Goal: Task Accomplishment & Management: Manage account settings

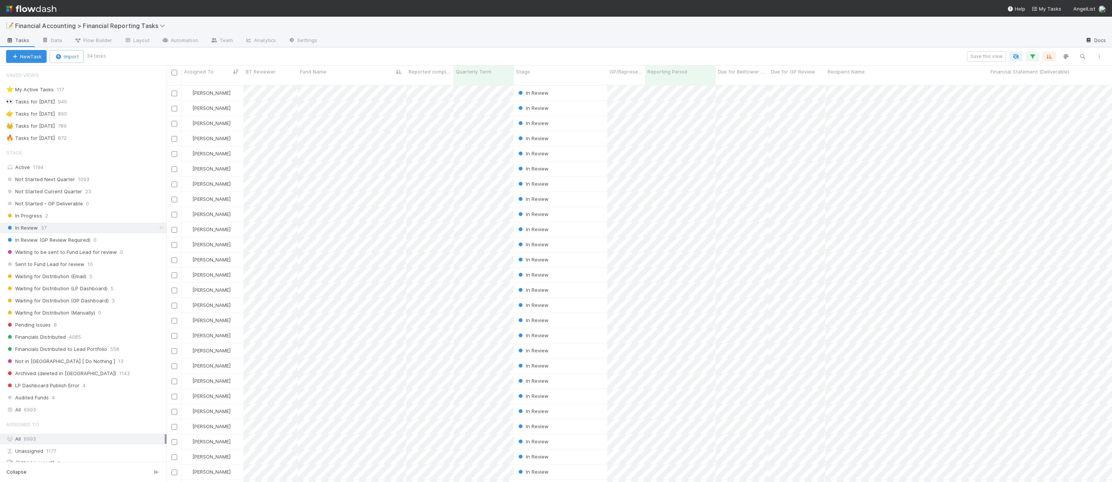
scroll to position [397, 940]
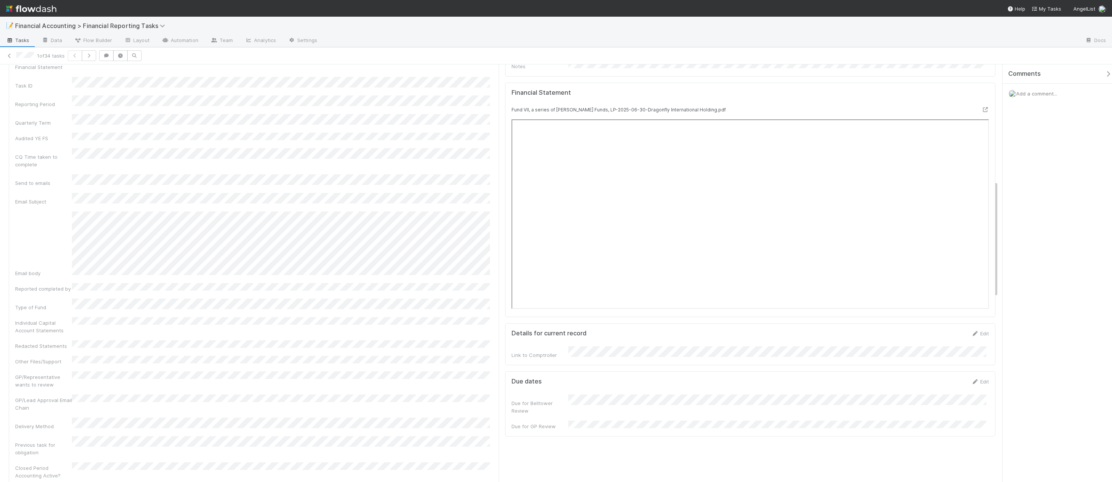
scroll to position [227, 0]
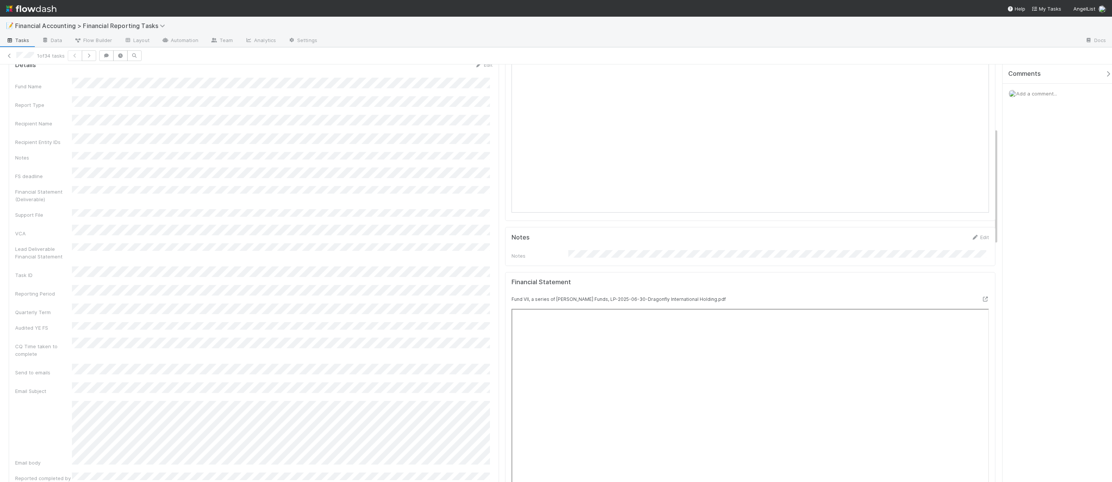
drag, startPoint x: 1052, startPoint y: 144, endPoint x: 1043, endPoint y: 144, distance: 9.1
click at [633, 144] on div "Comments Add a comment..." at bounding box center [1057, 272] width 109 height 417
click at [633, 425] on div "Comments Add a comment..." at bounding box center [1057, 272] width 109 height 417
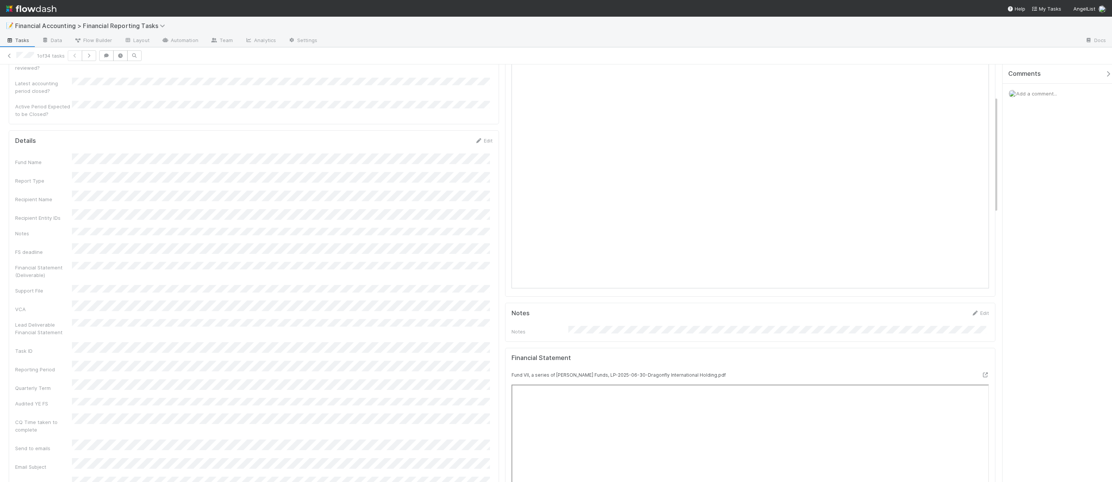
scroll to position [114, 0]
click at [484, 175] on link "Edit" at bounding box center [484, 178] width 18 height 6
click at [452, 175] on button "Save" at bounding box center [453, 181] width 22 height 13
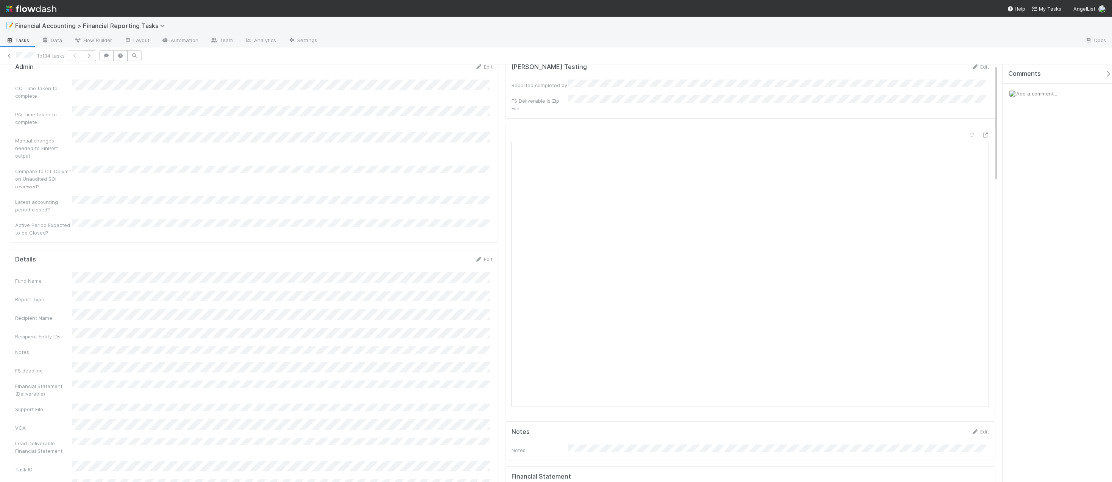
scroll to position [0, 0]
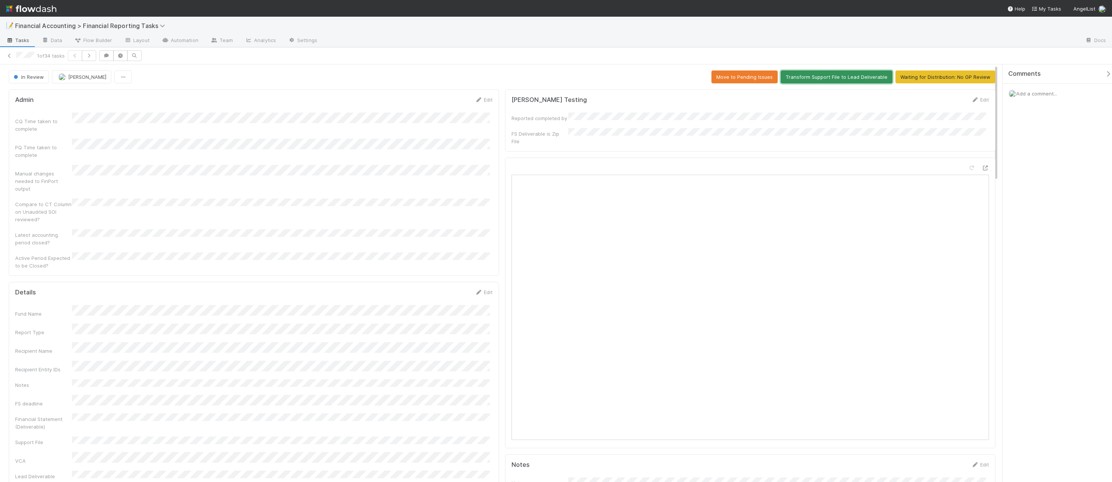
click at [633, 78] on button "Transform Support File to Lead Deliverable" at bounding box center [837, 76] width 112 height 13
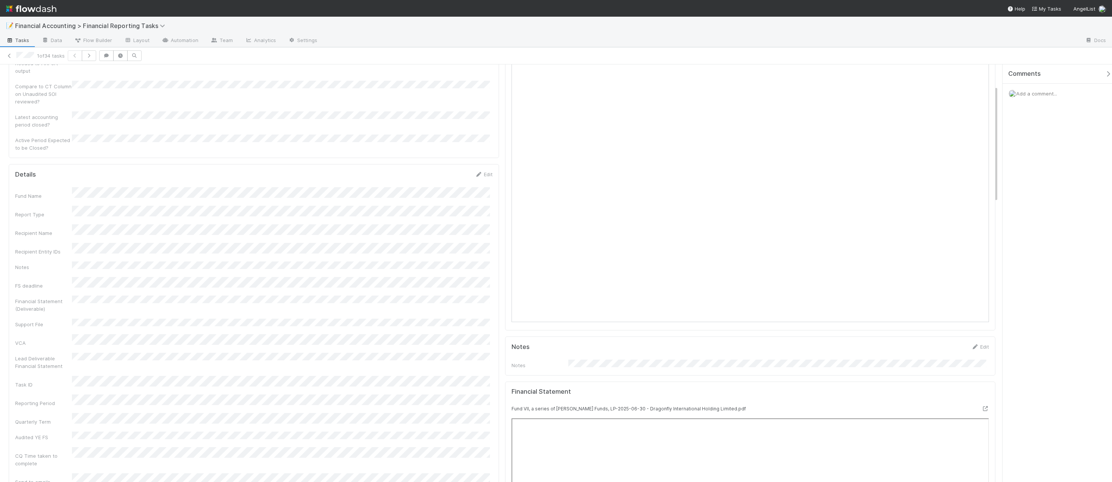
scroll to position [76, 0]
click at [633, 100] on div "Add a comment..." at bounding box center [1060, 94] width 115 height 20
click at [633, 120] on div "Comments Add a comment..." at bounding box center [1060, 102] width 115 height 77
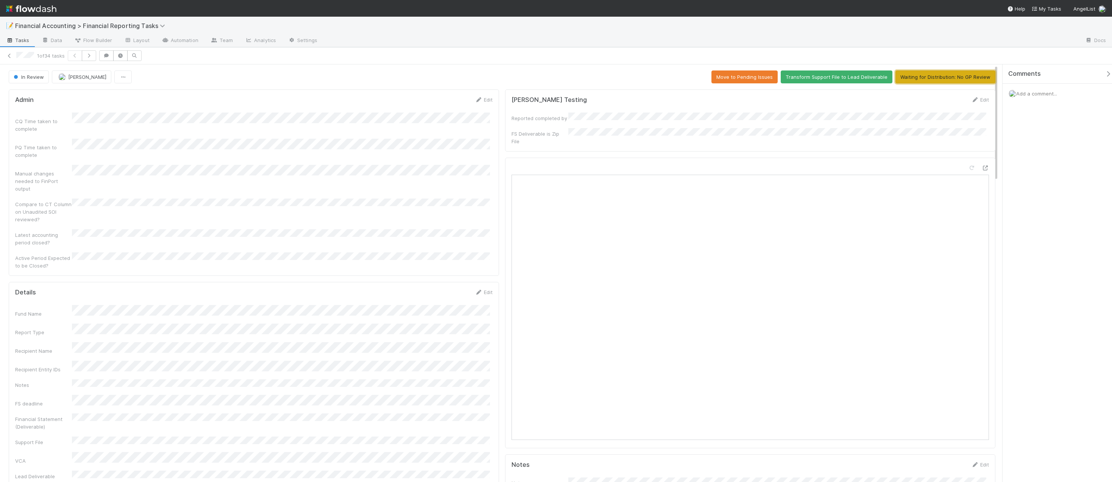
click at [633, 75] on button "Waiting for Distribution: No GP Review" at bounding box center [946, 76] width 100 height 13
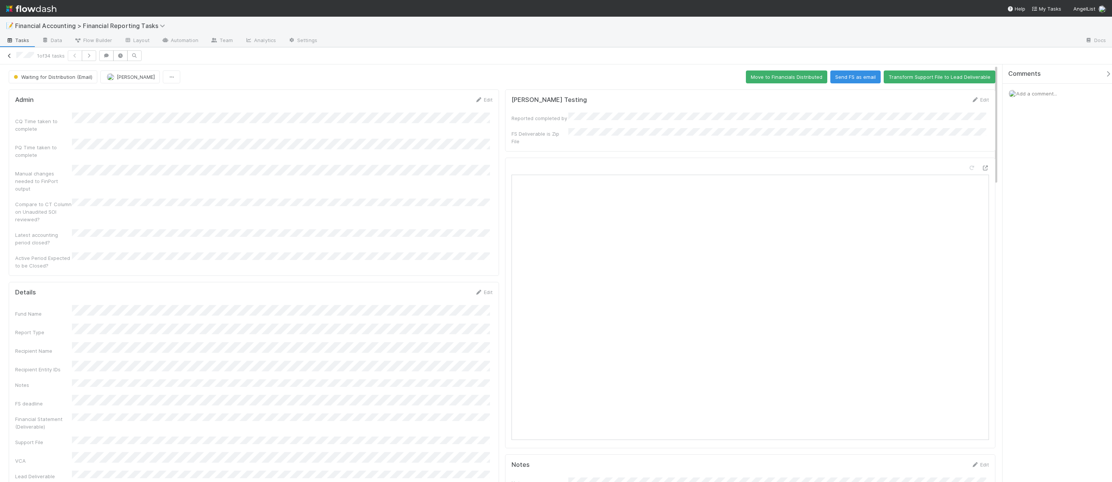
click at [6, 56] on icon at bounding box center [10, 55] width 8 height 5
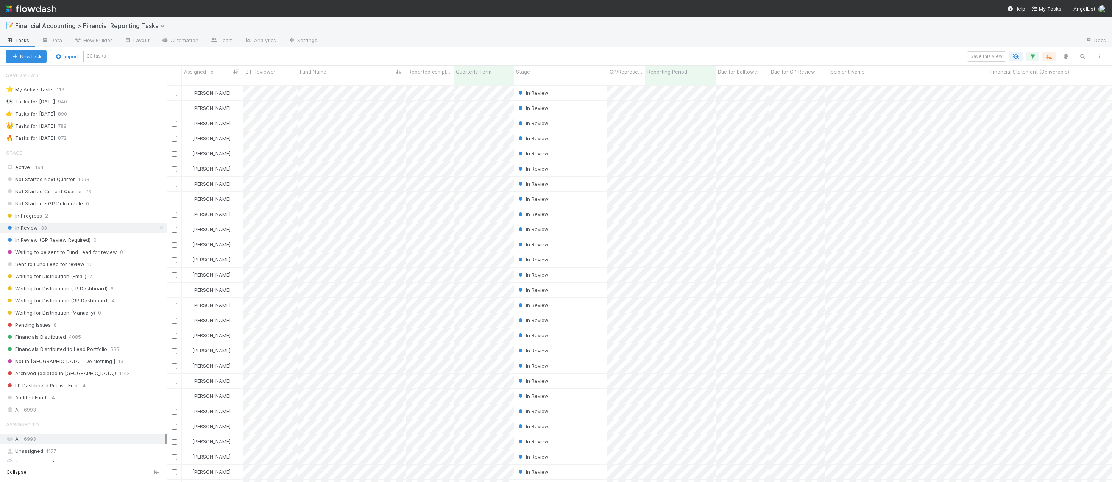
scroll to position [397, 940]
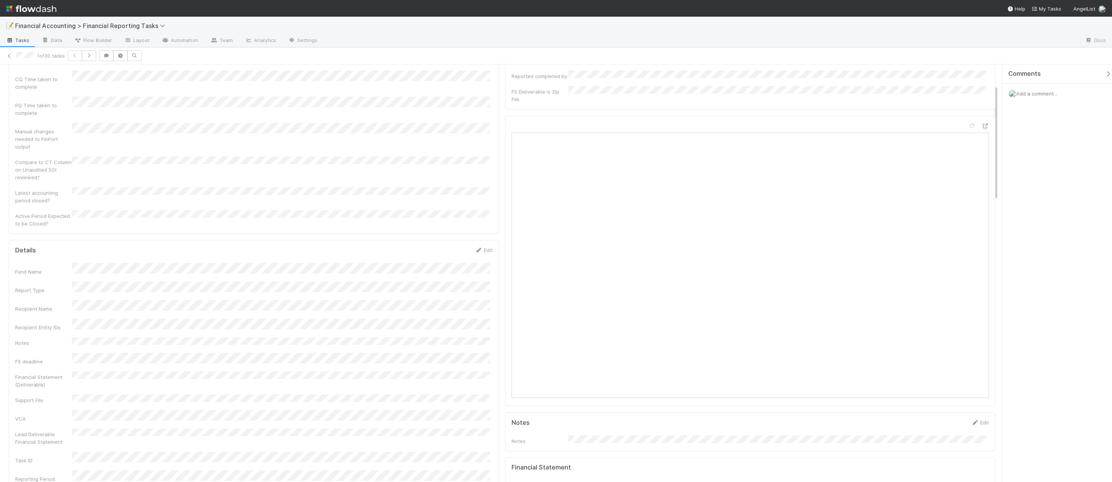
scroll to position [76, 0]
click at [482, 213] on link "Edit" at bounding box center [484, 216] width 18 height 6
click at [450, 212] on button "Save" at bounding box center [453, 218] width 22 height 13
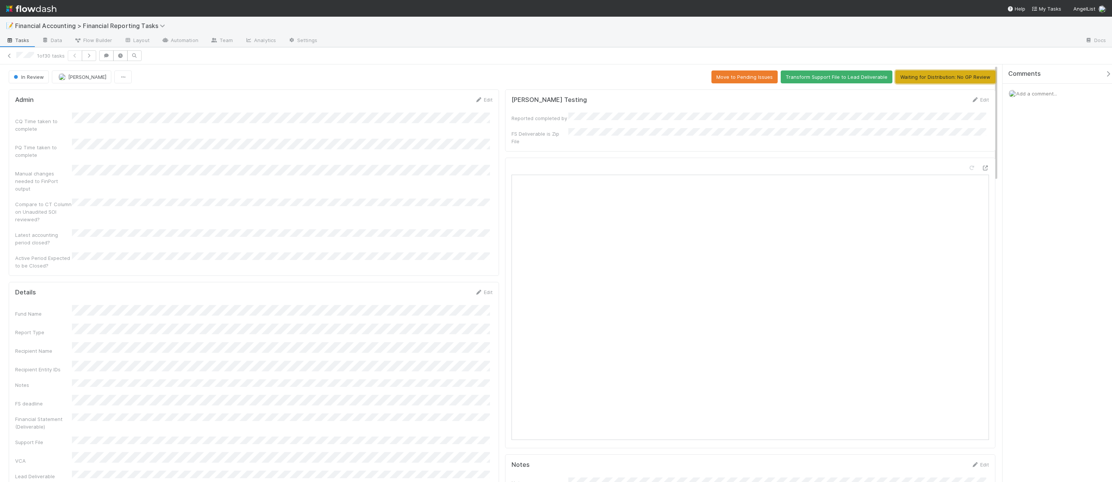
click at [633, 79] on button "Waiting for Distribution: No GP Review" at bounding box center [946, 76] width 100 height 13
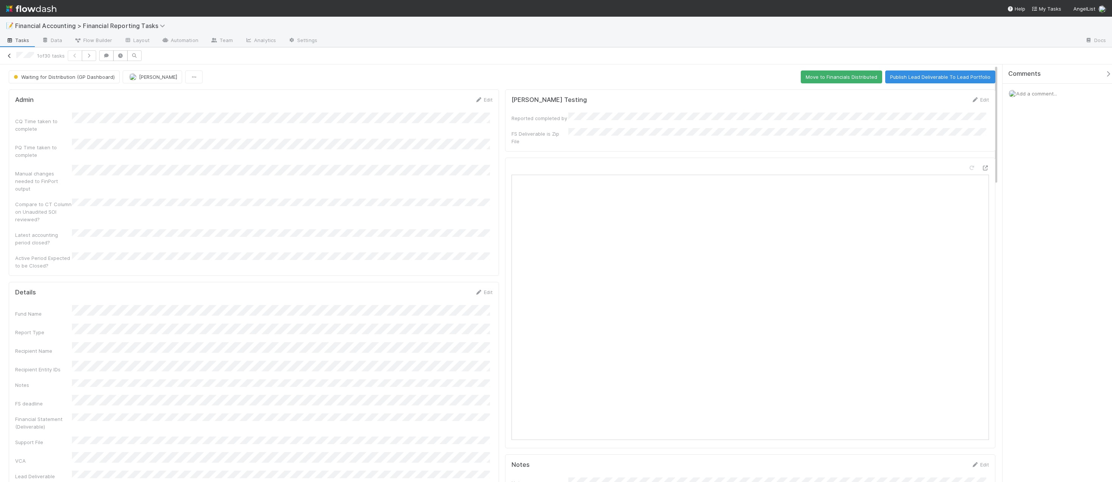
click at [9, 58] on icon at bounding box center [10, 55] width 8 height 5
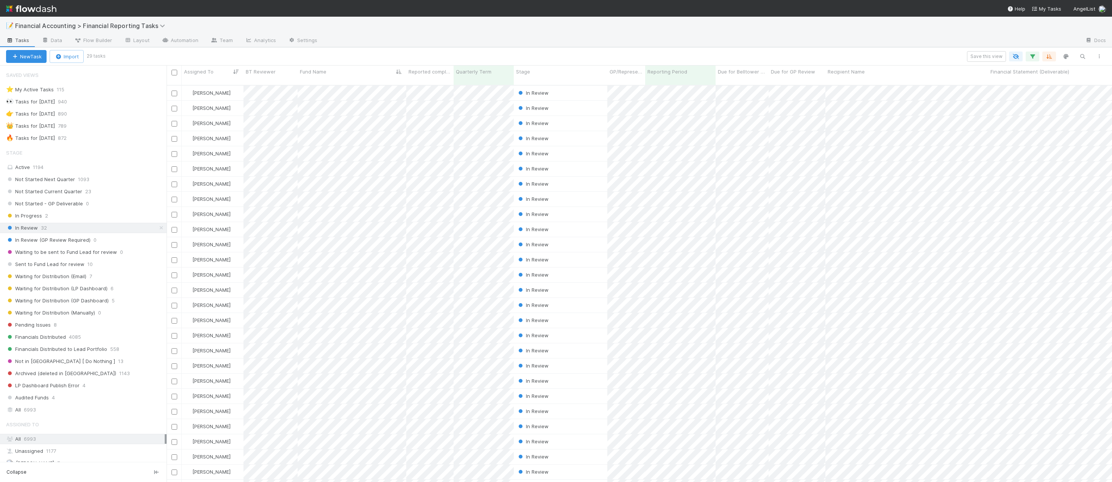
scroll to position [397, 940]
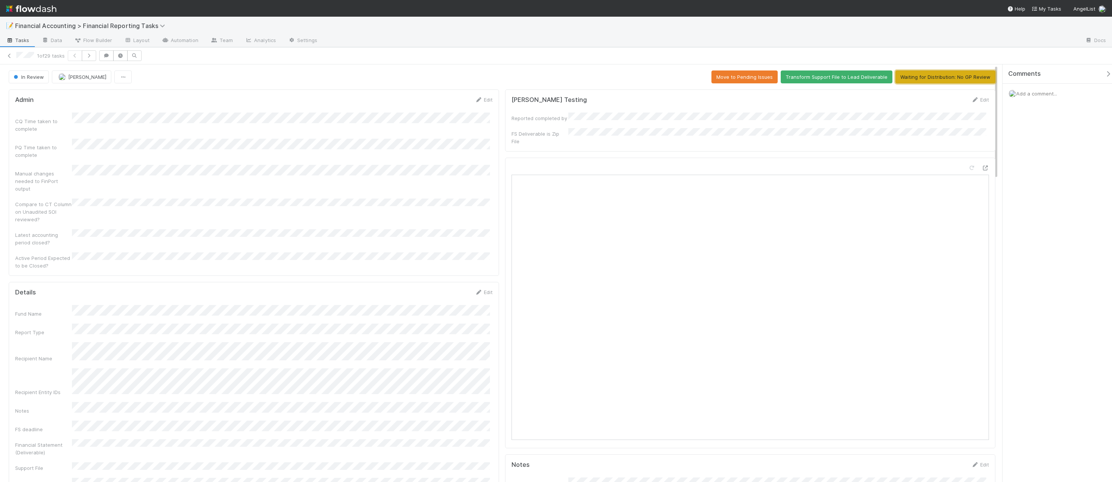
click at [633, 77] on button "Waiting for Distribution: No GP Review" at bounding box center [946, 76] width 100 height 13
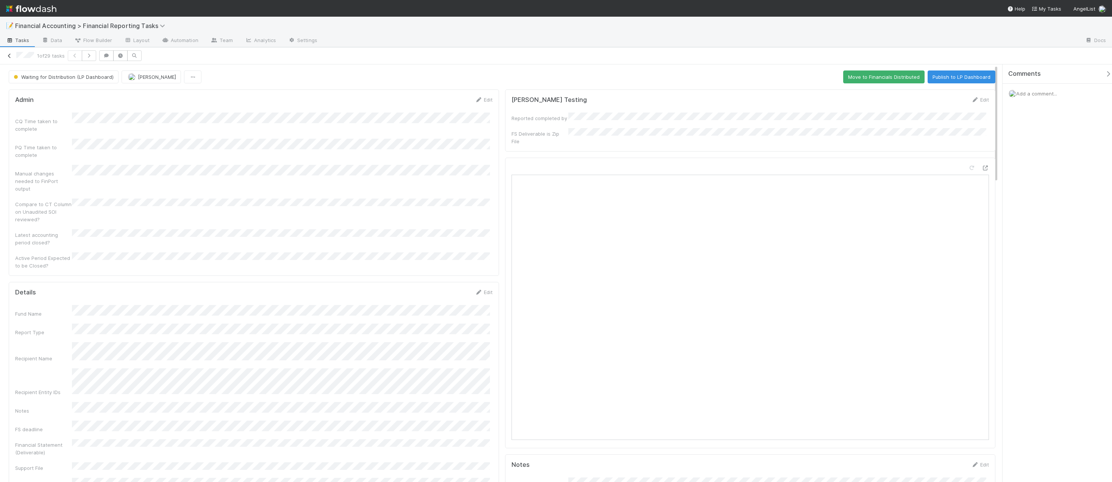
click at [7, 56] on icon at bounding box center [10, 55] width 8 height 5
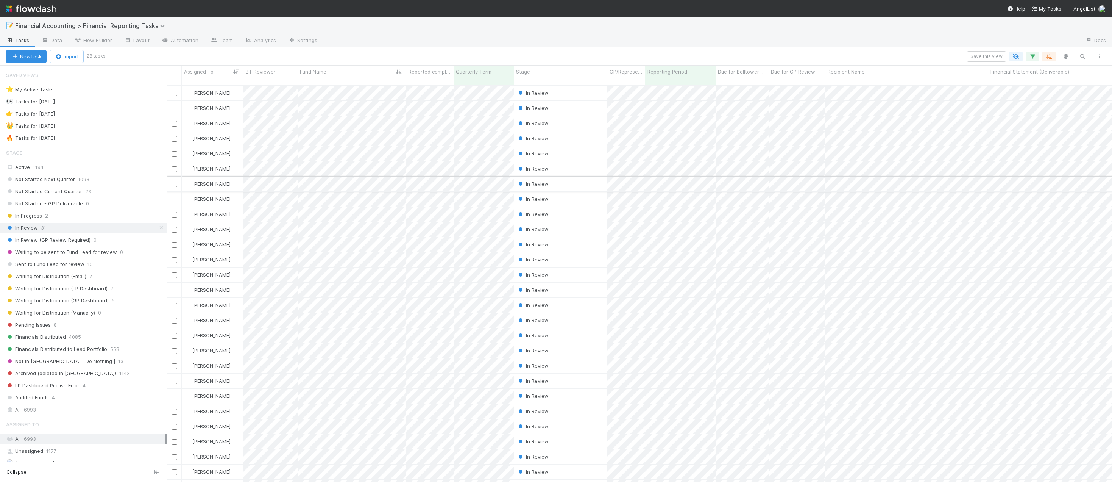
scroll to position [397, 940]
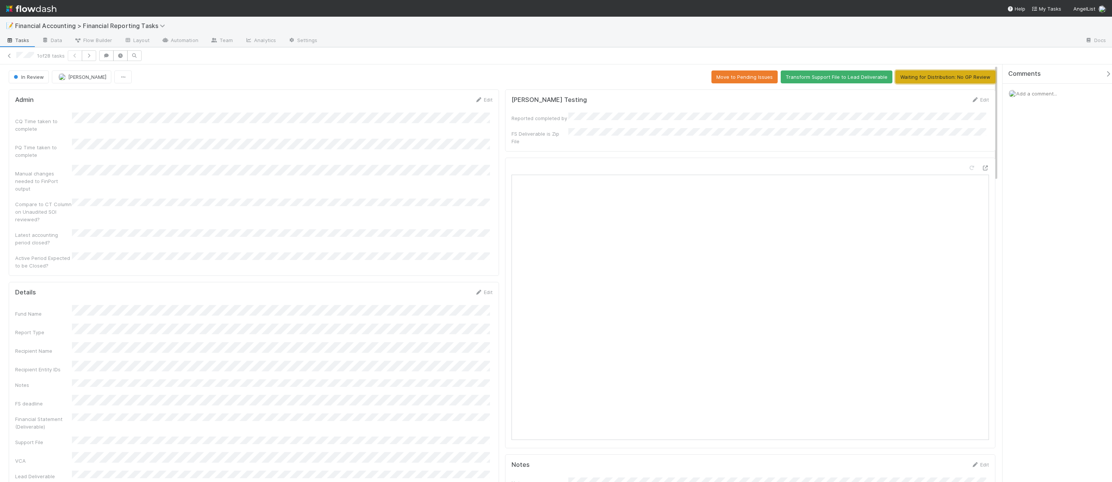
drag, startPoint x: 953, startPoint y: 75, endPoint x: 948, endPoint y: 77, distance: 5.2
click at [633, 75] on button "Waiting for Distribution: No GP Review" at bounding box center [946, 76] width 100 height 13
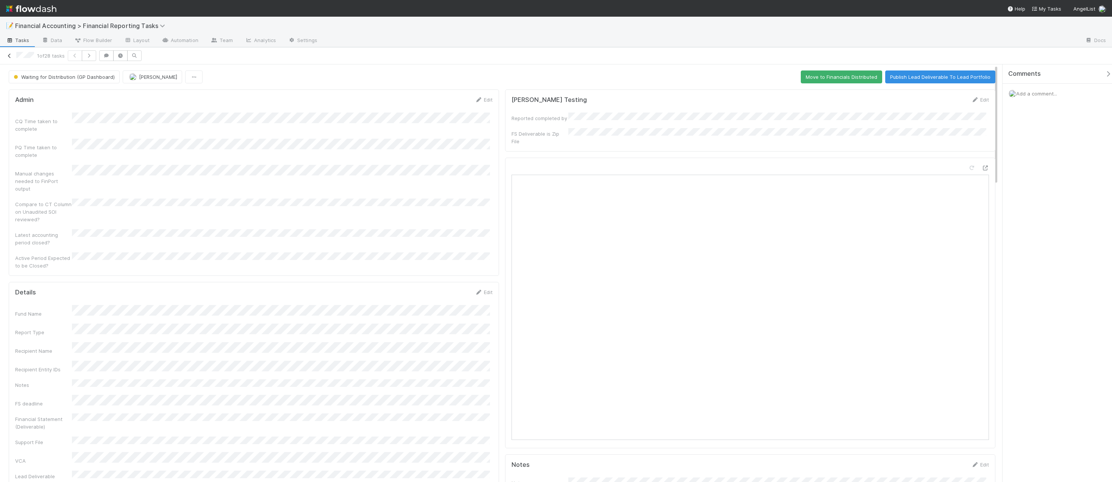
click at [9, 58] on link at bounding box center [10, 56] width 8 height 8
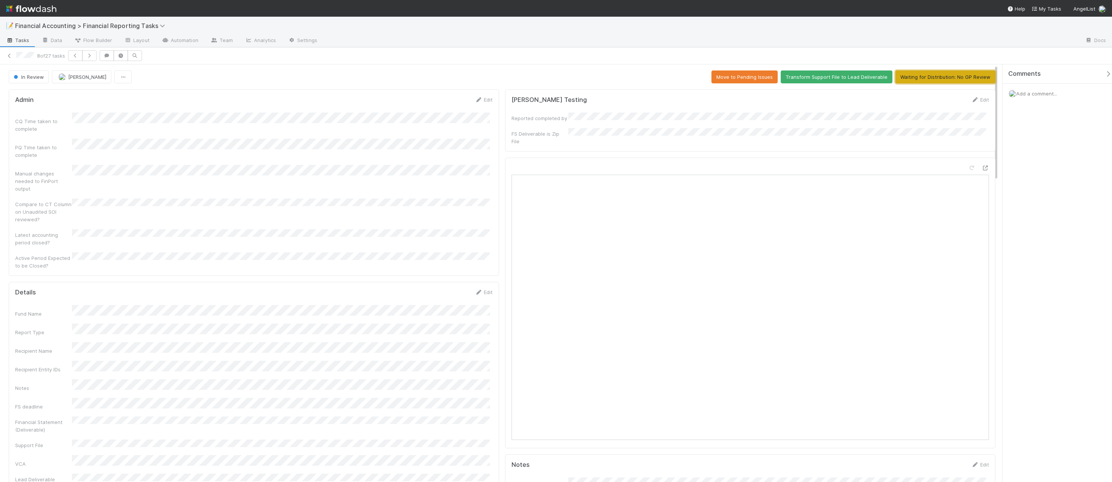
click at [633, 78] on button "Waiting for Distribution: No GP Review" at bounding box center [946, 76] width 100 height 13
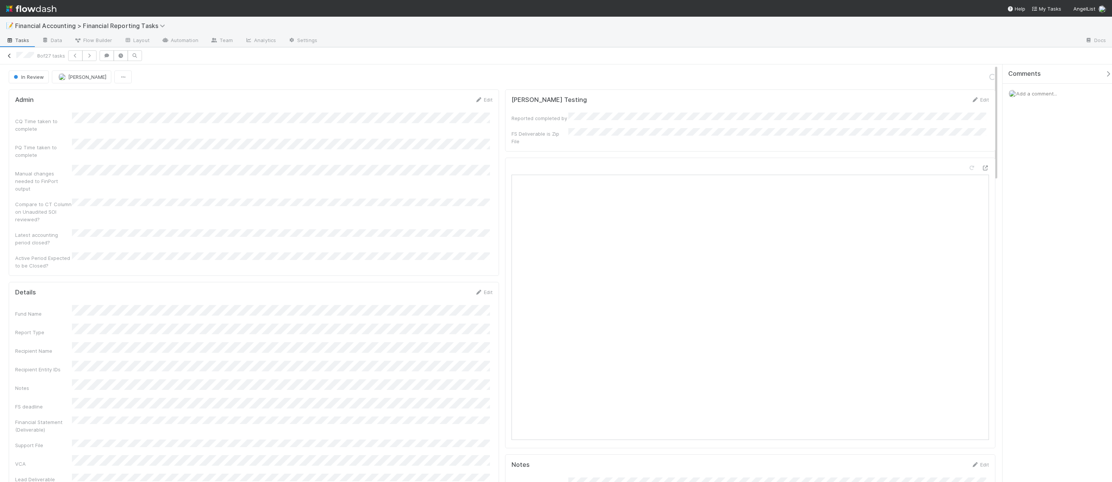
click at [10, 57] on icon at bounding box center [10, 55] width 8 height 5
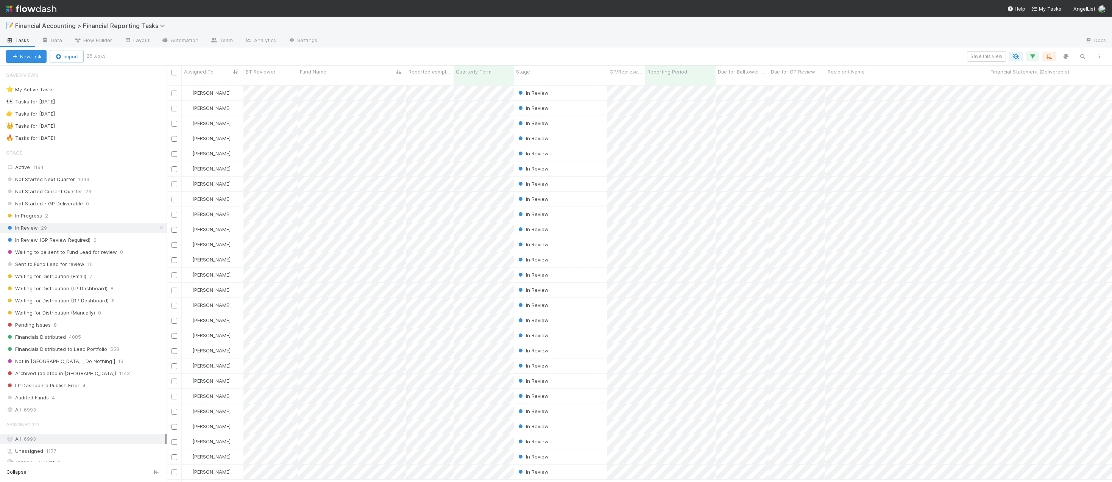
scroll to position [397, 940]
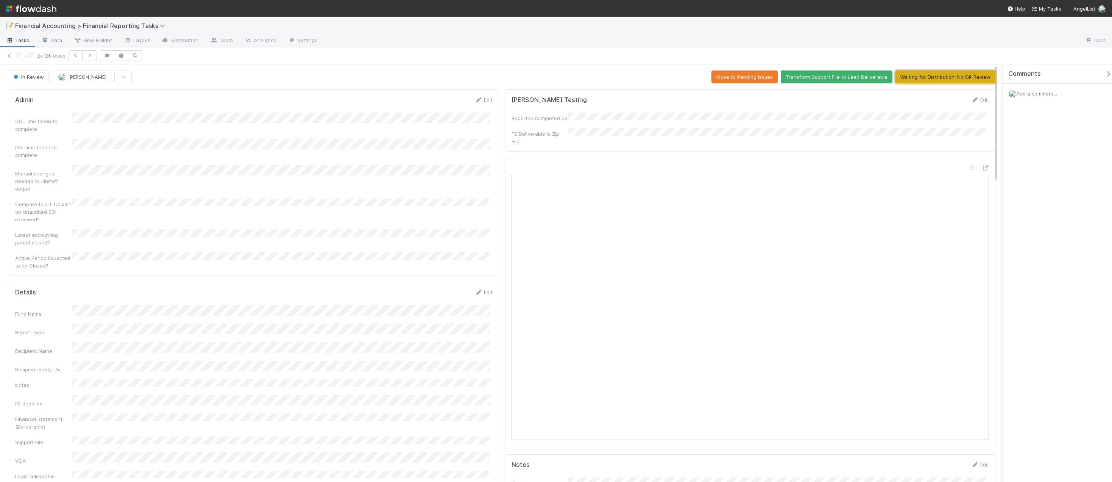
click at [633, 76] on button "Waiting for Distribution: No GP Review" at bounding box center [946, 76] width 100 height 13
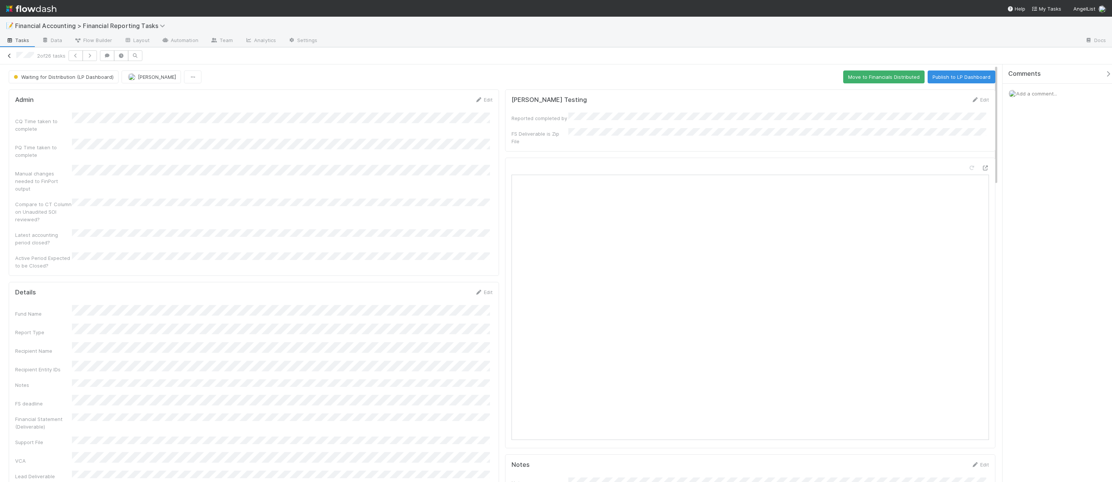
click at [7, 55] on icon at bounding box center [10, 55] width 8 height 5
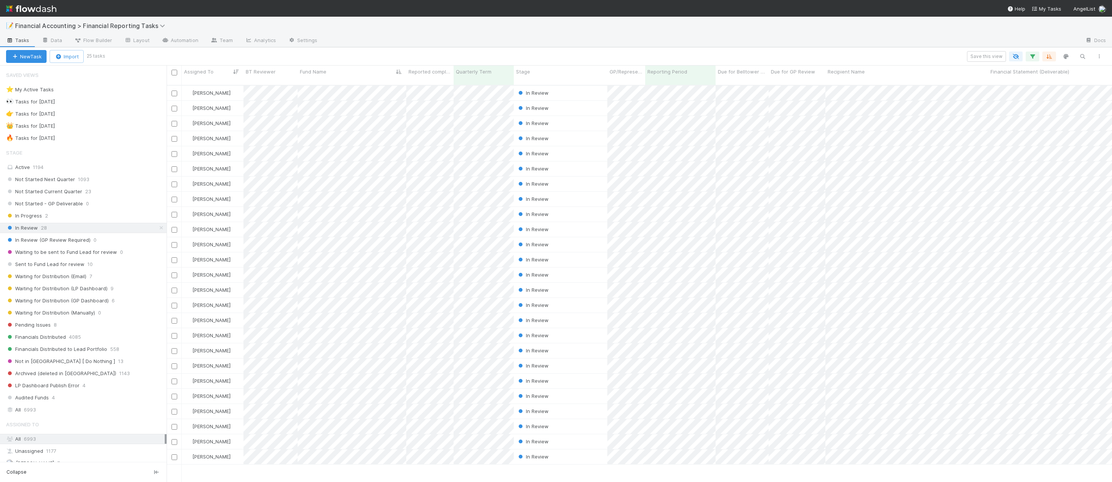
scroll to position [397, 940]
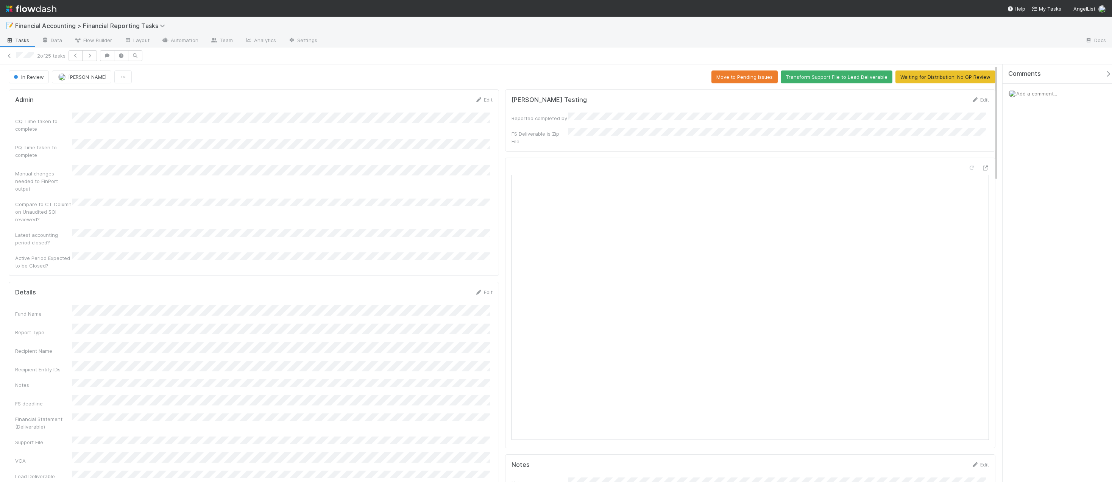
scroll to position [189, 0]
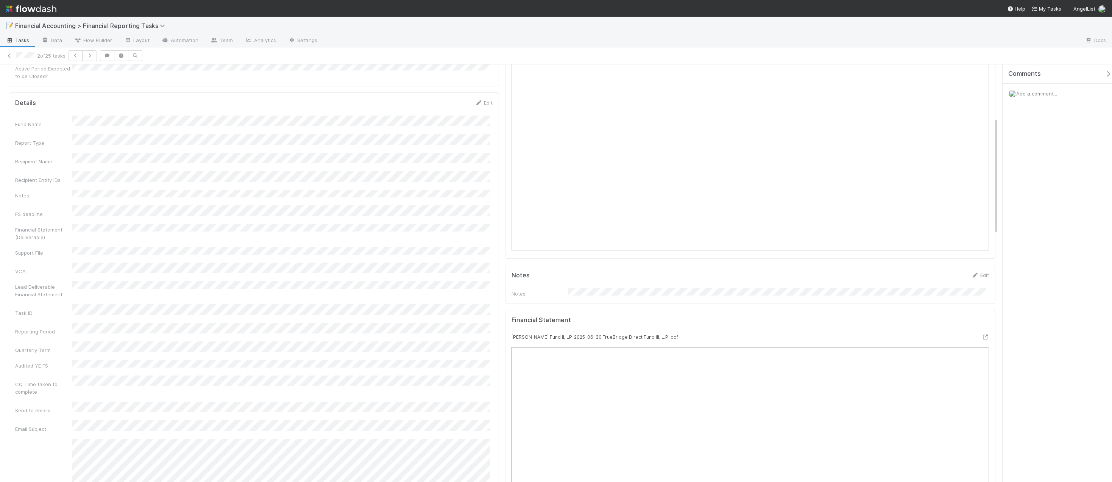
click at [633, 180] on div "Comments Add a comment..." at bounding box center [1057, 272] width 109 height 417
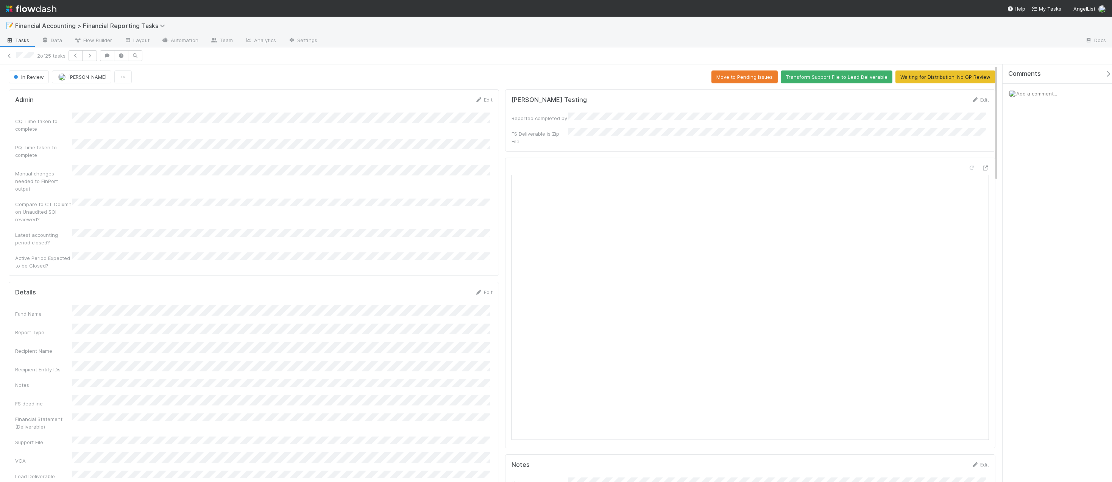
drag, startPoint x: 1077, startPoint y: 164, endPoint x: 923, endPoint y: 163, distance: 154.2
click at [633, 164] on div "Comments Add a comment..." at bounding box center [1057, 272] width 109 height 417
drag, startPoint x: 1076, startPoint y: 122, endPoint x: 1071, endPoint y: 121, distance: 4.3
click at [633, 122] on div "Comments Add a comment..." at bounding box center [1060, 102] width 115 height 77
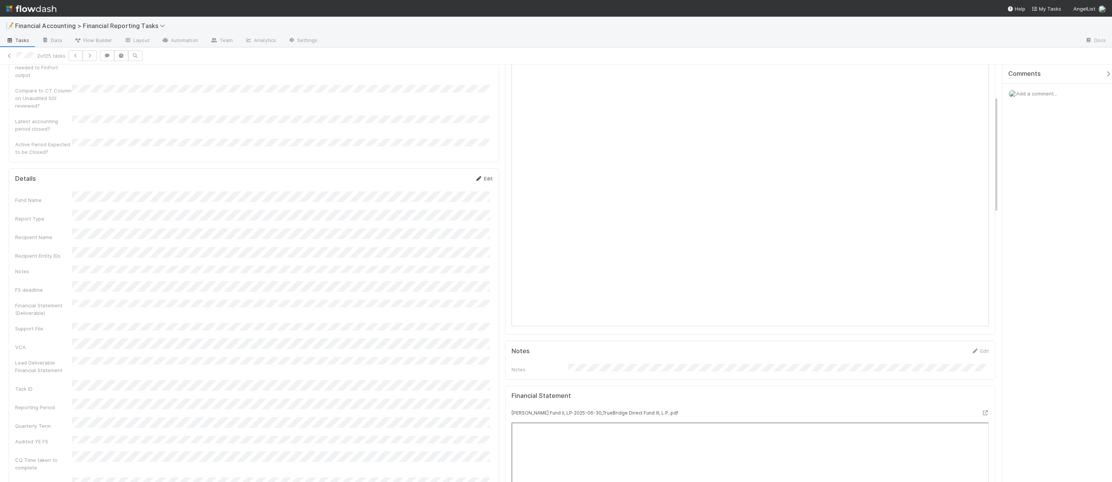
click at [486, 175] on link "Edit" at bounding box center [484, 178] width 18 height 6
click at [452, 175] on button "Save" at bounding box center [453, 181] width 22 height 13
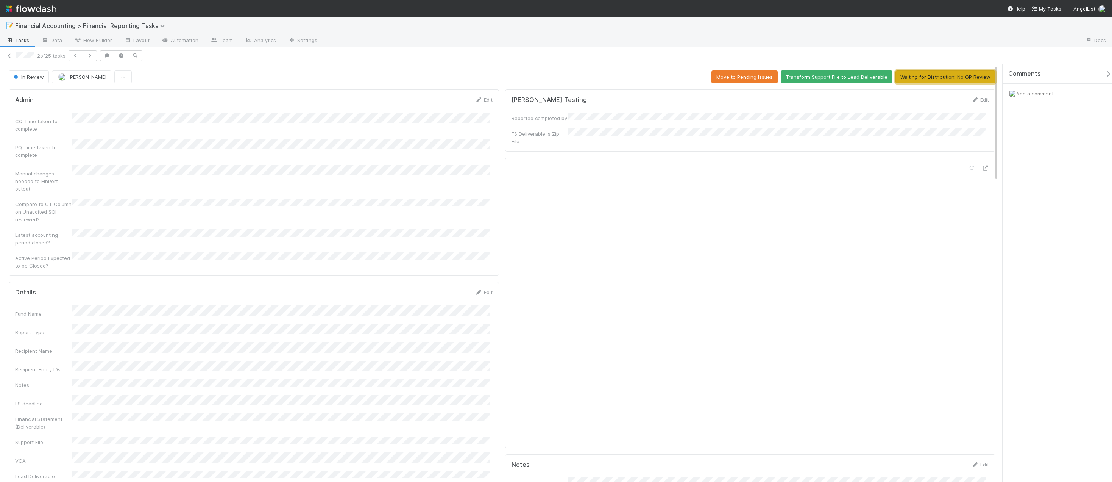
click at [633, 74] on button "Waiting for Distribution: No GP Review" at bounding box center [946, 76] width 100 height 13
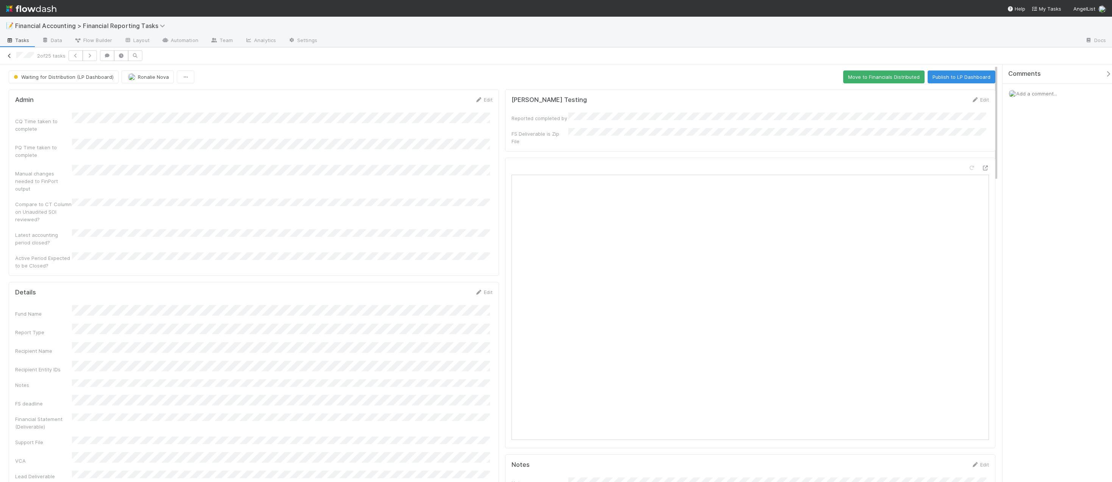
click at [12, 56] on icon at bounding box center [10, 55] width 8 height 5
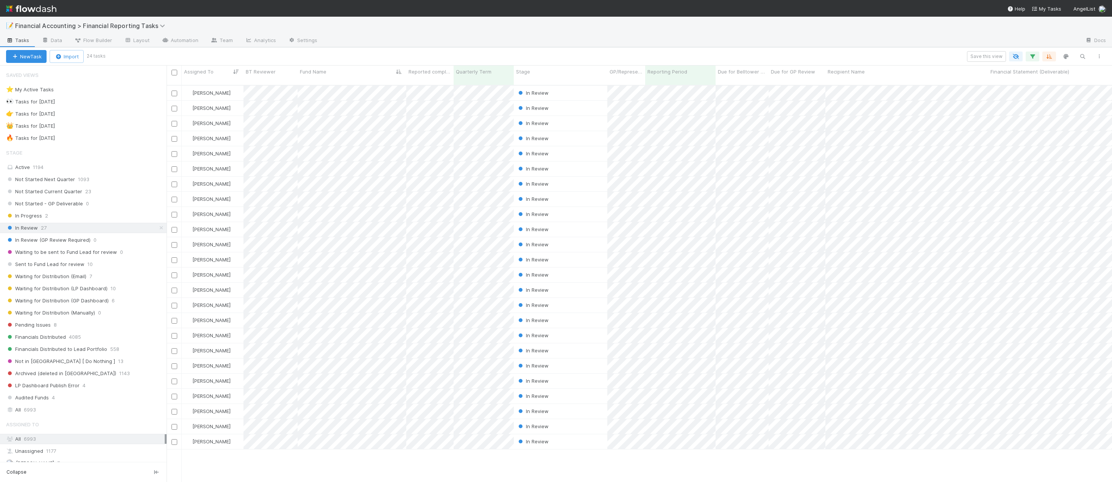
scroll to position [397, 940]
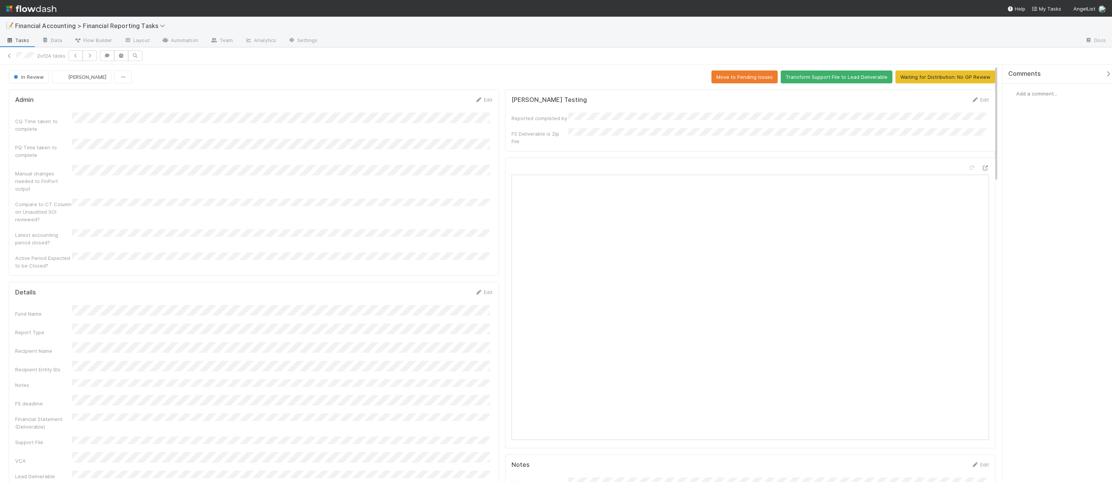
scroll to position [114, 0]
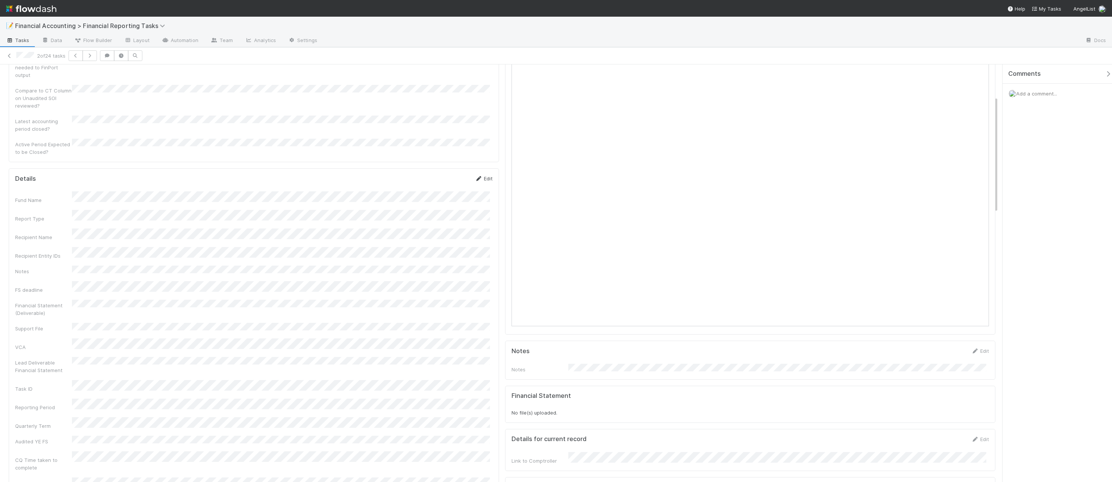
click at [484, 175] on link "Edit" at bounding box center [484, 178] width 18 height 6
click at [455, 175] on button "Save" at bounding box center [453, 181] width 22 height 13
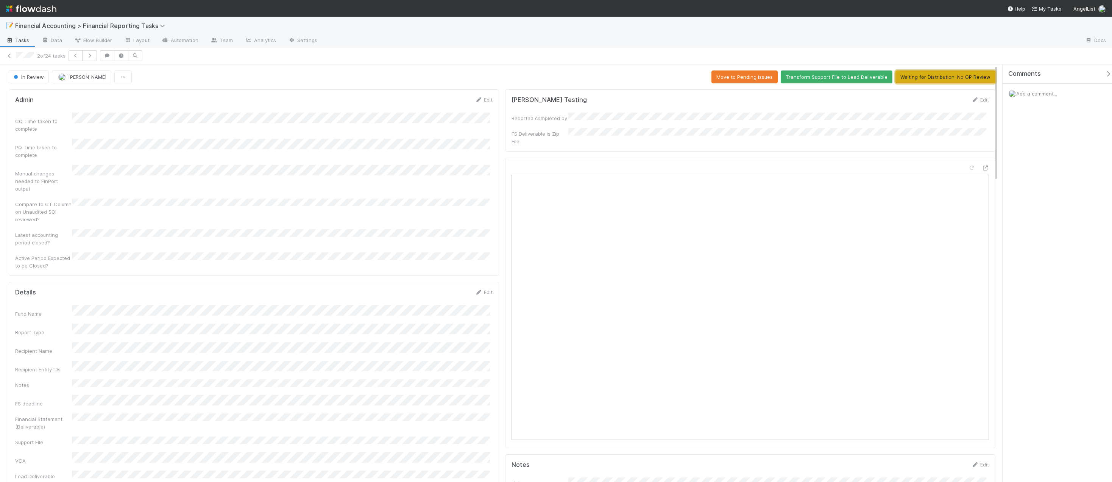
click at [633, 75] on button "Waiting for Distribution: No GP Review" at bounding box center [946, 76] width 100 height 13
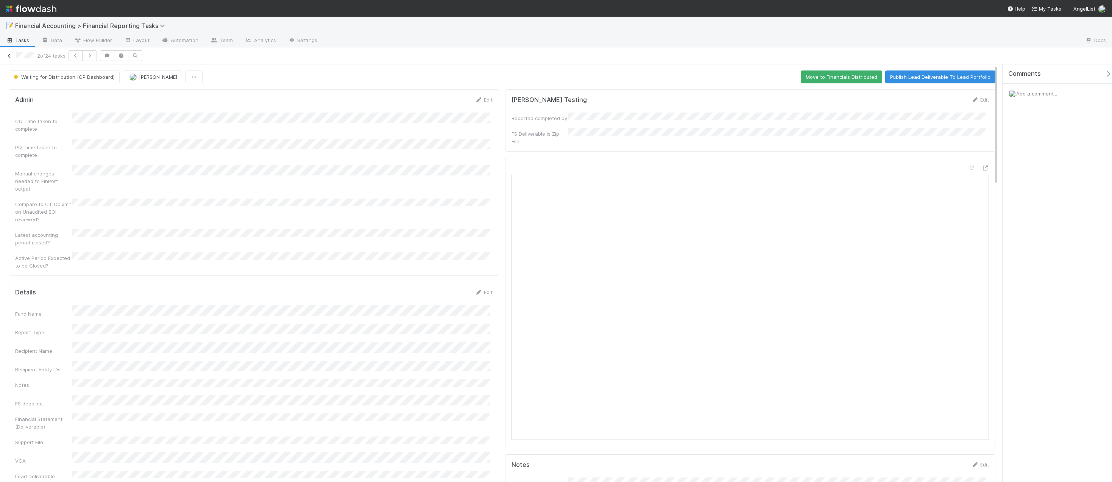
click at [10, 56] on icon at bounding box center [10, 55] width 8 height 5
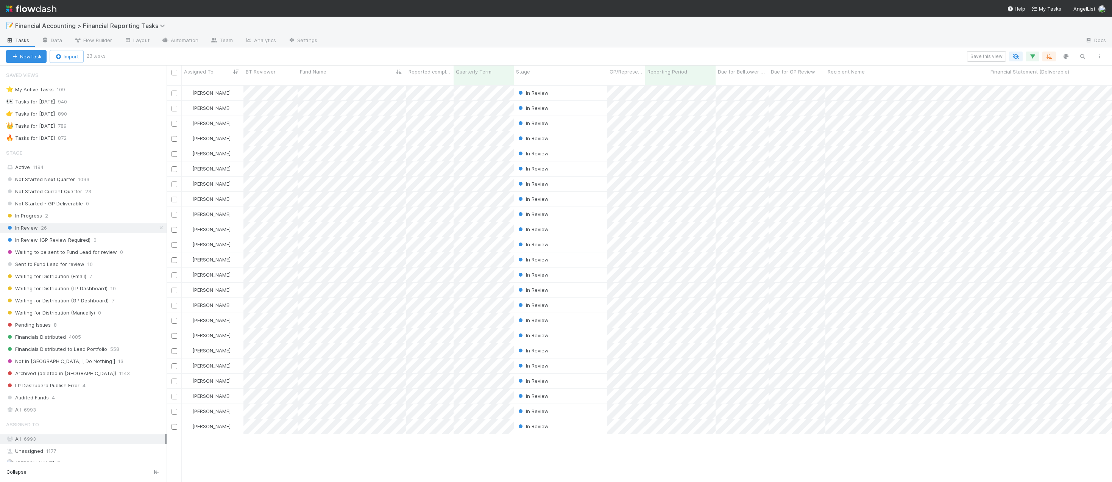
scroll to position [397, 940]
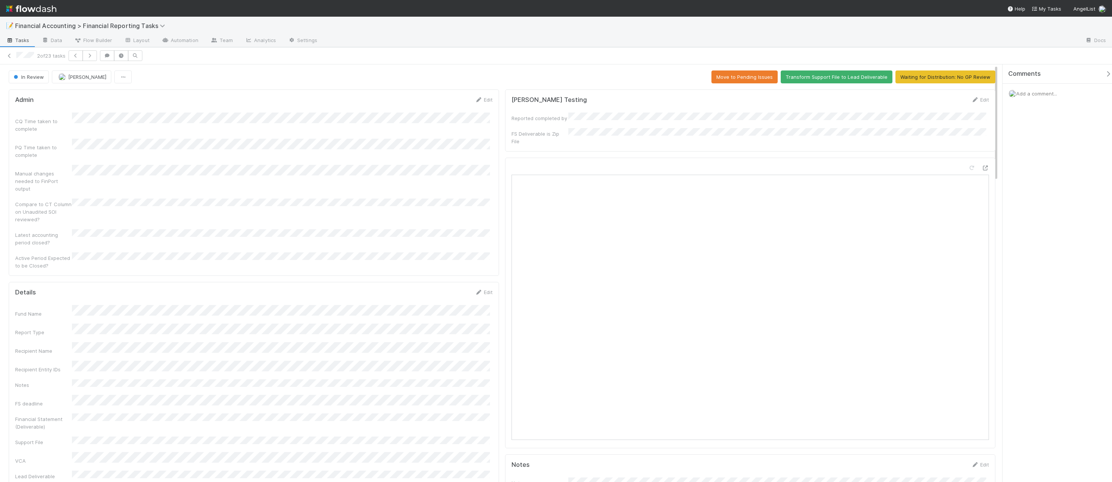
click at [303, 155] on div "CQ Time taken to complete PQ Time taken to complete Manual changes needed to Fi…" at bounding box center [254, 190] width 478 height 157
click at [633, 76] on button "Waiting for Distribution: No GP Review" at bounding box center [946, 76] width 100 height 13
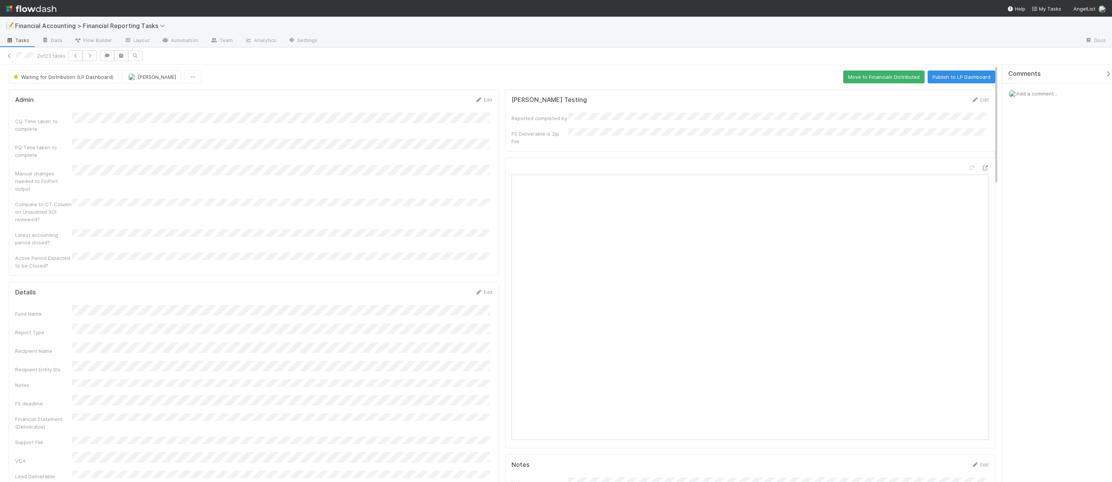
click at [4, 58] on div "2 of 23 tasks" at bounding box center [556, 55] width 1112 height 11
click at [8, 56] on icon at bounding box center [10, 55] width 8 height 5
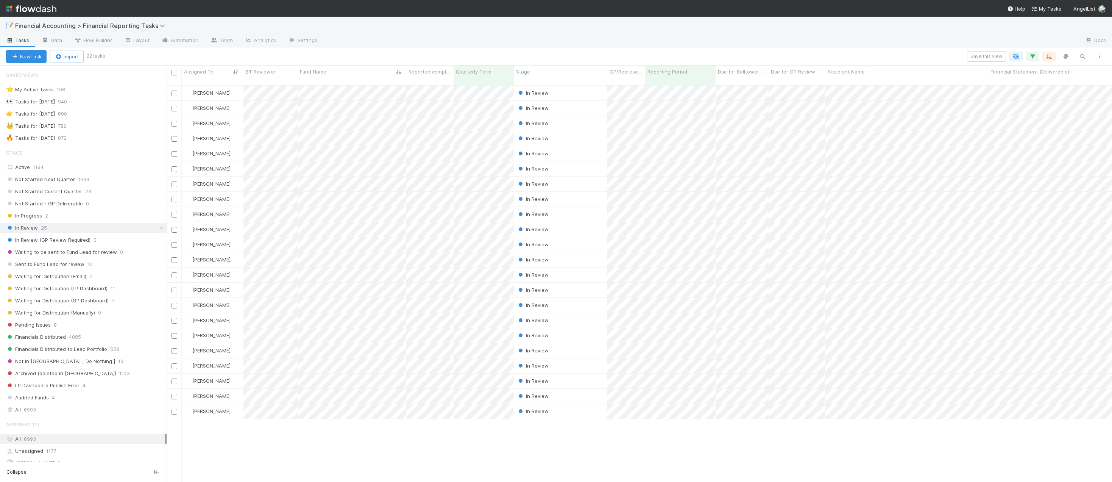
scroll to position [397, 940]
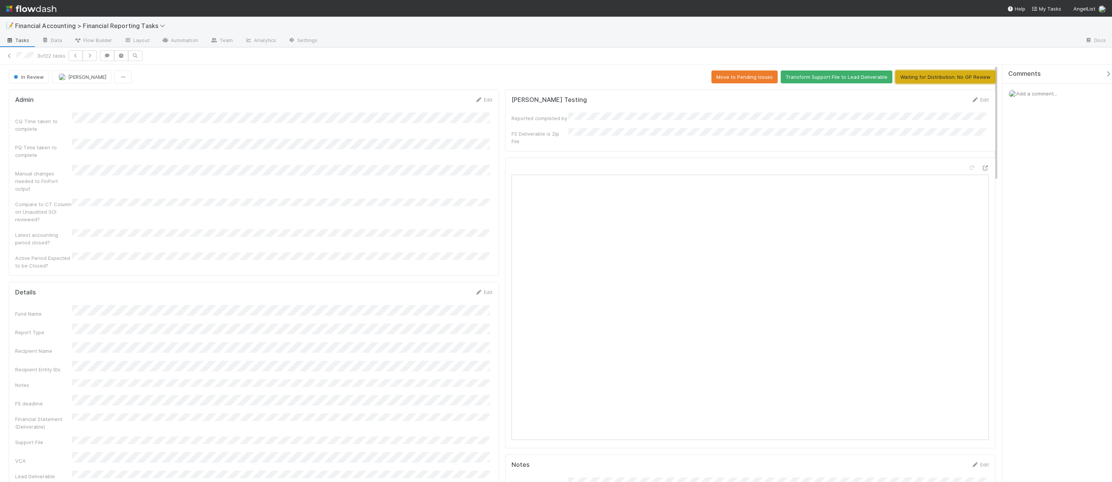
click at [633, 77] on button "Waiting for Distribution: No GP Review" at bounding box center [946, 76] width 100 height 13
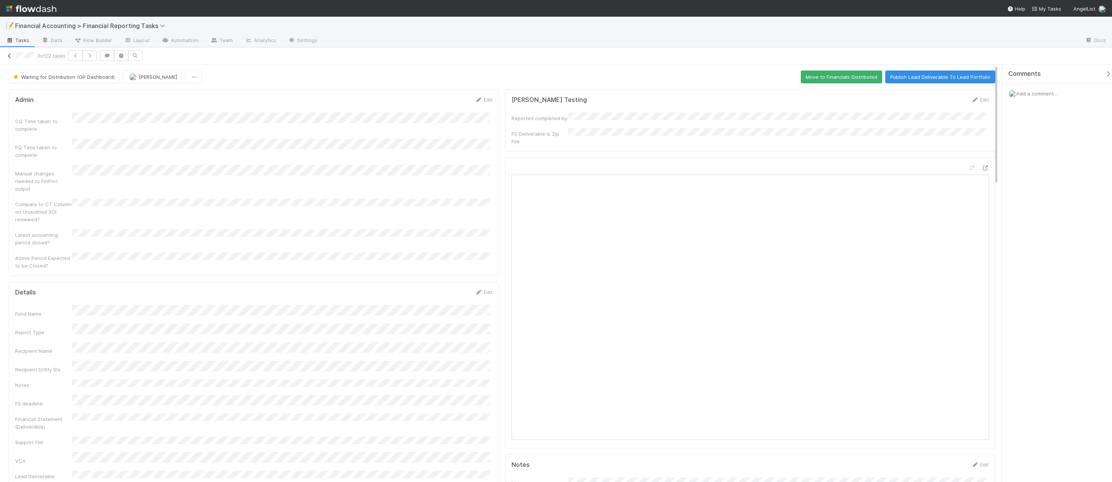
click at [7, 57] on icon at bounding box center [10, 55] width 8 height 5
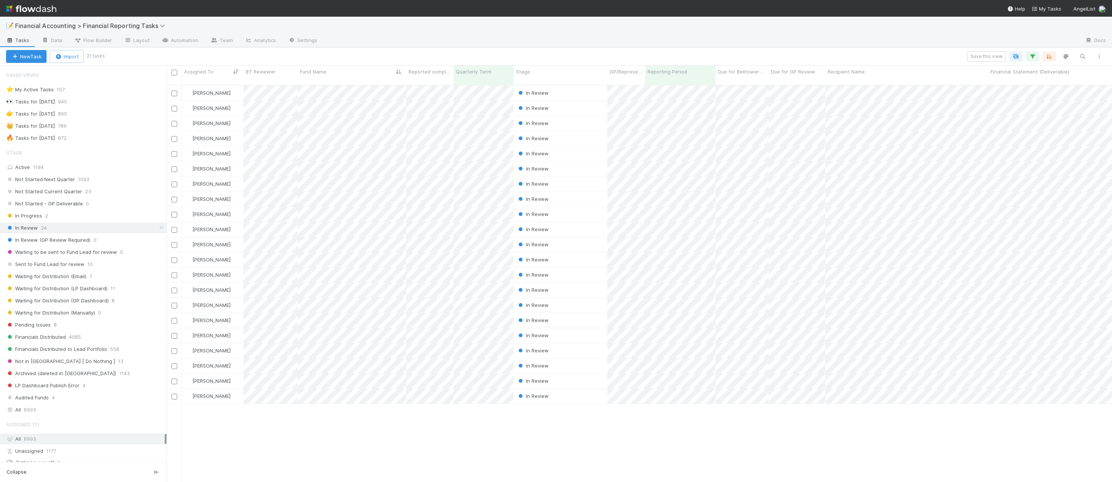
scroll to position [397, 940]
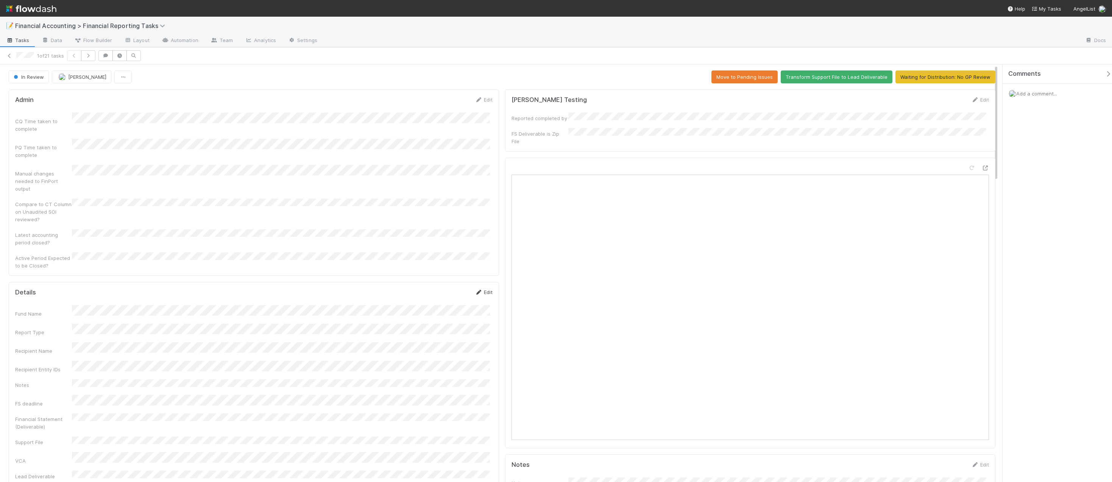
click at [483, 289] on link "Edit" at bounding box center [484, 292] width 18 height 6
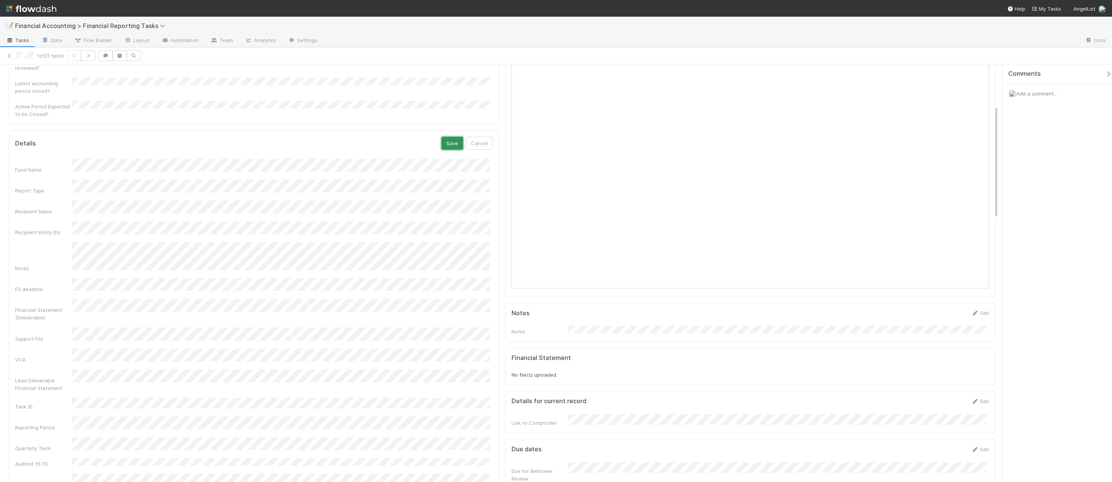
click at [453, 137] on button "Save" at bounding box center [453, 143] width 22 height 13
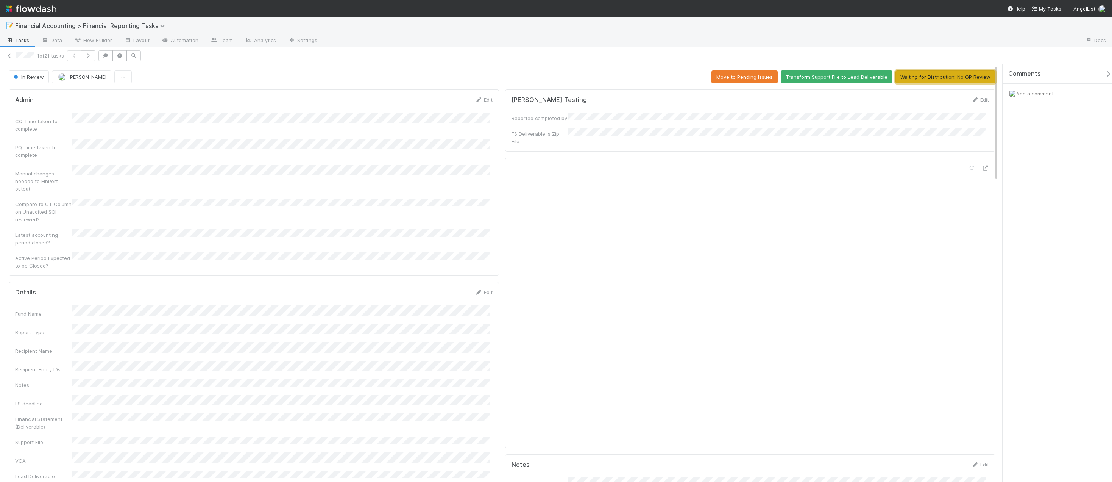
click at [633, 77] on button "Waiting for Distribution: No GP Review" at bounding box center [946, 76] width 100 height 13
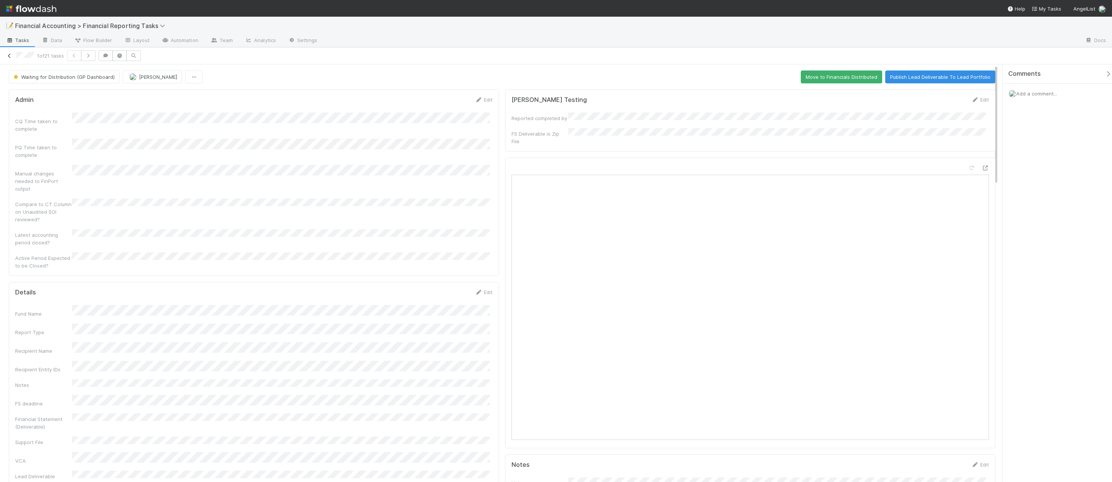
click at [11, 55] on icon at bounding box center [10, 55] width 8 height 5
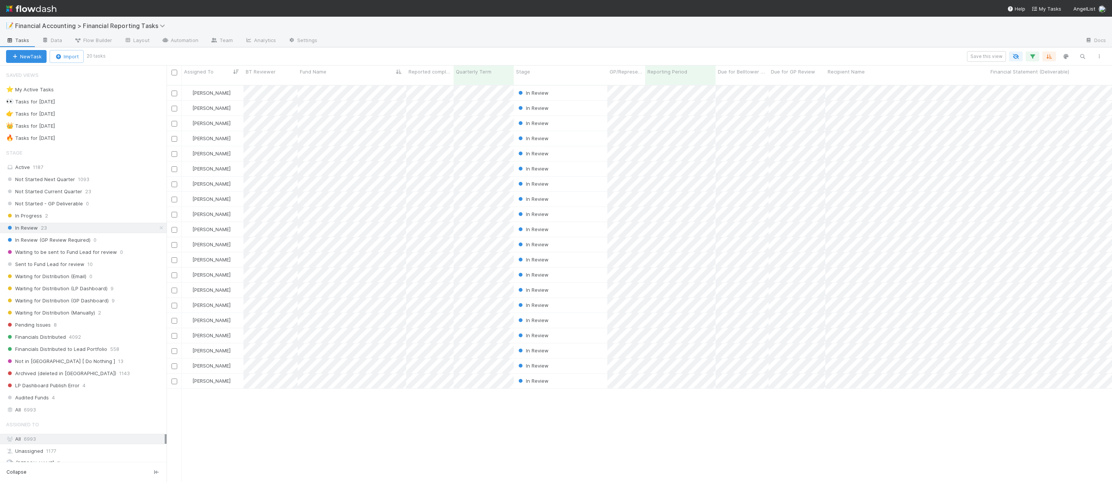
scroll to position [397, 940]
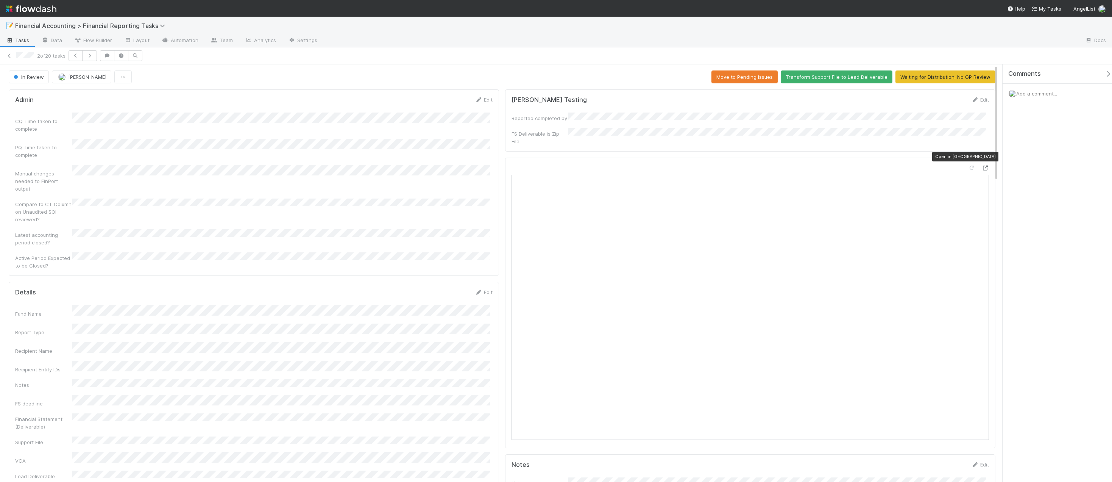
click at [633, 166] on icon at bounding box center [986, 168] width 8 height 5
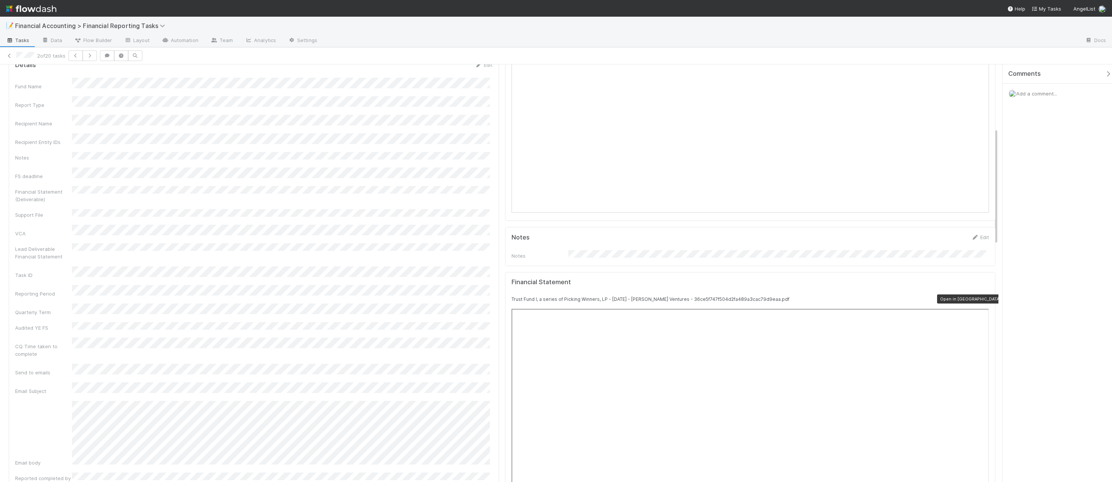
click at [633, 297] on icon at bounding box center [986, 299] width 8 height 5
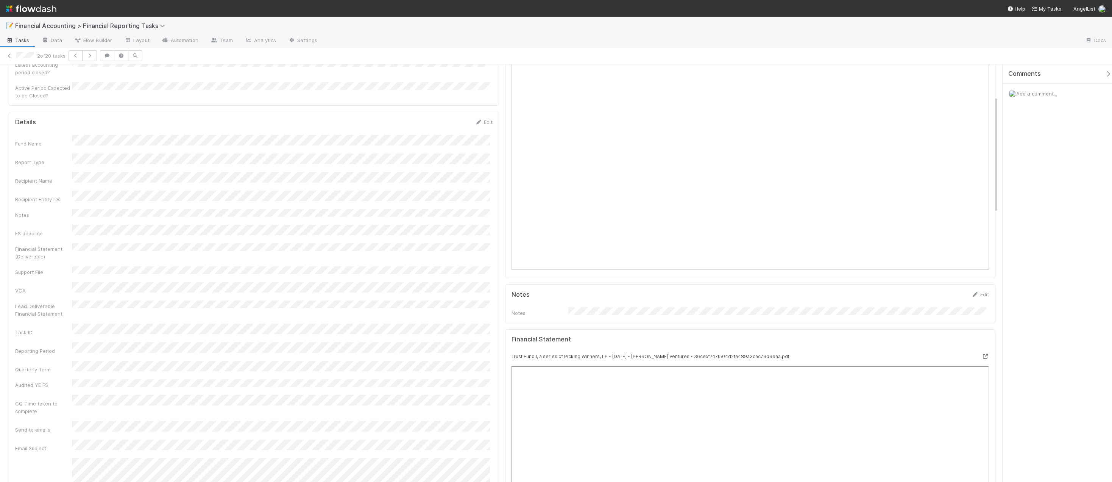
scroll to position [114, 0]
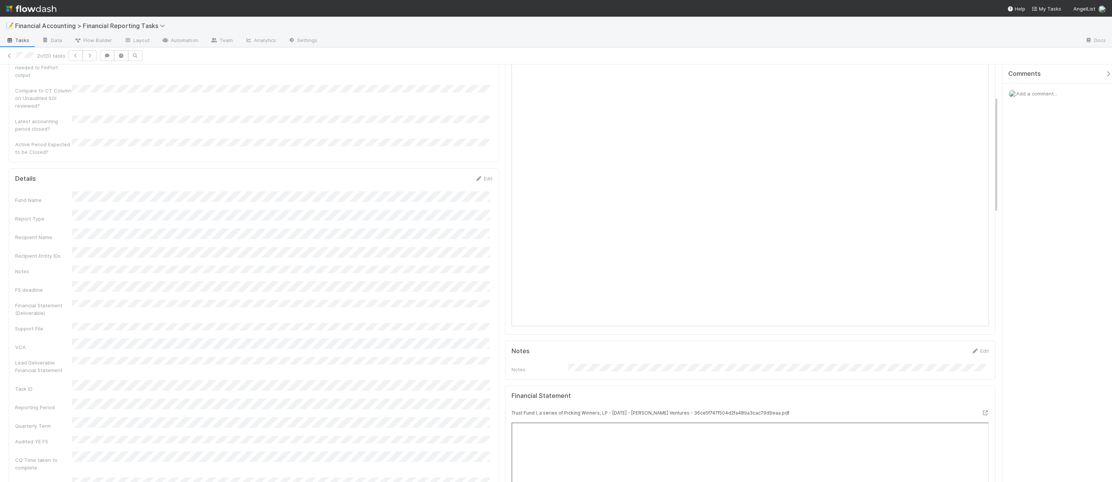
click at [131, 228] on div "Recipient Name" at bounding box center [254, 234] width 478 height 12
copy div
click at [633, 214] on div "Comments Add a comment..." at bounding box center [1057, 272] width 109 height 417
click at [633, 31] on div "📝 Financial Accounting > Financial Reporting Tasks" at bounding box center [556, 26] width 1112 height 18
click at [483, 175] on link "Edit" at bounding box center [484, 178] width 18 height 6
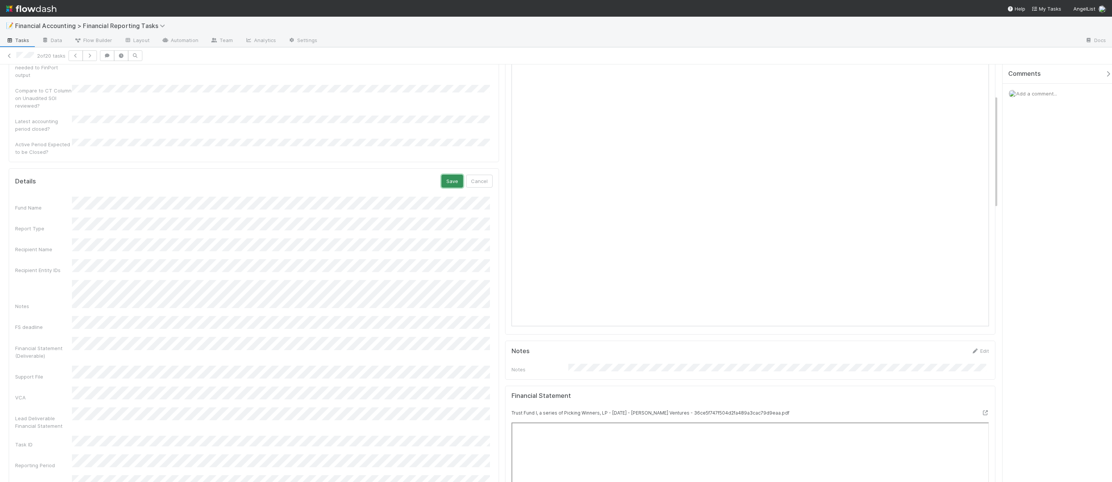
click at [450, 175] on button "Save" at bounding box center [453, 181] width 22 height 13
click at [486, 175] on link "Edit" at bounding box center [484, 178] width 18 height 6
click at [450, 175] on button "Save" at bounding box center [453, 181] width 22 height 13
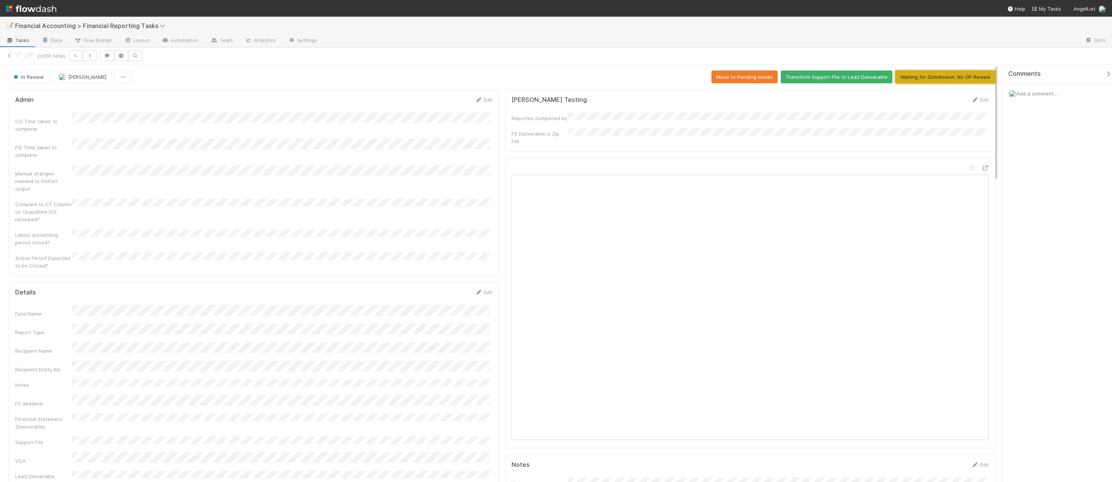
click at [633, 77] on button "Waiting for Distribution: No GP Review" at bounding box center [946, 76] width 100 height 13
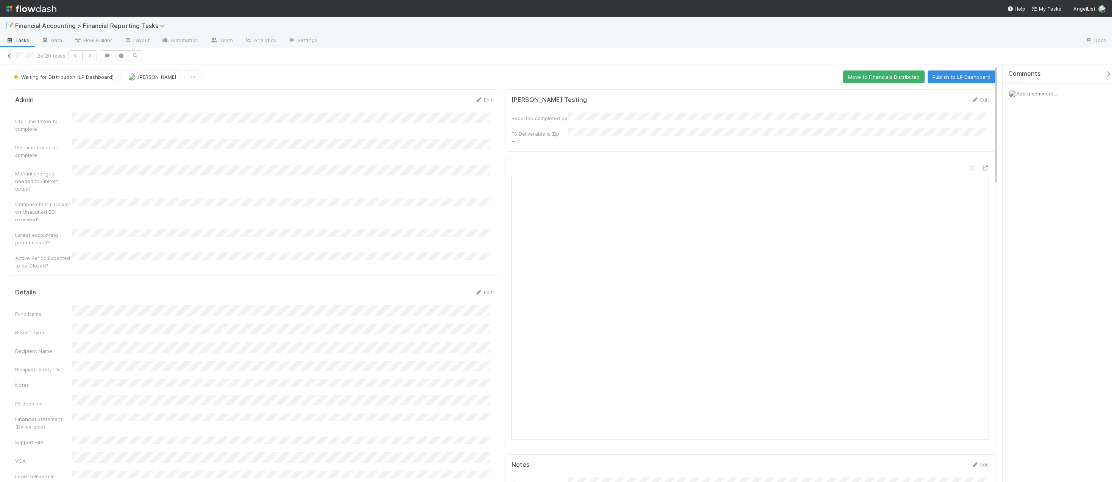
click at [11, 57] on icon at bounding box center [10, 55] width 8 height 5
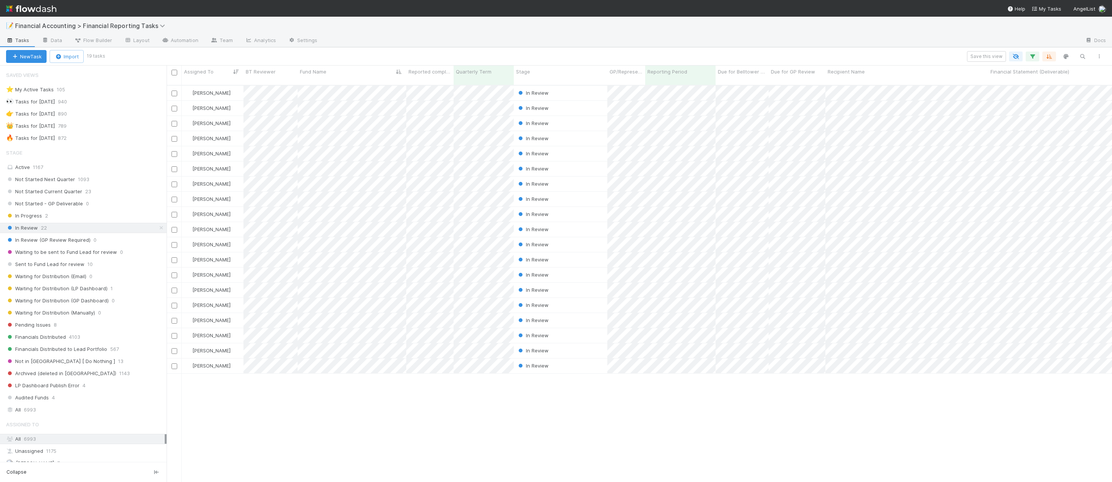
scroll to position [397, 940]
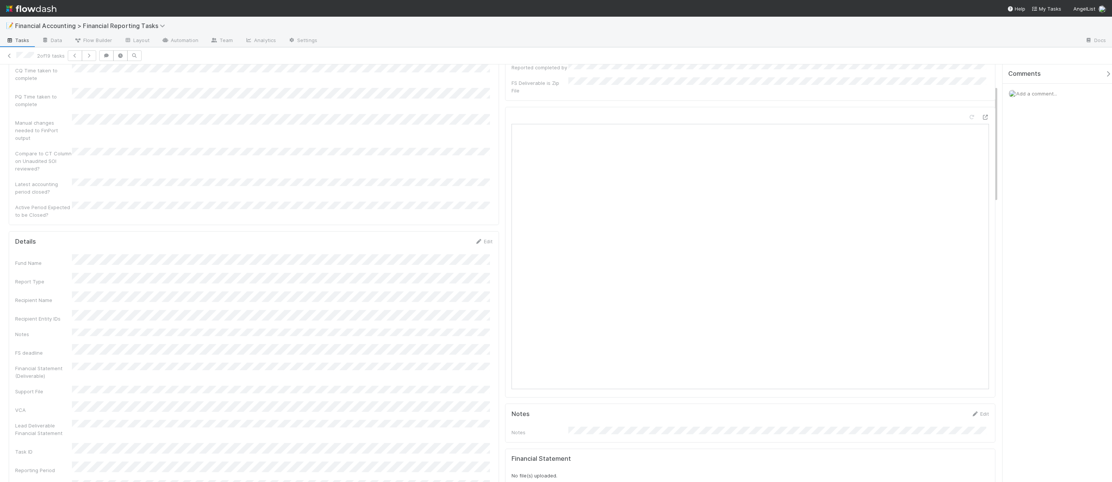
scroll to position [76, 0]
click at [488, 213] on link "Edit" at bounding box center [484, 216] width 18 height 6
click at [445, 212] on button "Save" at bounding box center [453, 218] width 22 height 13
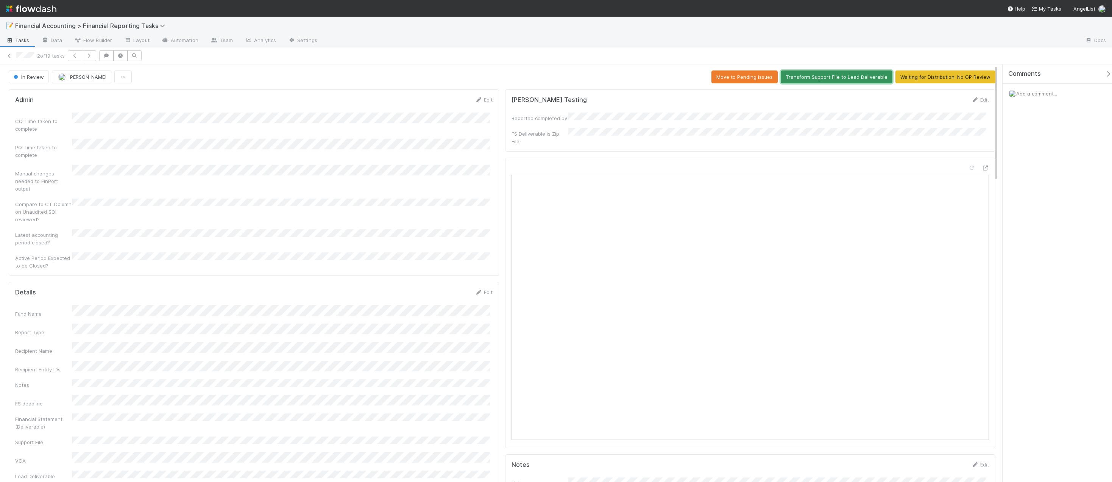
click at [633, 71] on button "Transform Support File to Lead Deliverable" at bounding box center [837, 76] width 112 height 13
click at [633, 80] on button "Waiting for Distribution: No GP Review" at bounding box center [946, 76] width 100 height 13
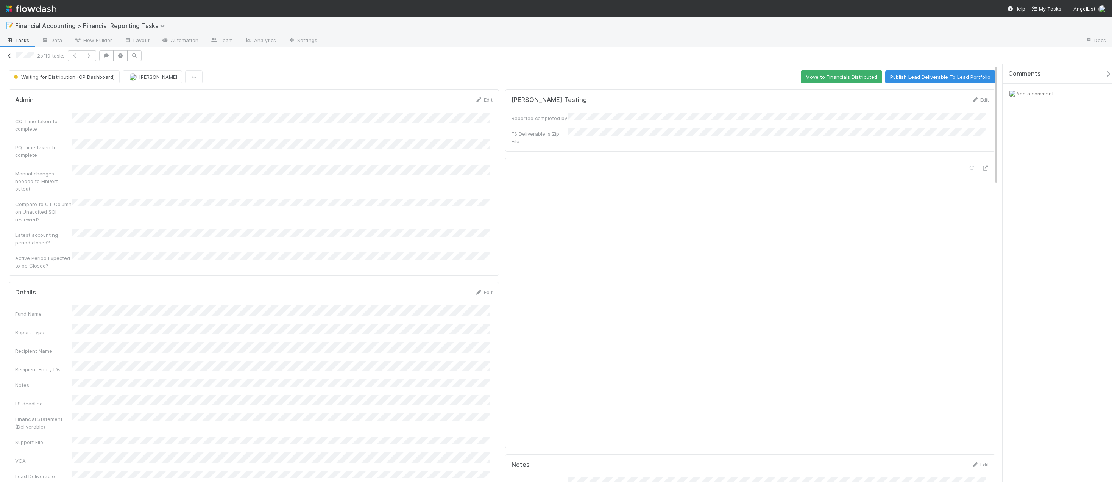
click at [9, 56] on icon at bounding box center [10, 55] width 8 height 5
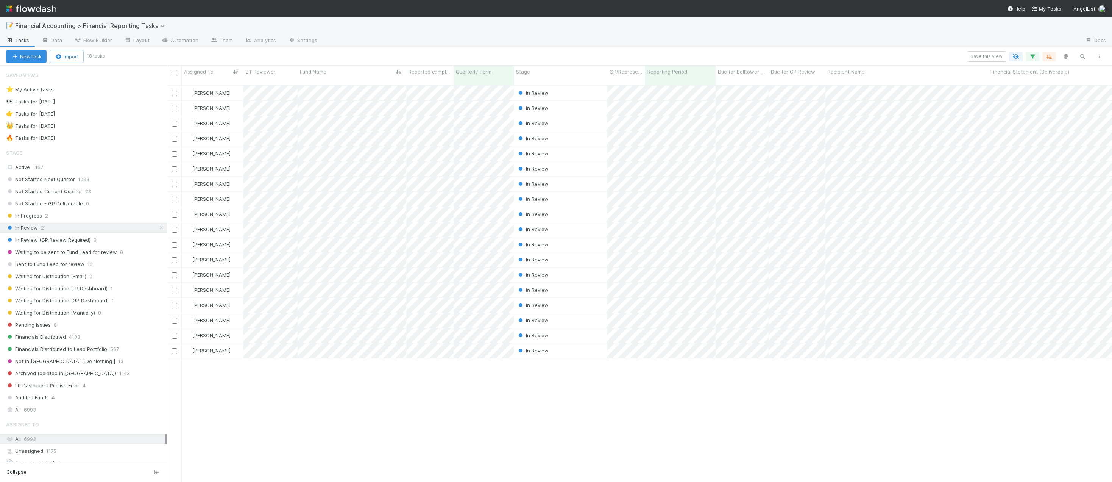
scroll to position [397, 940]
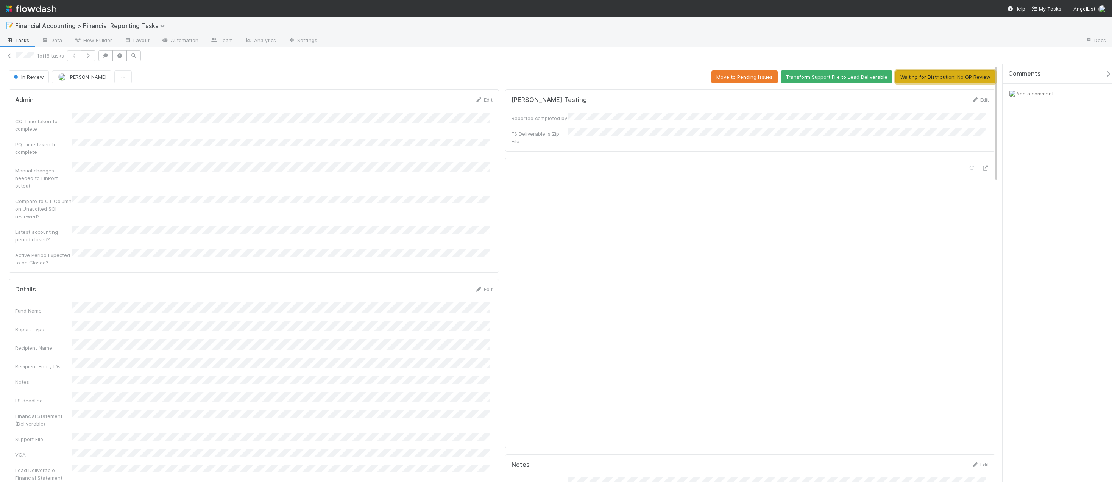
click at [633, 75] on button "Waiting for Distribution: No GP Review" at bounding box center [946, 76] width 100 height 13
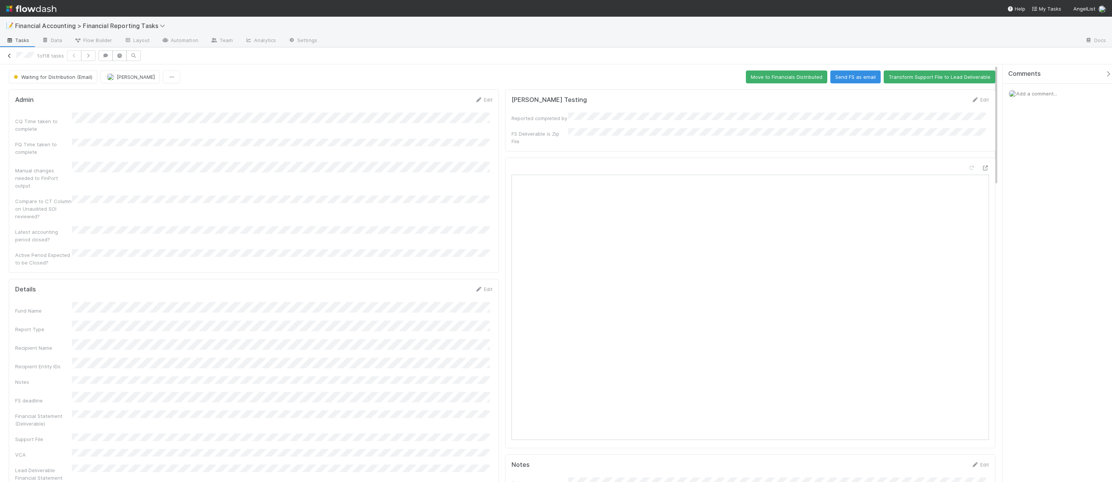
click at [11, 54] on icon at bounding box center [10, 55] width 8 height 5
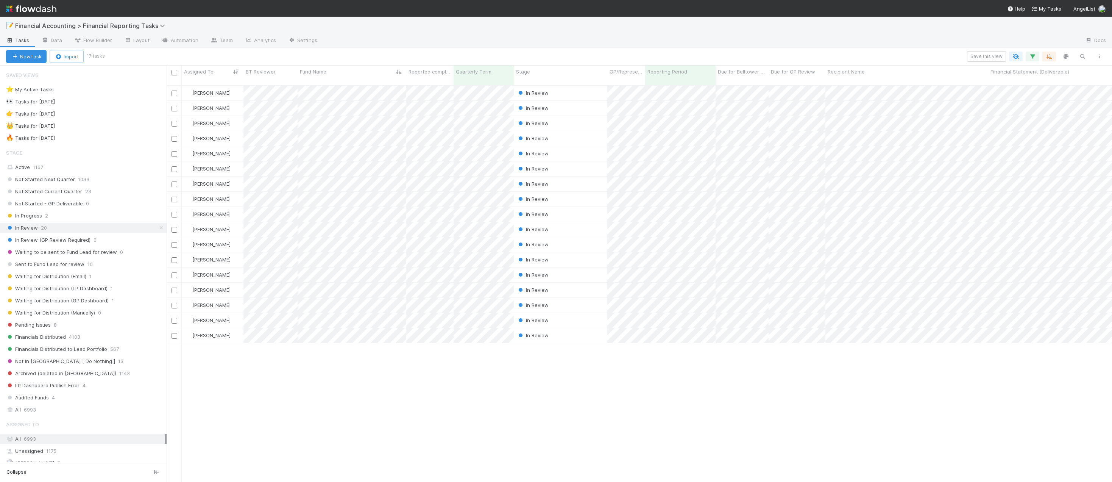
scroll to position [397, 940]
click at [33, 408] on span "6993" at bounding box center [30, 409] width 12 height 9
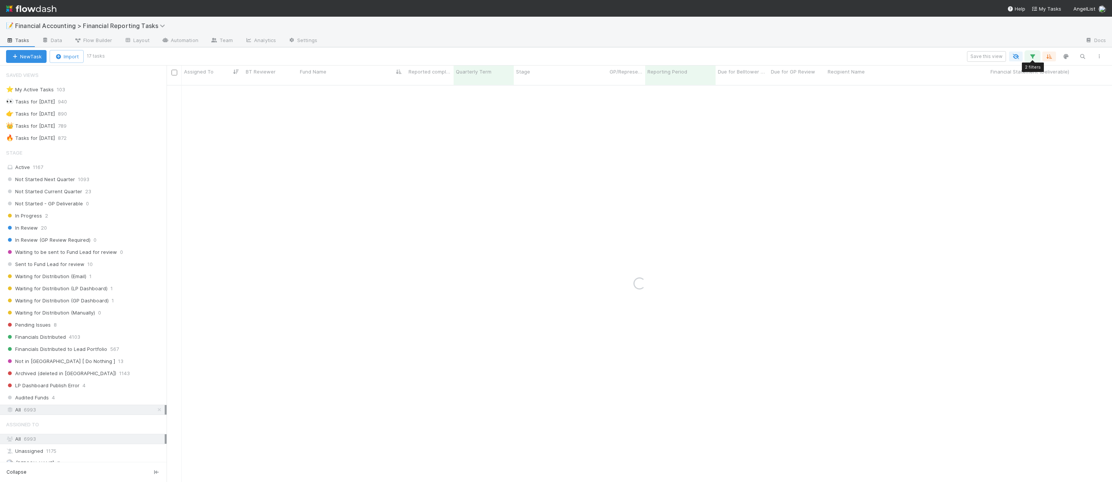
click at [633, 58] on icon "button" at bounding box center [1033, 56] width 8 height 7
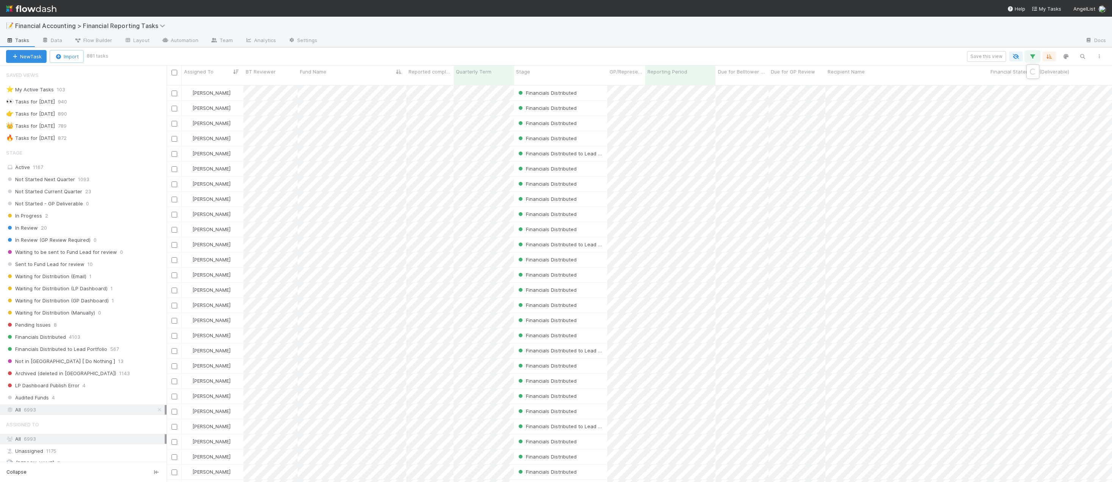
scroll to position [397, 940]
click at [633, 124] on link "And.." at bounding box center [819, 122] width 24 height 11
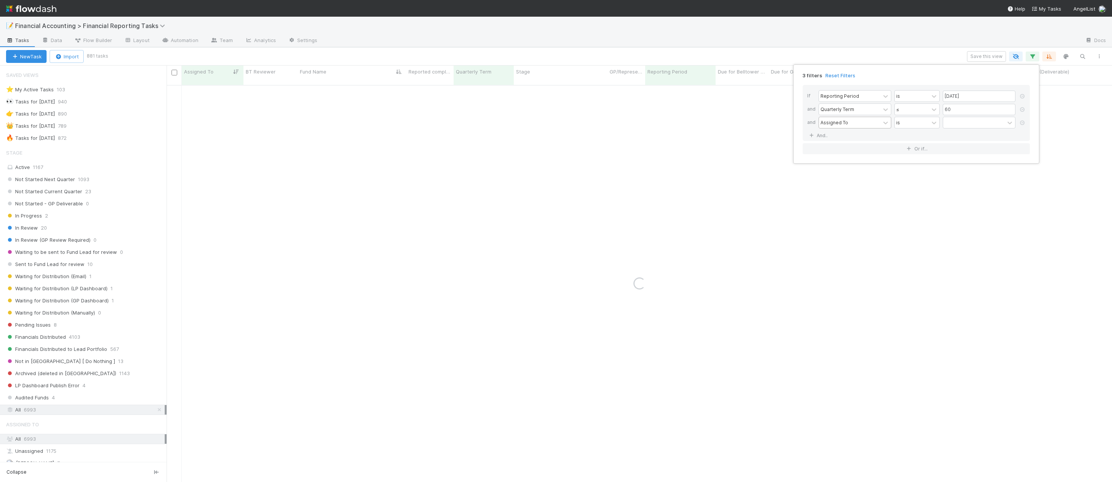
click at [633, 123] on div "Assigned To" at bounding box center [849, 122] width 61 height 11
drag, startPoint x: 834, startPoint y: 151, endPoint x: 878, endPoint y: 147, distance: 44.1
click at [633, 151] on div "Stage" at bounding box center [855, 152] width 73 height 13
click at [633, 126] on div at bounding box center [973, 122] width 61 height 11
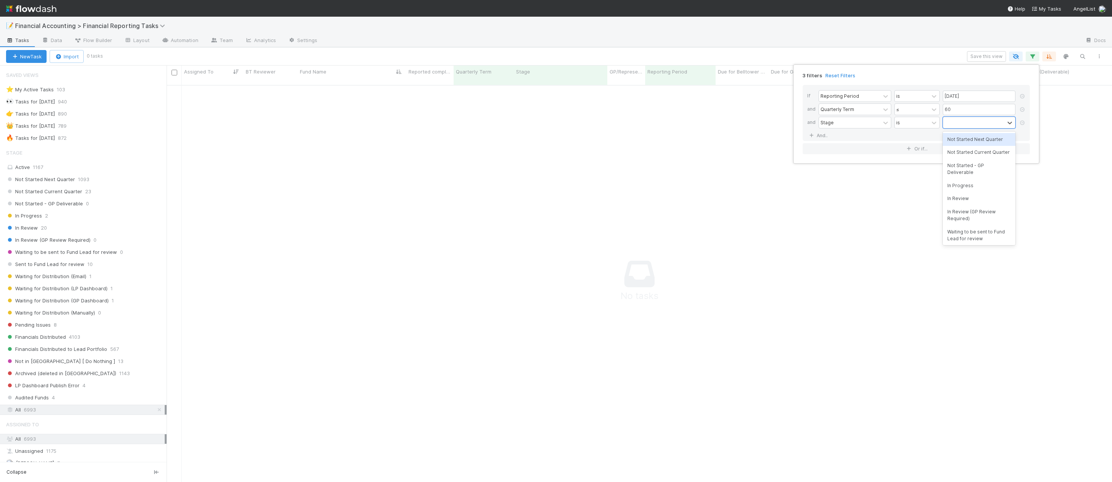
click at [633, 137] on div "Not Started Next Quarter" at bounding box center [979, 139] width 73 height 13
click at [633, 129] on div "Not Started Next Quarter" at bounding box center [969, 127] width 52 height 20
click at [633, 149] on div "Not Started Current Quarter" at bounding box center [979, 148] width 73 height 13
click at [633, 140] on div "Not Started Next Quarter Not Started Current Quarter" at bounding box center [969, 132] width 52 height 30
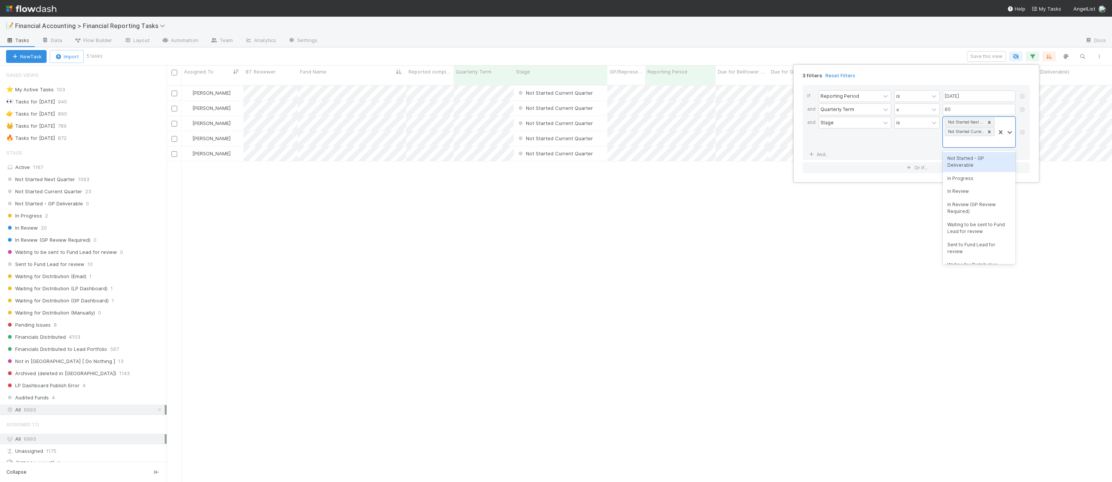
scroll to position [397, 940]
click at [633, 161] on div "Not Started - GP Deliverable" at bounding box center [979, 162] width 73 height 20
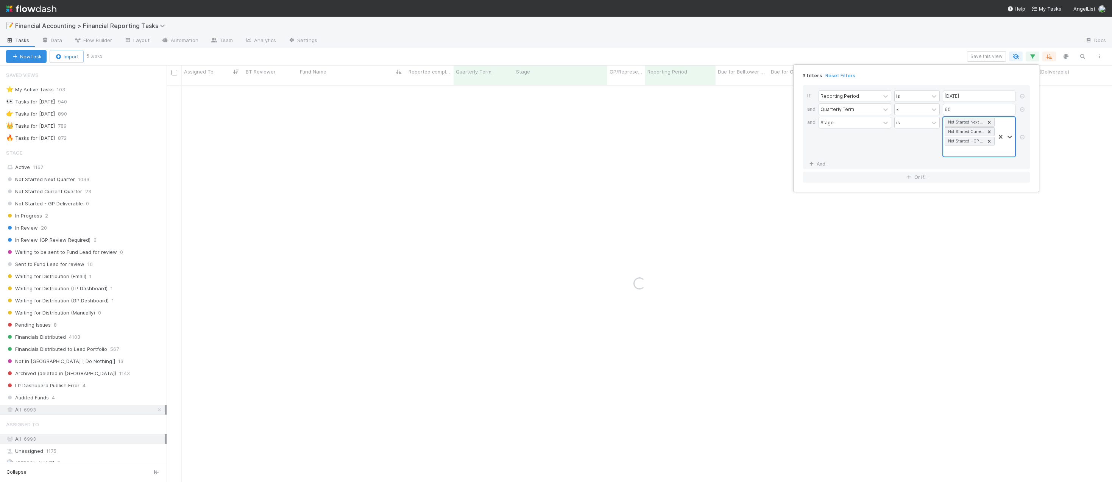
click at [633, 150] on div "Not Started Next Quarter Not Started Current Quarter Not Started - GP Deliverab…" at bounding box center [969, 136] width 52 height 39
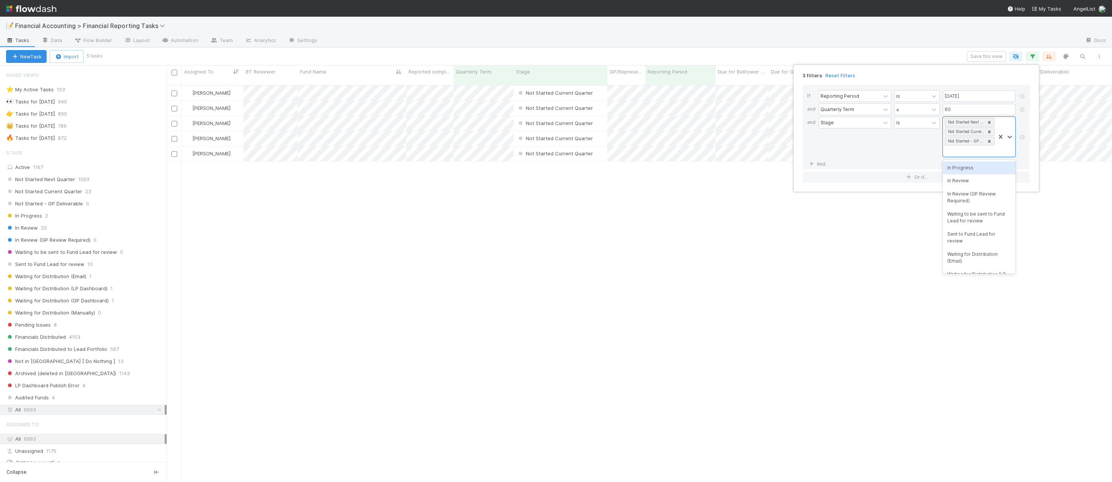
click at [633, 172] on div "In Progress" at bounding box center [979, 167] width 73 height 13
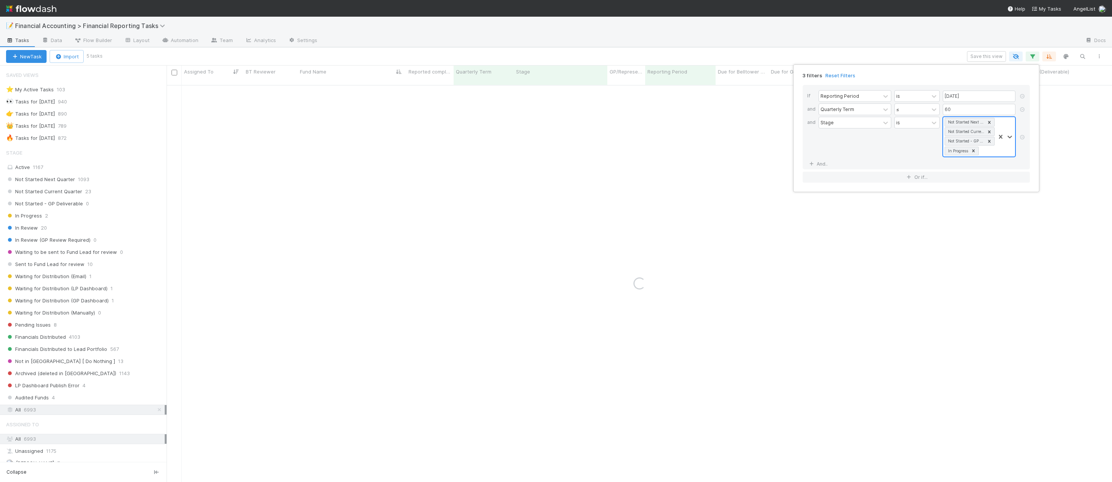
click at [633, 152] on div "Not Started Next Quarter Not Started Current Quarter Not Started - GP Deliverab…" at bounding box center [969, 136] width 52 height 39
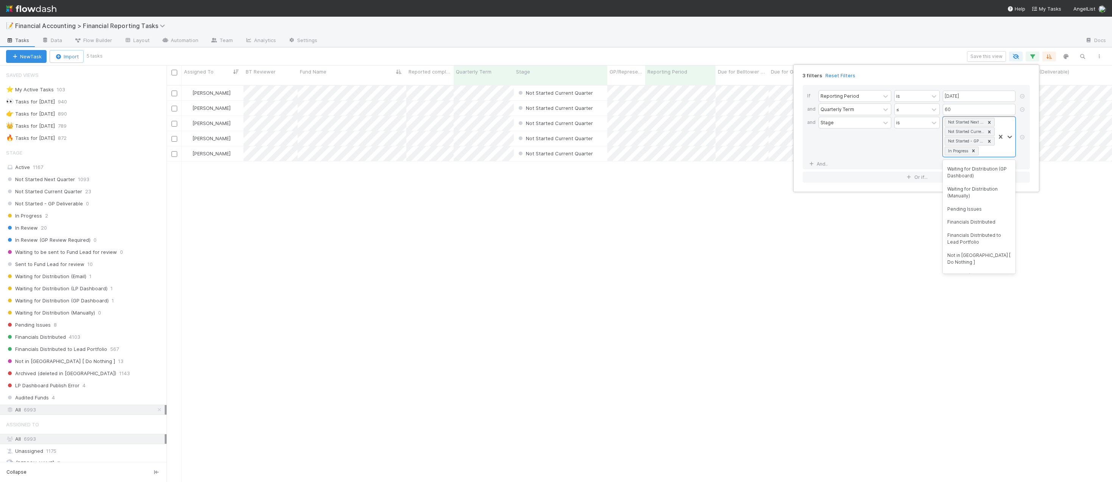
scroll to position [114, 0]
click at [633, 205] on div "Pending Issues" at bounding box center [979, 207] width 73 height 13
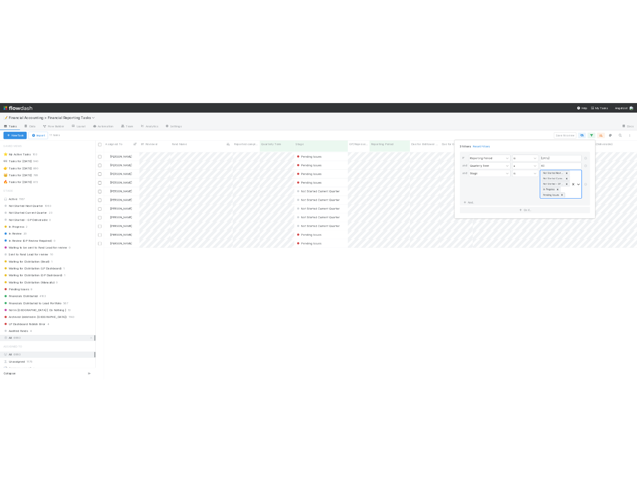
scroll to position [397, 940]
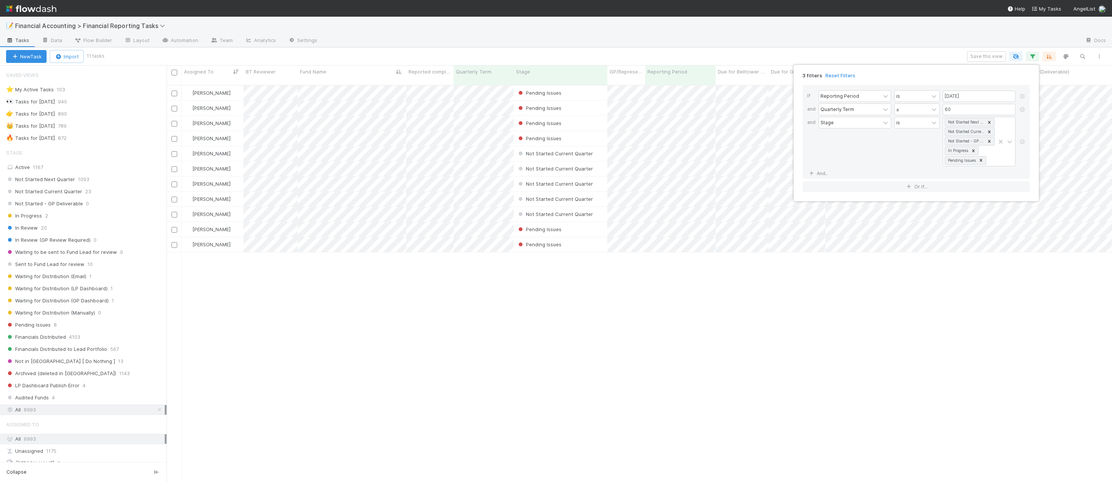
click at [345, 71] on div "3 filters Reset Filters If Reporting Period is 06/30/2025 and Quarterly Term ≤ …" at bounding box center [556, 241] width 1112 height 482
click at [349, 72] on div "Fund Name" at bounding box center [352, 72] width 105 height 8
click at [341, 87] on div "Sort A → Z" at bounding box center [343, 85] width 86 height 11
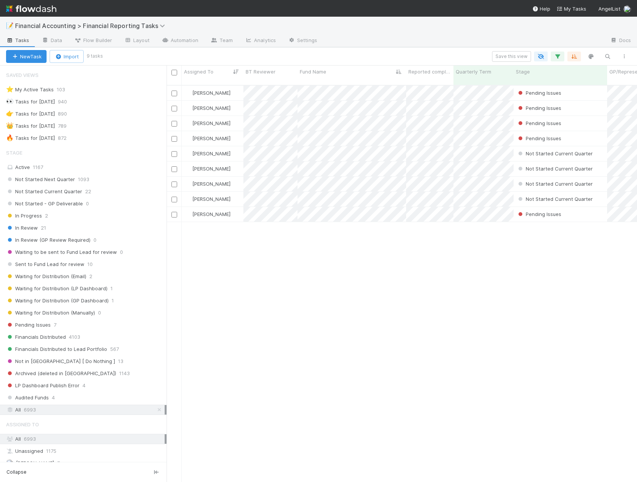
scroll to position [397, 465]
click at [611, 54] on icon "button" at bounding box center [608, 56] width 8 height 7
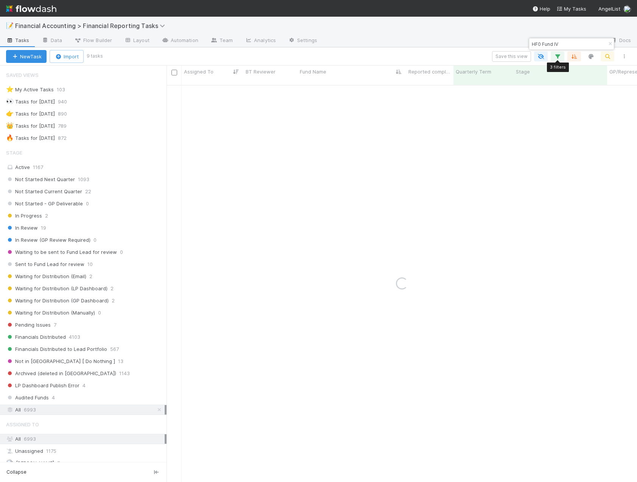
type input "HF0 Fund IV"
click at [561, 60] on button "button" at bounding box center [558, 57] width 14 height 10
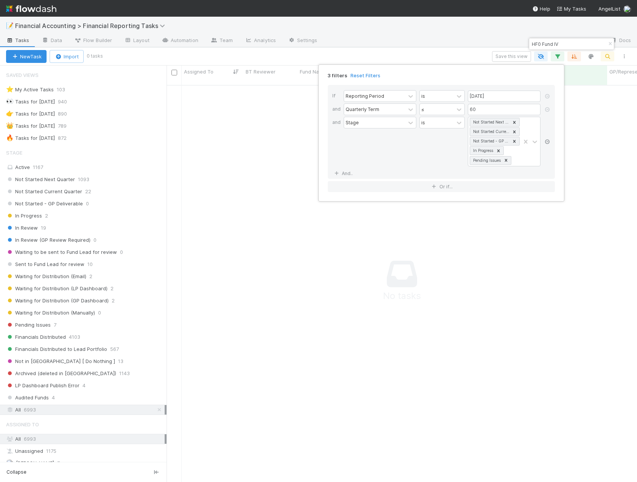
click at [545, 141] on icon at bounding box center [548, 141] width 8 height 5
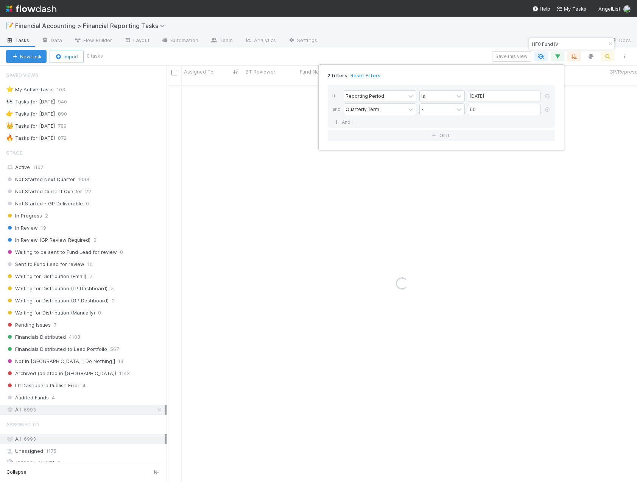
click at [381, 56] on div "2 filters Reset Filters If Reporting Period is 06/30/2025 and Quarterly Term ≤ …" at bounding box center [318, 241] width 637 height 482
click at [309, 242] on div "2 filters Reset Filters If Reporting Period is 06/30/2025 and Quarterly Term ≤ …" at bounding box center [318, 241] width 637 height 482
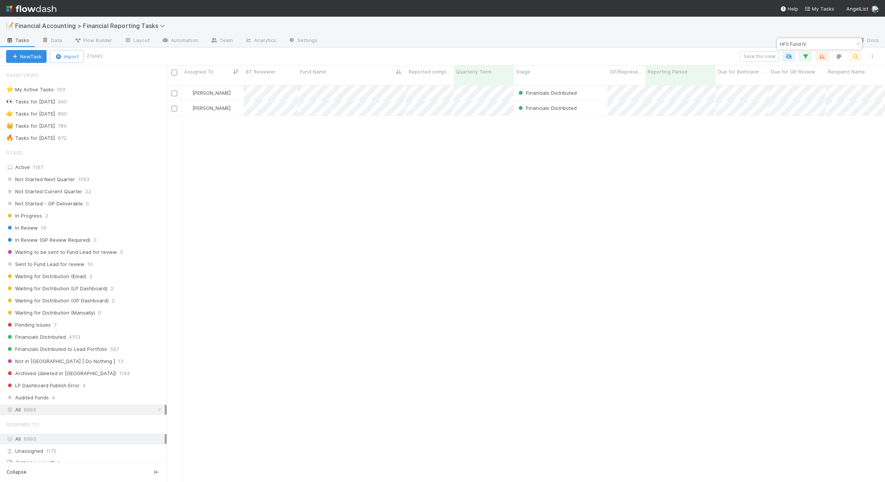
scroll to position [397, 713]
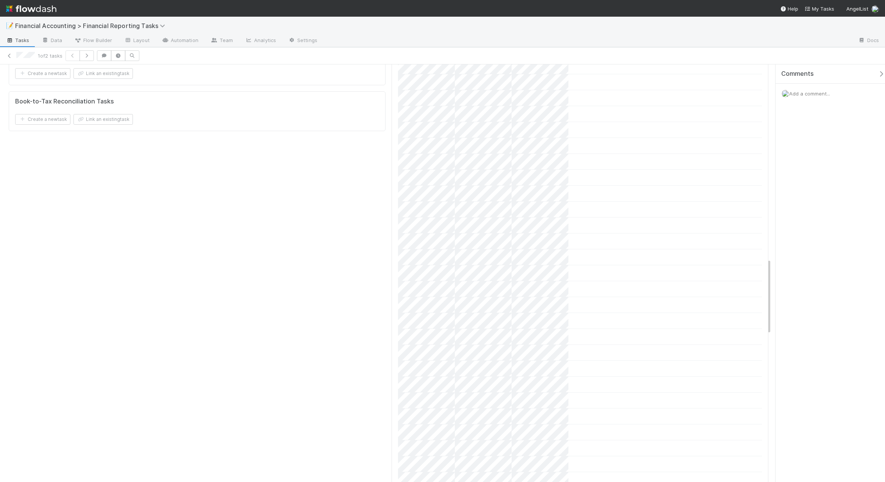
scroll to position [1061, 0]
click at [633, 276] on div "Comments Add a comment..." at bounding box center [829, 272] width 114 height 417
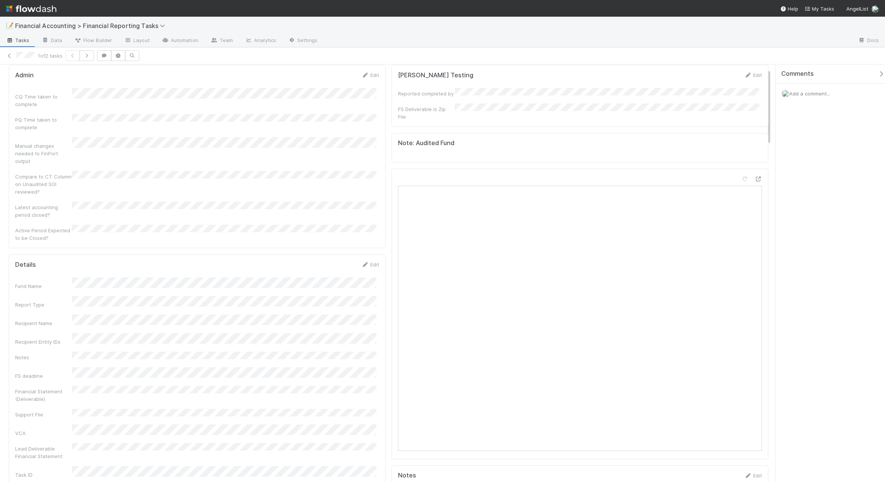
scroll to position [0, 0]
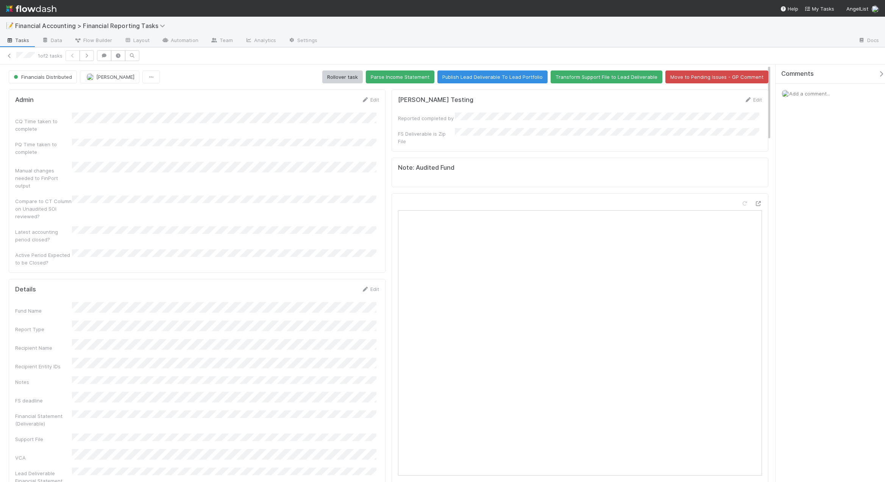
drag, startPoint x: 769, startPoint y: 276, endPoint x: 769, endPoint y: 62, distance: 213.6
click at [633, 62] on div "1 of 2 tasks Financials Distributed Jacob Luna Rollover task Parse Income State…" at bounding box center [442, 264] width 885 height 434
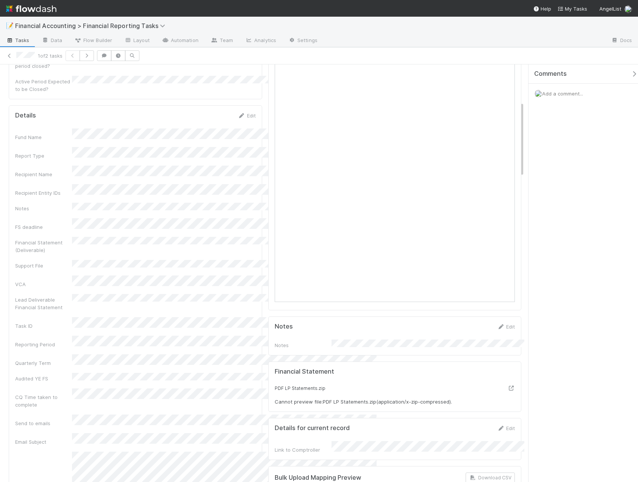
scroll to position [205, 0]
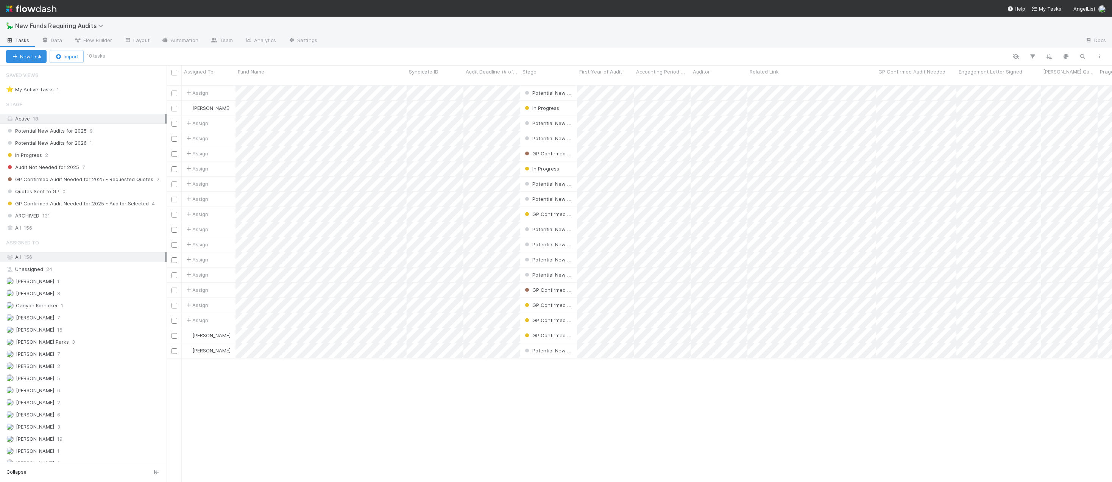
scroll to position [397, 940]
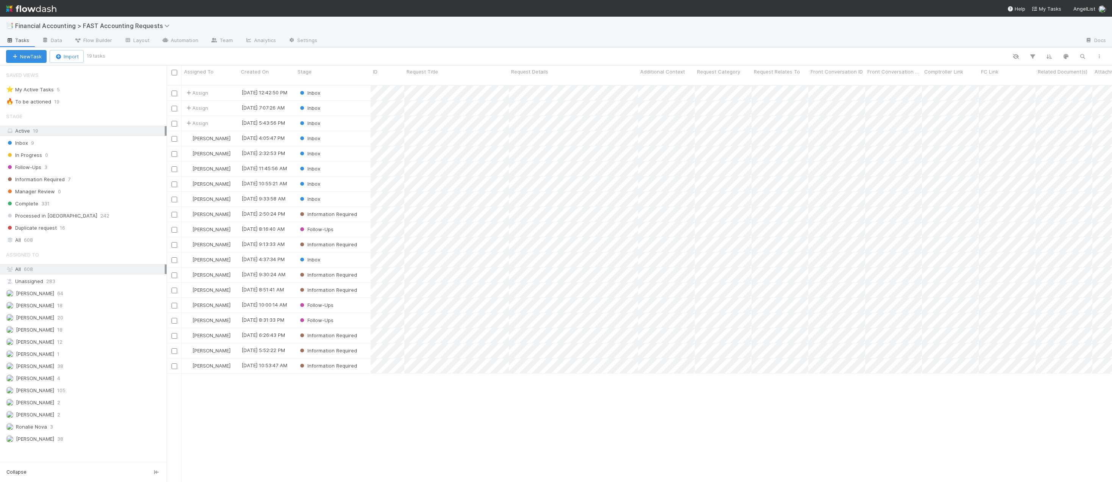
scroll to position [397, 940]
click at [344, 133] on div "Inbox" at bounding box center [332, 138] width 75 height 15
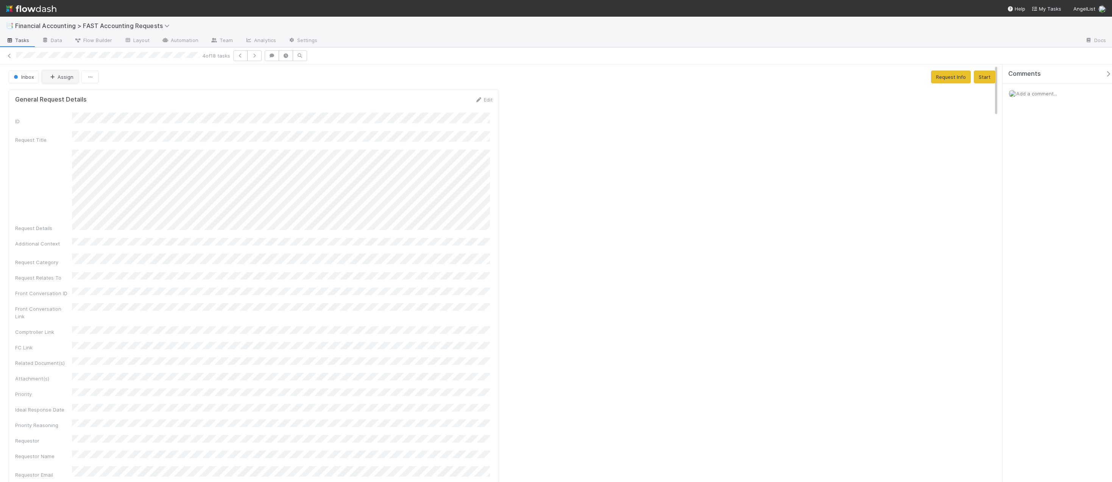
click at [62, 76] on button "Assign" at bounding box center [60, 76] width 36 height 13
click at [66, 108] on span "Kevin Fawcett you" at bounding box center [78, 109] width 50 height 6
click at [1046, 108] on div "Comments Add a comment..." at bounding box center [1060, 102] width 115 height 77
click at [1041, 94] on span "Add a comment..." at bounding box center [1037, 94] width 41 height 6
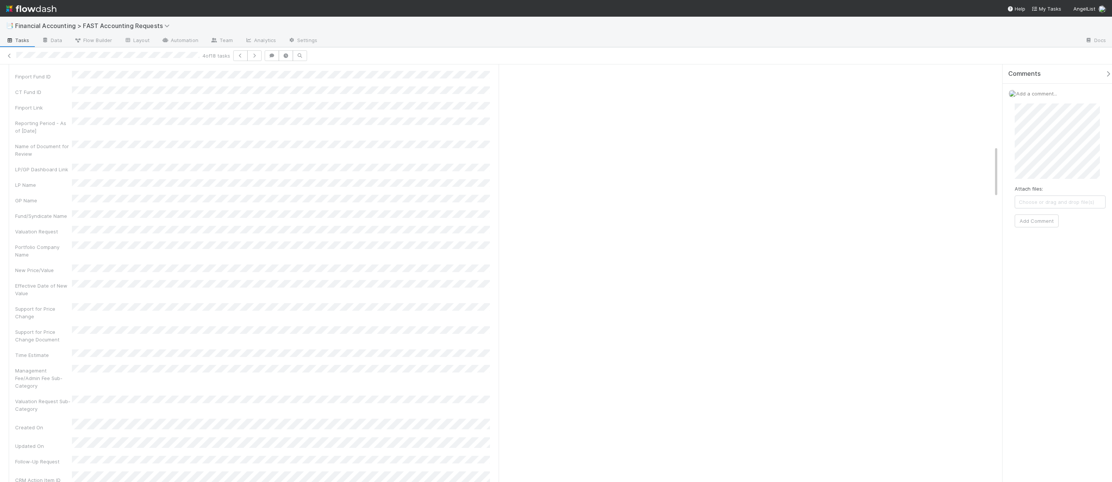
scroll to position [795, 0]
click at [47, 345] on span "Archit Dhar" at bounding box center [54, 347] width 38 height 6
click at [42, 444] on button "Add Comment" at bounding box center [37, 450] width 44 height 13
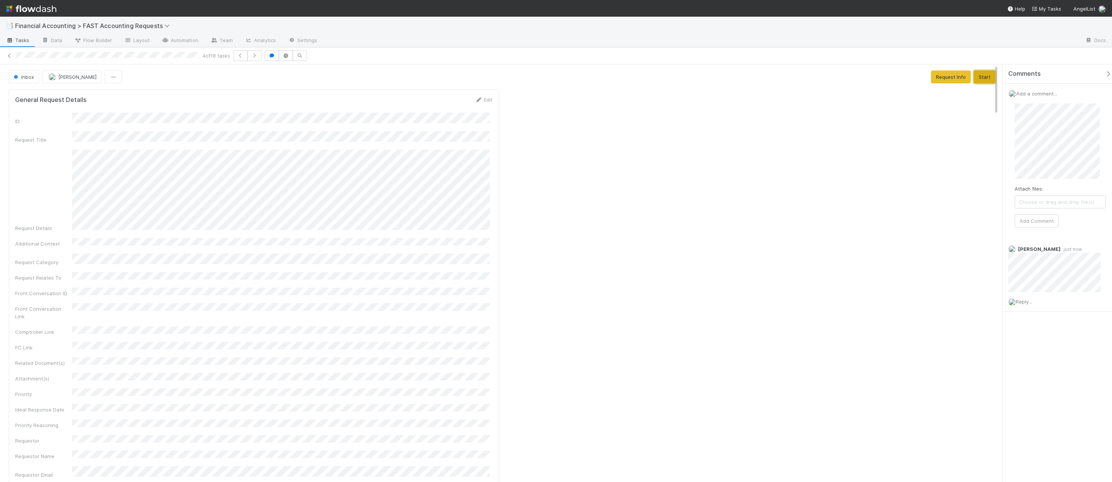
click at [986, 79] on button "Start" at bounding box center [985, 76] width 22 height 13
click at [879, 81] on button "Complete" at bounding box center [883, 76] width 33 height 13
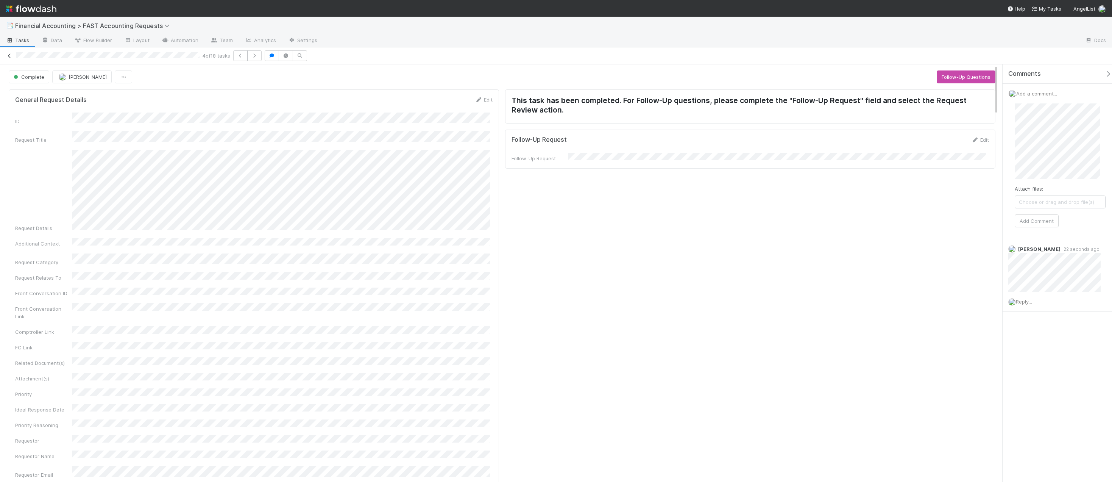
click at [8, 56] on icon at bounding box center [10, 55] width 8 height 5
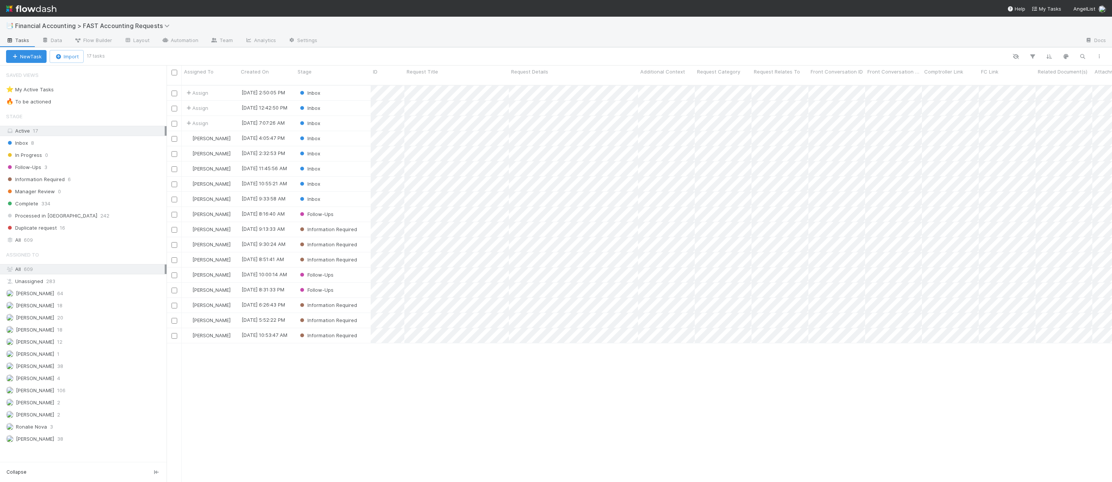
scroll to position [397, 940]
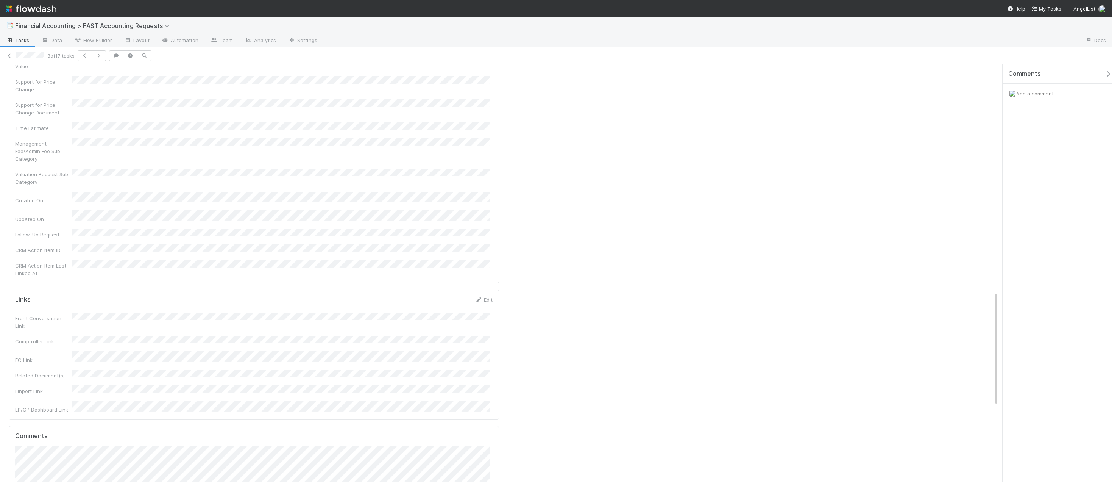
scroll to position [833, 0]
click at [44, 277] on span "[PERSON_NAME]" at bounding box center [54, 278] width 38 height 6
click at [54, 411] on span "Choose or drag and drop file(s)" at bounding box center [254, 417] width 477 height 12
click at [45, 429] on button "Add Comment" at bounding box center [37, 435] width 44 height 13
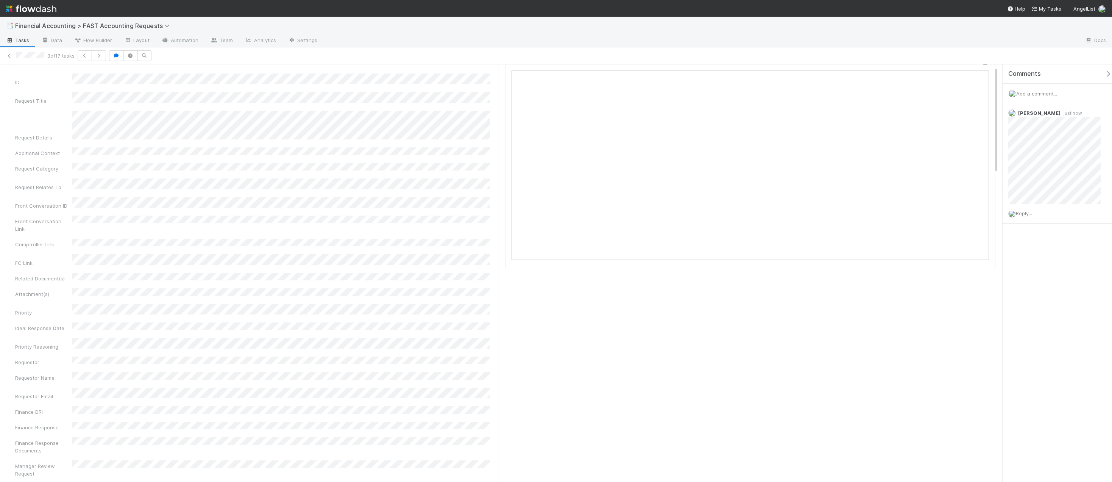
scroll to position [0, 0]
click at [954, 79] on button "Request Info" at bounding box center [951, 76] width 40 height 13
click at [9, 56] on icon at bounding box center [10, 55] width 8 height 5
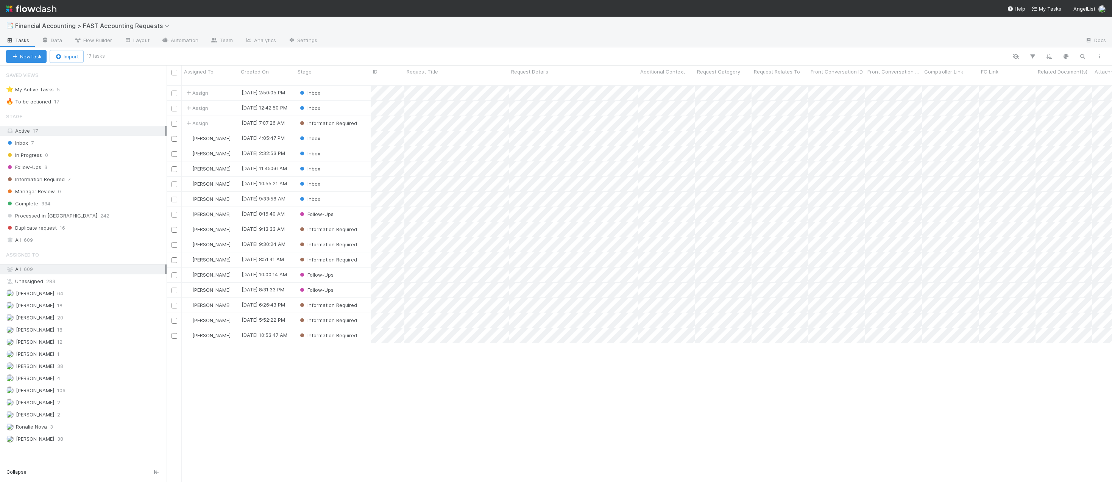
scroll to position [397, 940]
click at [197, 119] on span "Assign" at bounding box center [196, 123] width 23 height 8
click at [211, 147] on span "Kevin Fawcett you" at bounding box center [222, 146] width 50 height 6
click at [345, 102] on div "Inbox" at bounding box center [332, 108] width 75 height 15
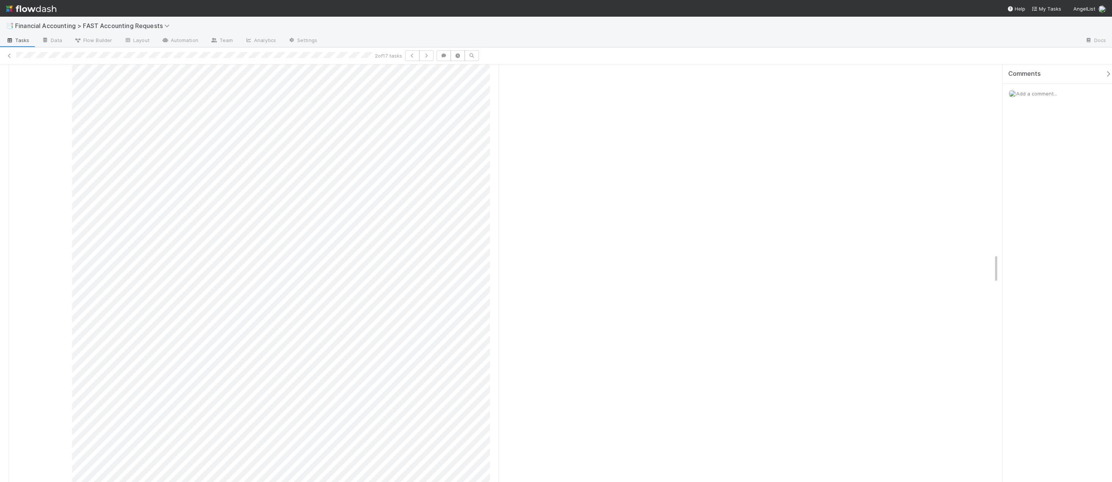
scroll to position [2689, 0]
drag, startPoint x: 995, startPoint y: 155, endPoint x: 995, endPoint y: 102, distance: 53.8
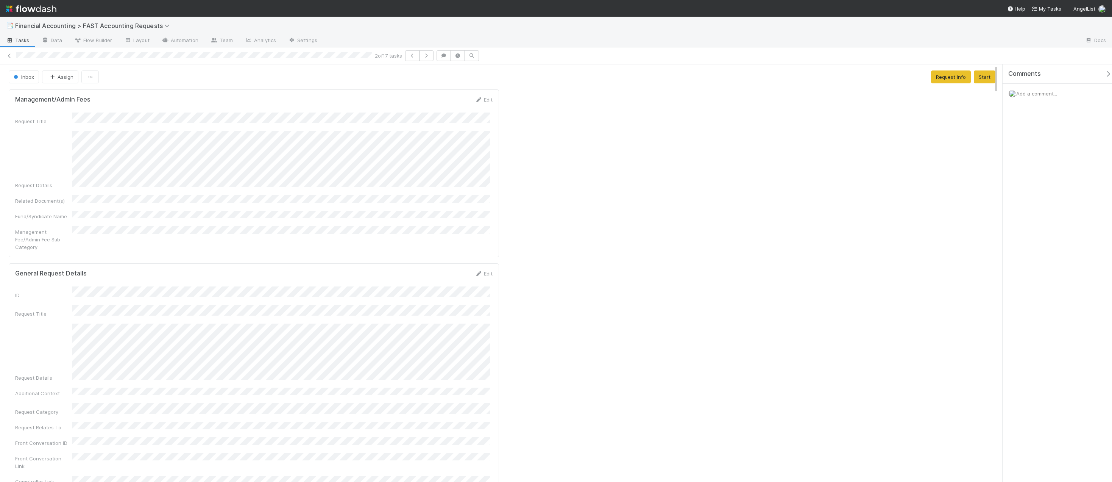
drag, startPoint x: 997, startPoint y: 275, endPoint x: 987, endPoint y: 68, distance: 206.7
click at [1055, 88] on div "Add a comment..." at bounding box center [1060, 94] width 115 height 20
click at [1055, 92] on span "Add a comment..." at bounding box center [1037, 94] width 41 height 6
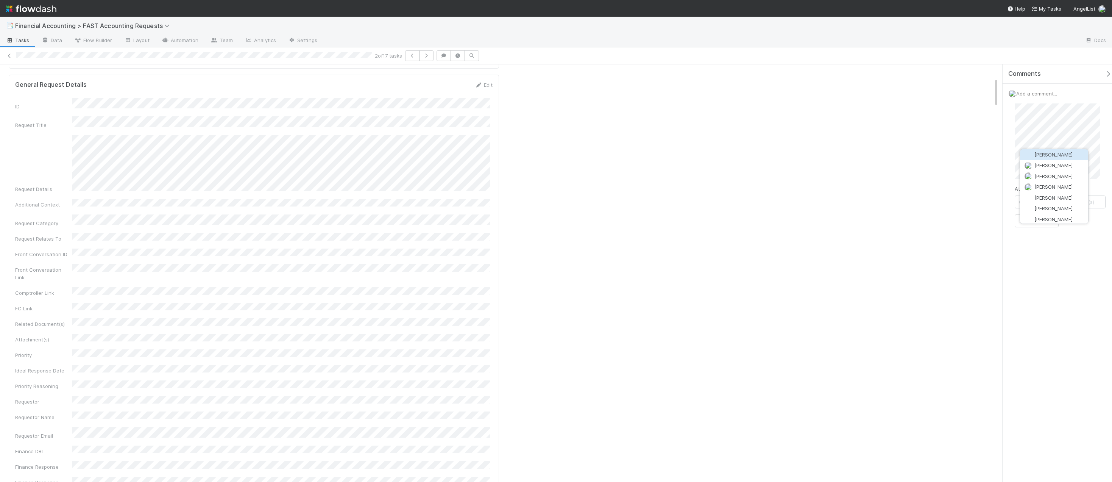
scroll to position [189, 0]
click at [1038, 173] on span "Manav Mehta" at bounding box center [1054, 176] width 38 height 6
click at [1051, 246] on button "Add Comment" at bounding box center [1037, 243] width 44 height 13
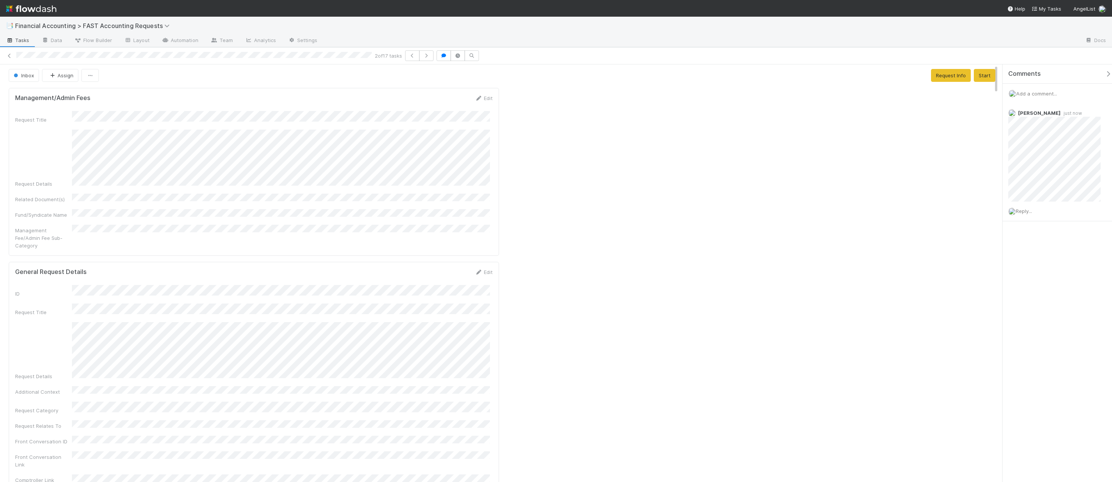
scroll to position [0, 0]
click at [978, 75] on button "Start" at bounding box center [985, 76] width 22 height 13
click at [886, 77] on button "Complete" at bounding box center [883, 76] width 33 height 13
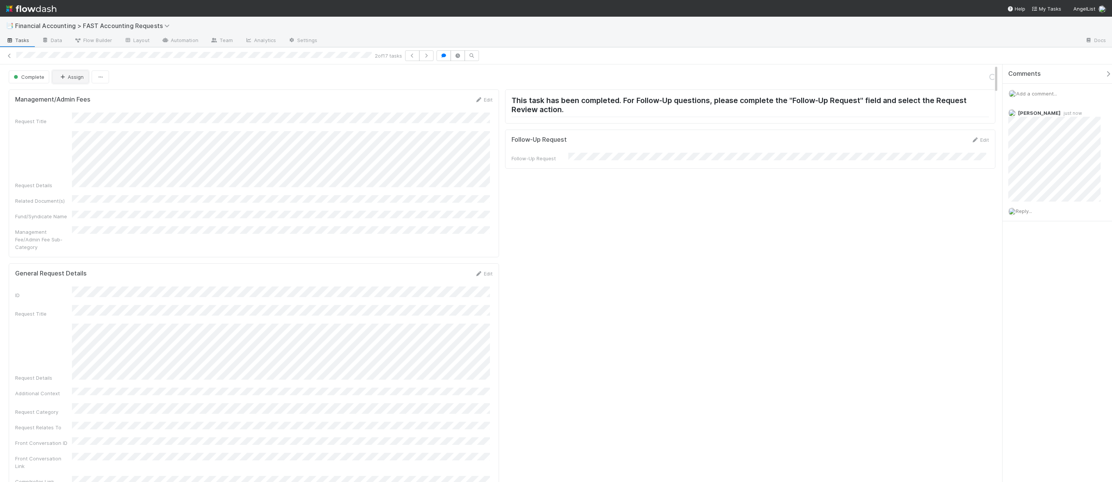
click at [79, 80] on button "Assign" at bounding box center [70, 76] width 36 height 13
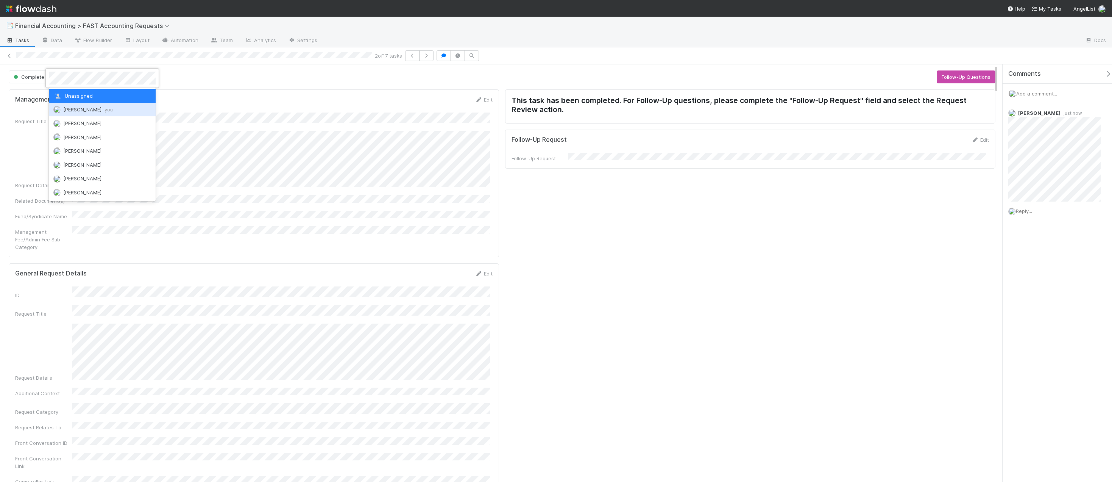
click at [78, 108] on span "Kevin Fawcett you" at bounding box center [88, 109] width 50 height 6
click at [7, 56] on icon at bounding box center [10, 55] width 8 height 5
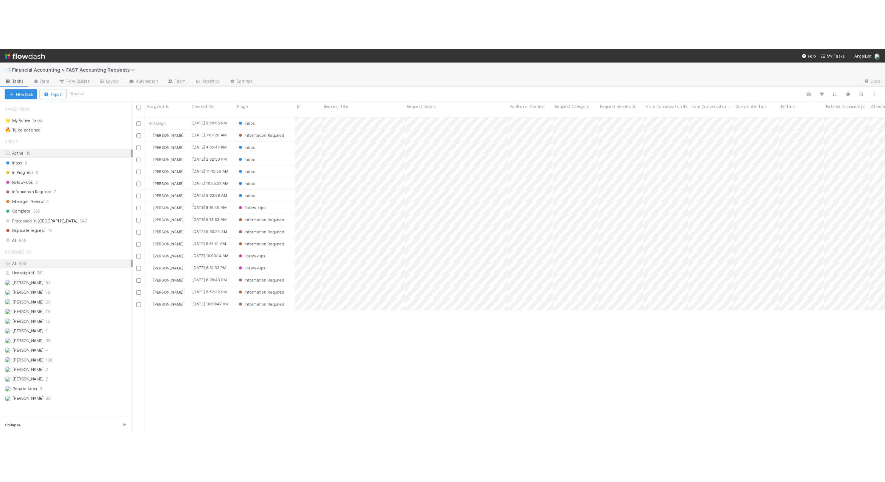
scroll to position [397, 940]
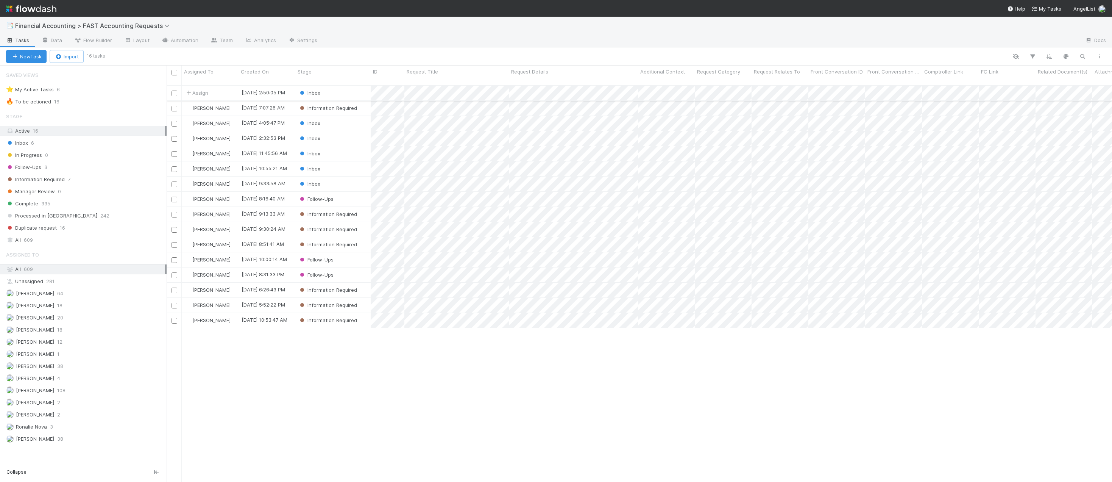
click at [351, 86] on div "Inbox" at bounding box center [332, 93] width 75 height 15
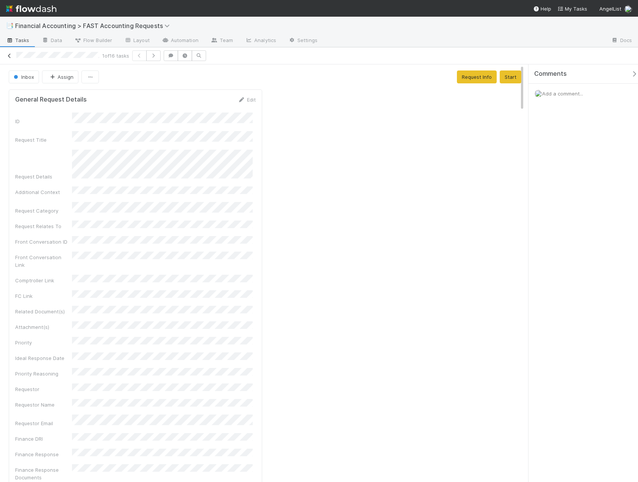
click at [8, 56] on icon at bounding box center [10, 55] width 8 height 5
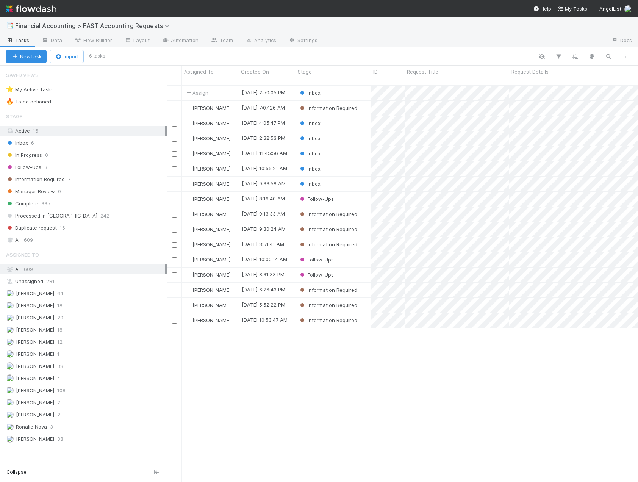
scroll to position [397, 465]
click at [511, 354] on div "Assign 8/28/25, 2:50:05 PM Inbox 0 0 0 1 8/28/25, 2:50:05 PM Kevin Fawcett 8/28…" at bounding box center [402, 287] width 471 height 403
click at [201, 89] on span "Assign" at bounding box center [196, 93] width 23 height 8
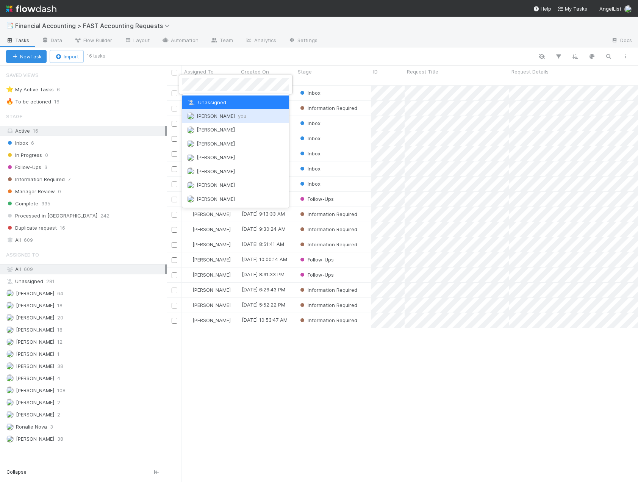
click at [203, 118] on span "Kevin Fawcett you" at bounding box center [222, 116] width 50 height 6
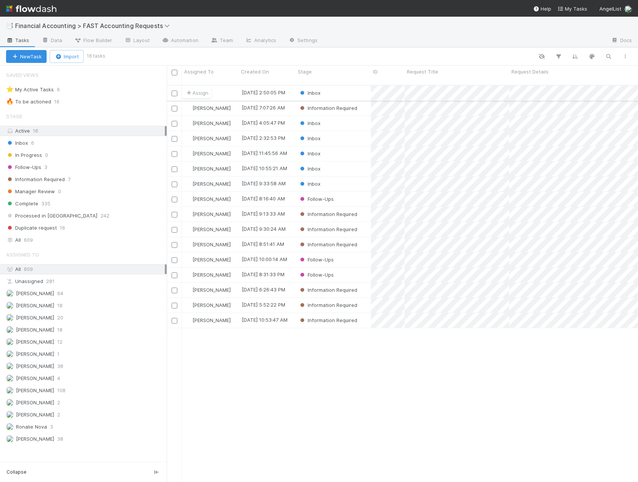
click at [340, 86] on div "Inbox" at bounding box center [332, 93] width 75 height 15
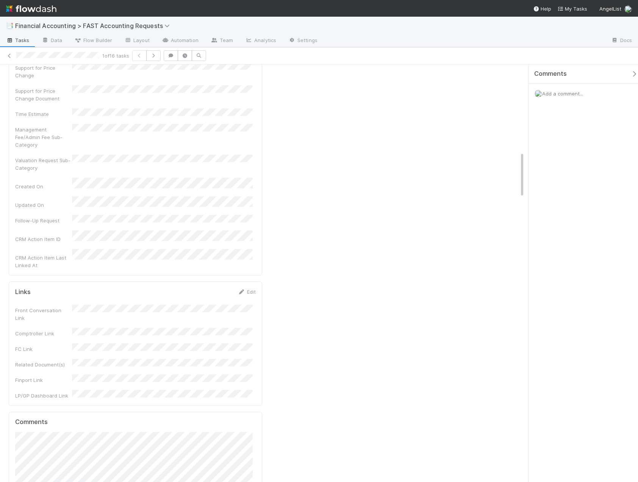
scroll to position [985, 0]
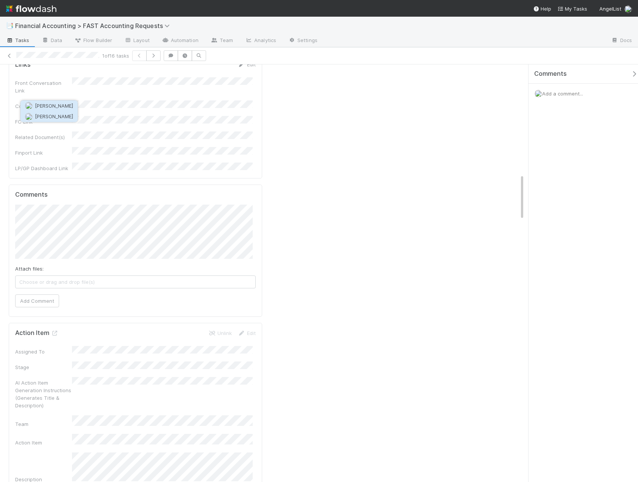
click at [56, 116] on span "William Rosean" at bounding box center [54, 116] width 38 height 6
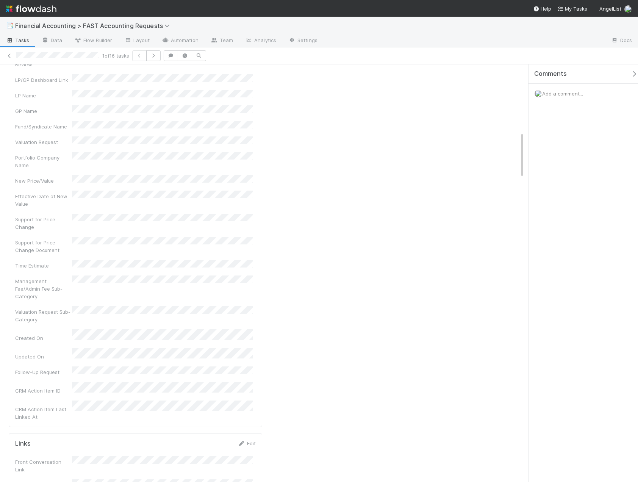
scroll to position [795, 0]
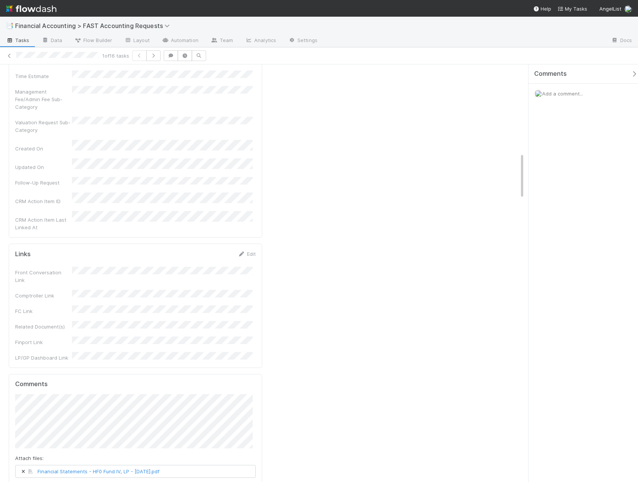
click at [38, 481] on button "Add Comment" at bounding box center [37, 490] width 44 height 13
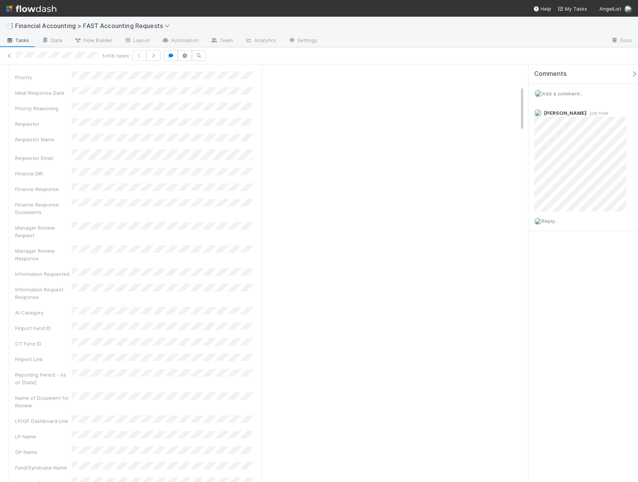
scroll to position [0, 0]
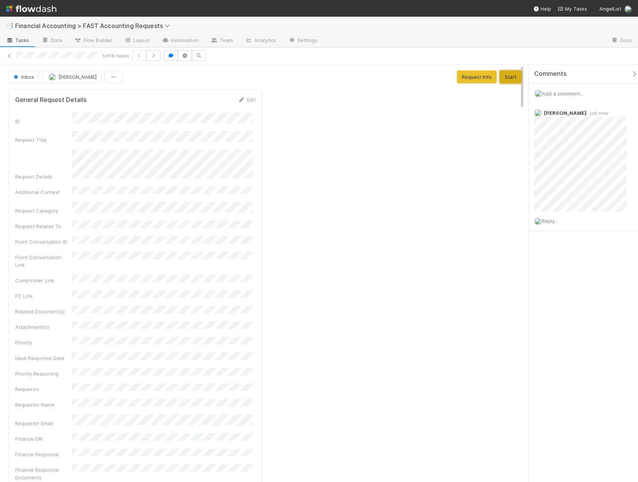
click at [506, 82] on button "Start" at bounding box center [511, 76] width 22 height 13
click at [398, 77] on button "Complete" at bounding box center [409, 76] width 33 height 13
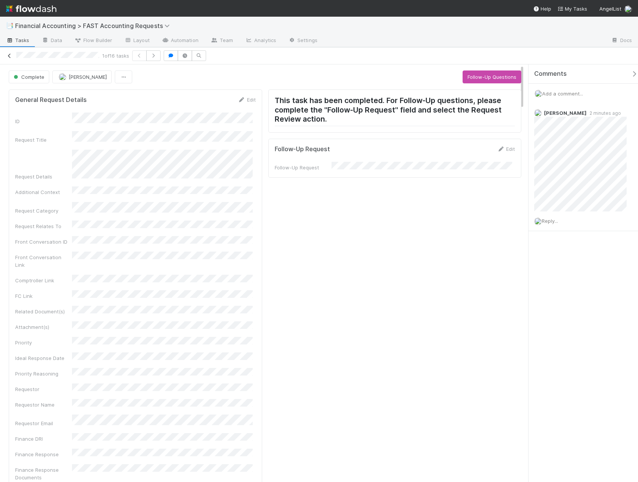
click at [13, 53] on icon at bounding box center [10, 55] width 8 height 5
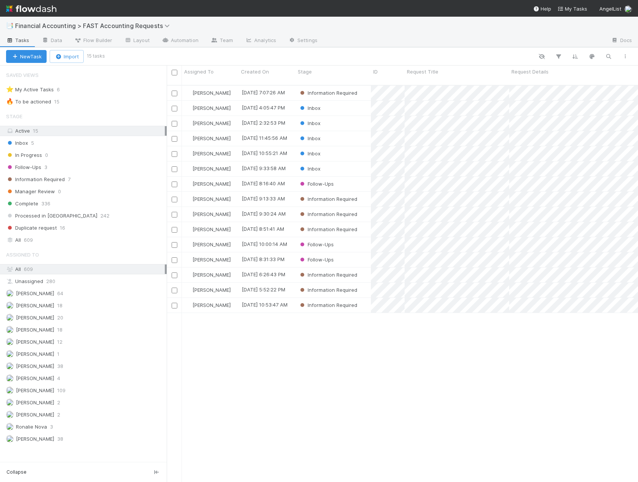
scroll to position [397, 465]
click at [340, 162] on div "Inbox" at bounding box center [332, 168] width 75 height 15
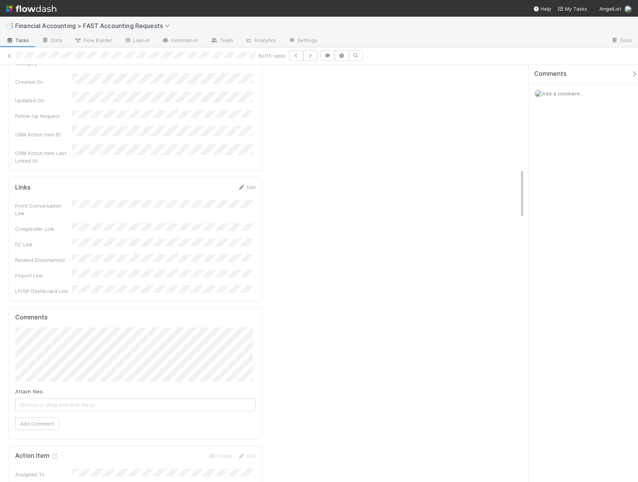
scroll to position [1023, 0]
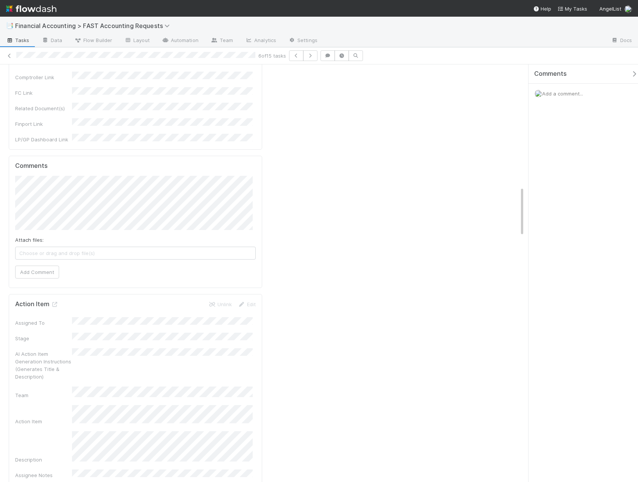
click at [572, 89] on div "Add a comment..." at bounding box center [585, 94] width 115 height 20
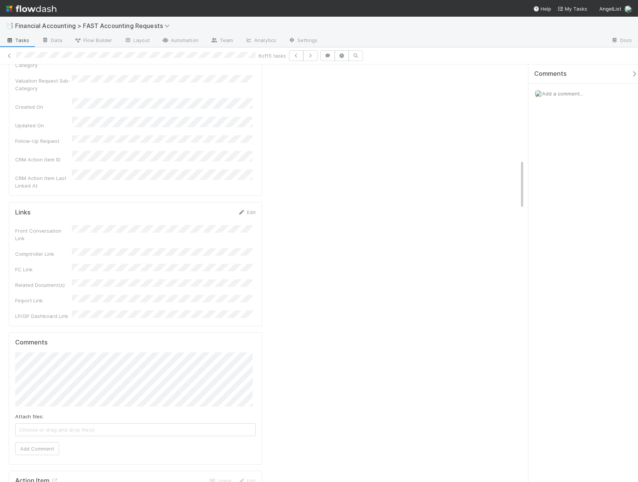
scroll to position [795, 0]
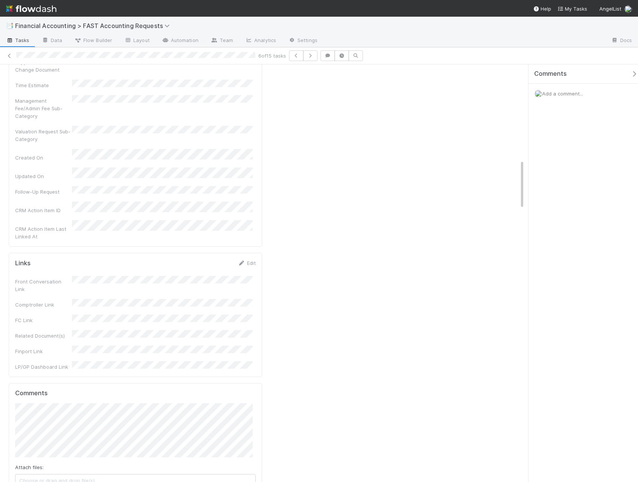
click at [571, 96] on span "Add a comment..." at bounding box center [562, 94] width 41 height 6
click at [570, 178] on span "Nora Hafez" at bounding box center [579, 176] width 38 height 6
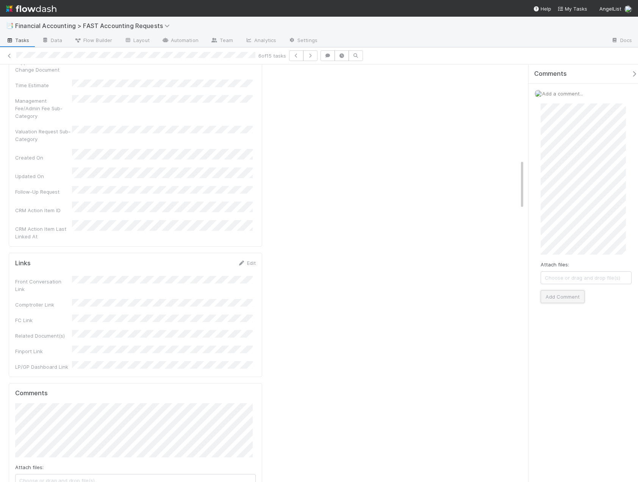
click at [564, 296] on button "Add Comment" at bounding box center [562, 296] width 44 height 13
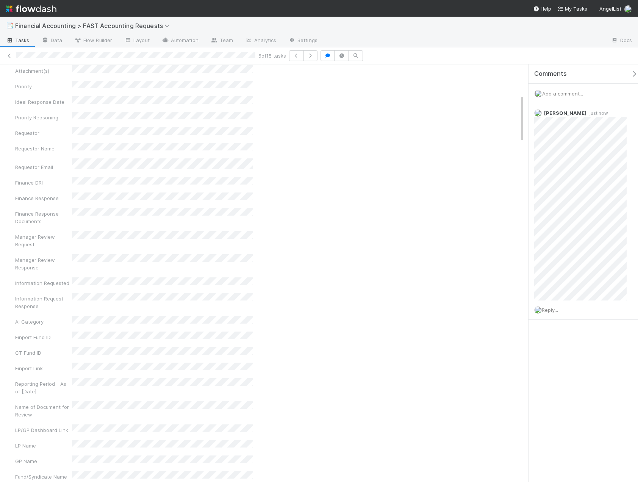
scroll to position [0, 0]
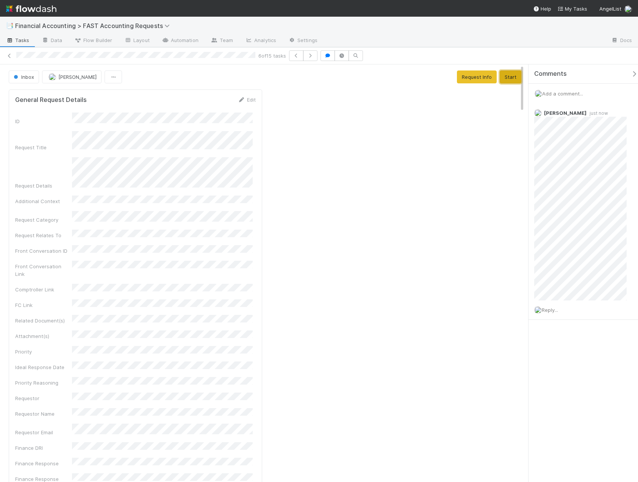
click at [511, 78] on button "Start" at bounding box center [511, 76] width 22 height 13
click at [403, 81] on button "Complete" at bounding box center [409, 76] width 33 height 13
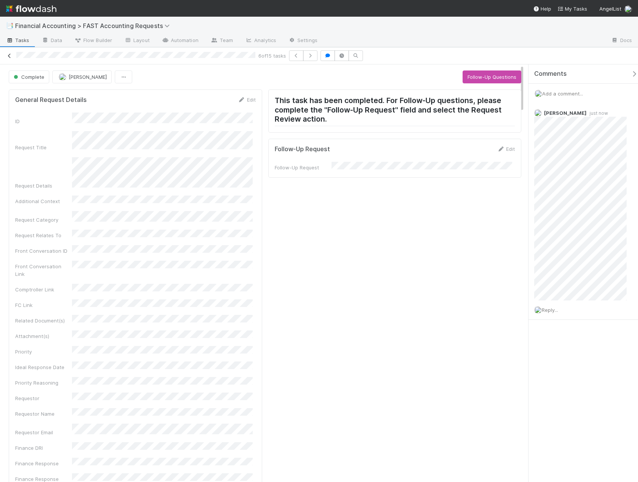
click at [10, 58] on link at bounding box center [10, 56] width 8 height 8
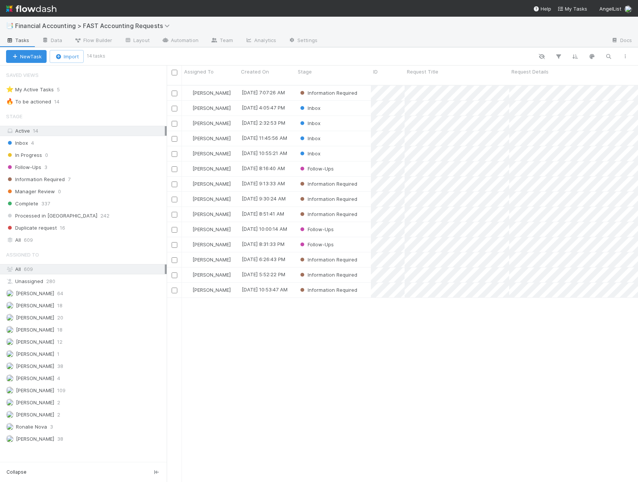
scroll to position [397, 465]
click at [344, 119] on div "Inbox" at bounding box center [332, 123] width 75 height 15
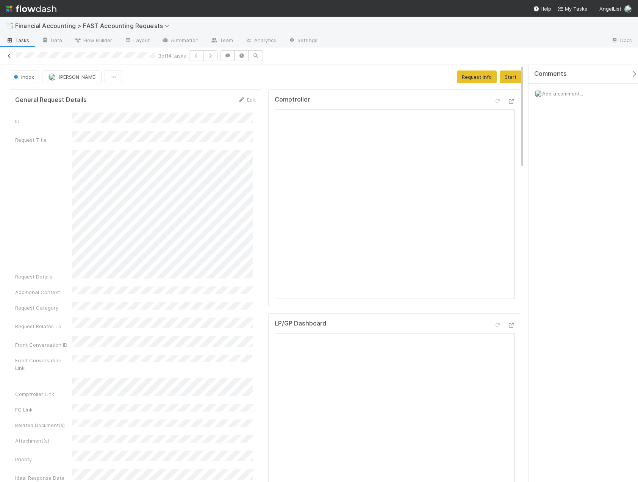
click at [10, 56] on icon at bounding box center [10, 55] width 8 height 5
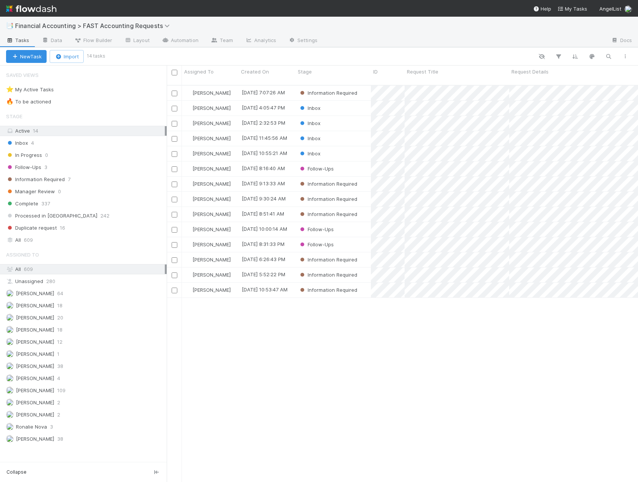
scroll to position [397, 465]
click at [343, 104] on div "Inbox" at bounding box center [332, 108] width 75 height 15
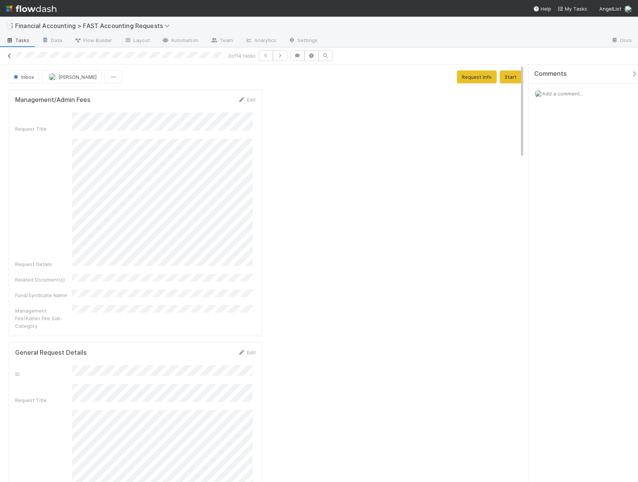
click at [8, 55] on icon at bounding box center [10, 55] width 8 height 5
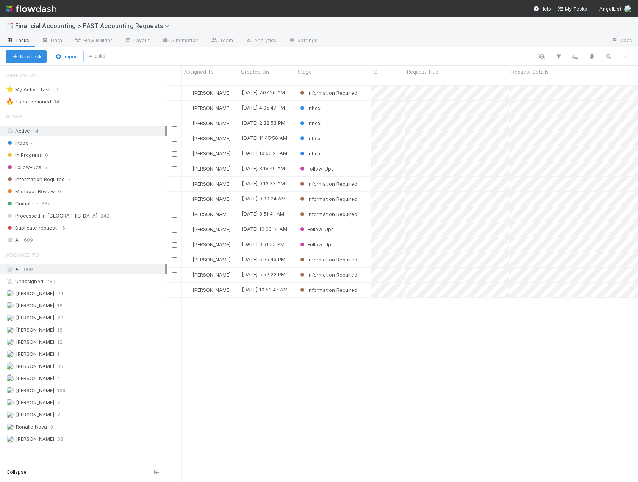
scroll to position [397, 465]
click at [341, 239] on div "Follow-Ups" at bounding box center [332, 244] width 75 height 15
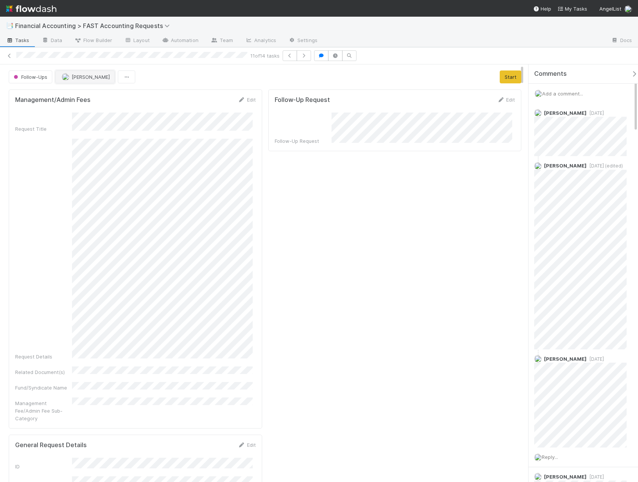
click at [88, 76] on span "[PERSON_NAME]" at bounding box center [91, 77] width 38 height 6
click at [82, 97] on span "[PERSON_NAME]" at bounding box center [86, 96] width 38 height 6
drag, startPoint x: 3, startPoint y: 57, endPoint x: 12, endPoint y: 56, distance: 8.7
click at [3, 57] on div "11 of 14 tasks" at bounding box center [319, 55] width 638 height 11
click at [12, 56] on icon at bounding box center [10, 55] width 8 height 5
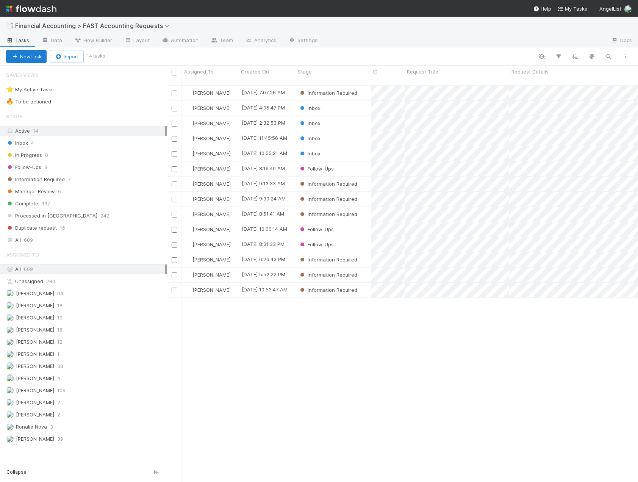
scroll to position [397, 465]
click at [359, 222] on div "Follow-Ups" at bounding box center [332, 229] width 75 height 15
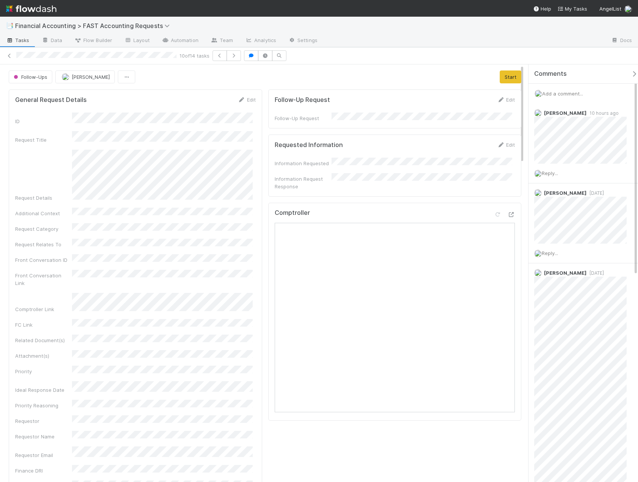
click at [9, 59] on div "10 of 14 tasks" at bounding box center [319, 55] width 638 height 11
click at [9, 57] on icon at bounding box center [10, 55] width 8 height 5
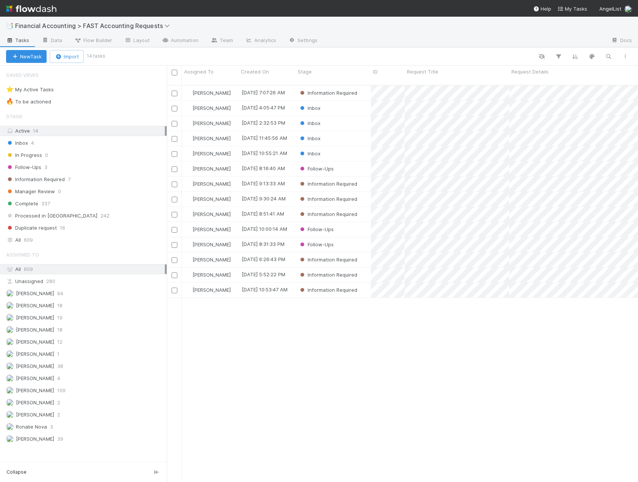
scroll to position [397, 465]
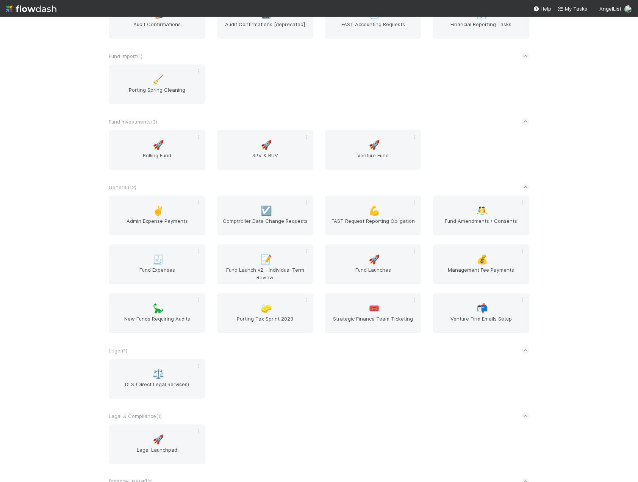
scroll to position [720, 0]
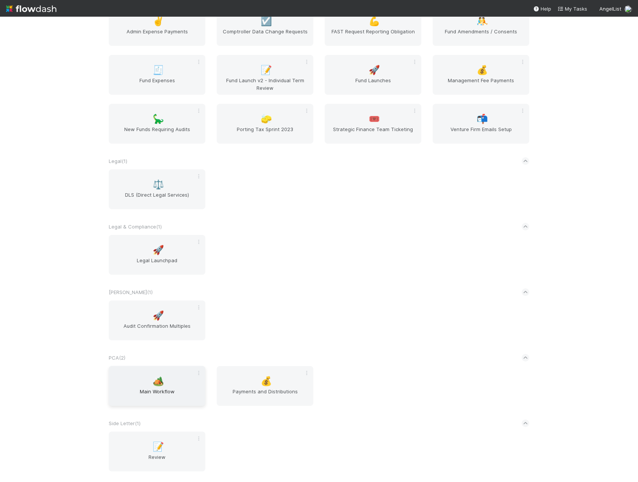
click at [123, 389] on span "Main Workflow" at bounding box center [157, 394] width 91 height 15
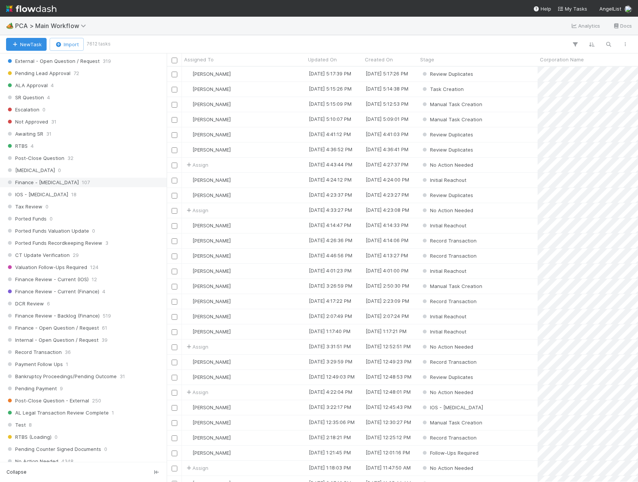
scroll to position [417, 0]
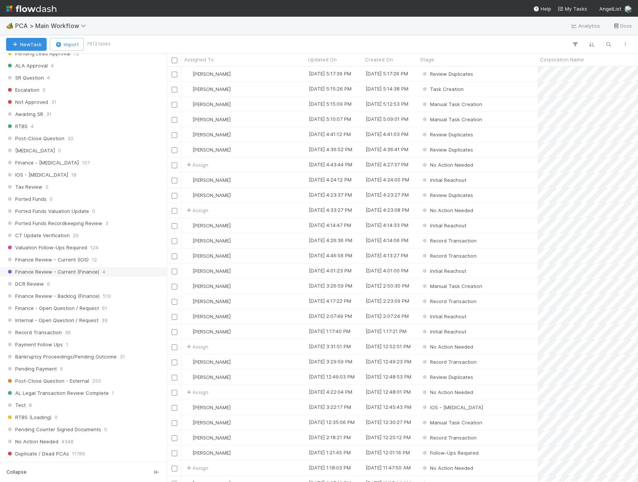
click at [62, 267] on span "Finance Review - Current (Finance)" at bounding box center [52, 271] width 93 height 9
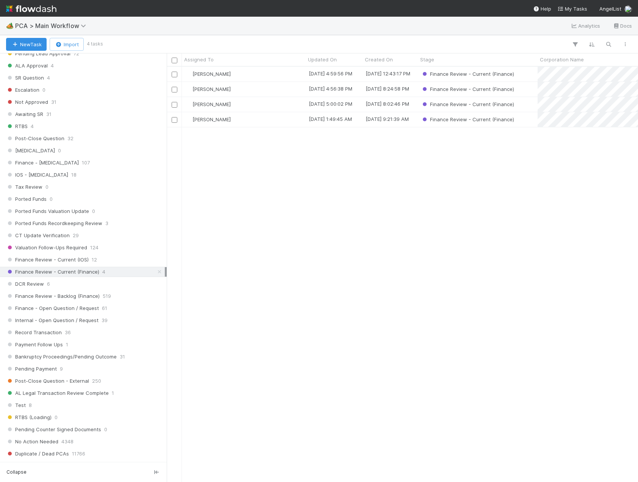
scroll to position [409, 465]
click at [258, 106] on div "[PERSON_NAME]" at bounding box center [244, 104] width 124 height 15
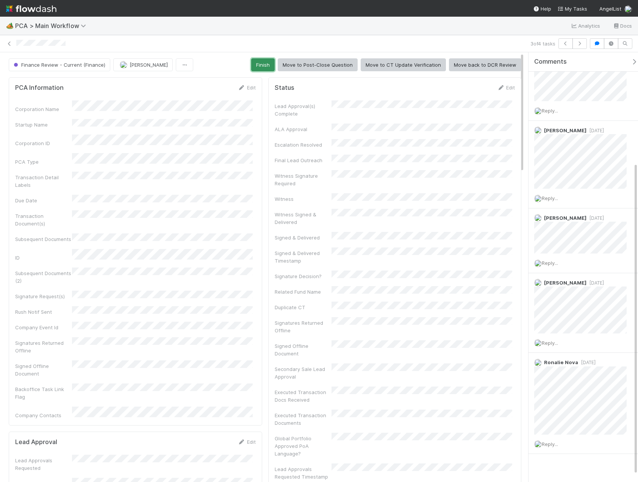
click at [265, 65] on button "Finish" at bounding box center [262, 64] width 23 height 13
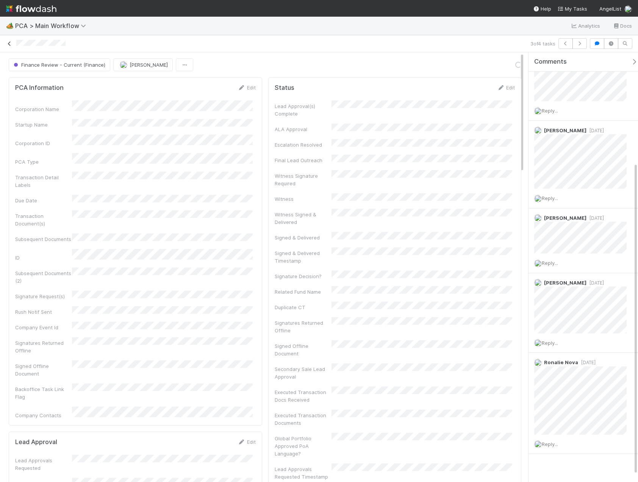
click at [8, 44] on icon at bounding box center [10, 43] width 8 height 5
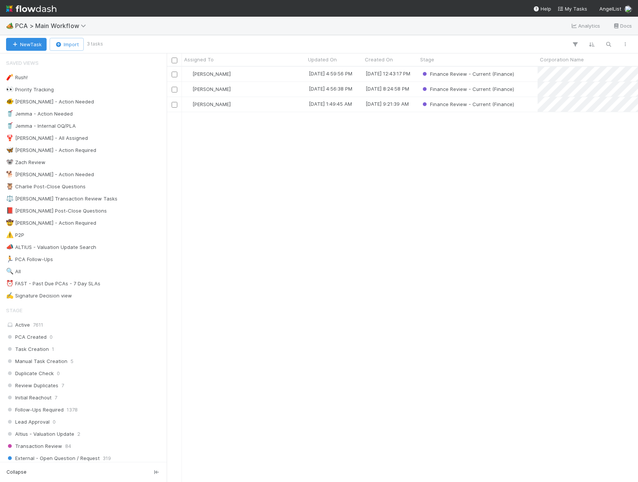
scroll to position [409, 465]
click at [244, 72] on div "Kevin Fawcett" at bounding box center [244, 74] width 124 height 15
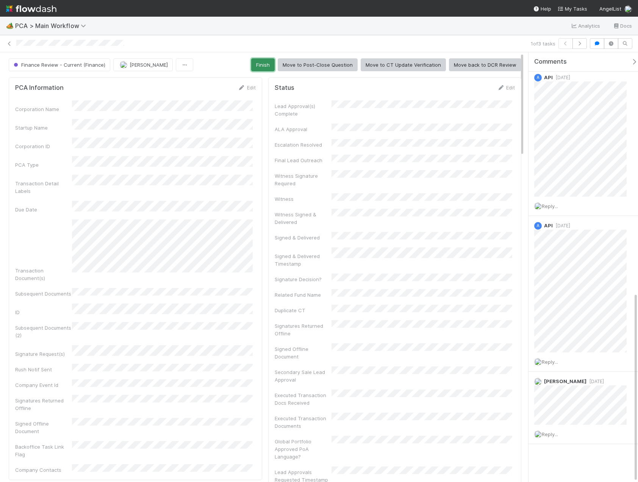
click at [266, 64] on button "Finish" at bounding box center [262, 64] width 23 height 13
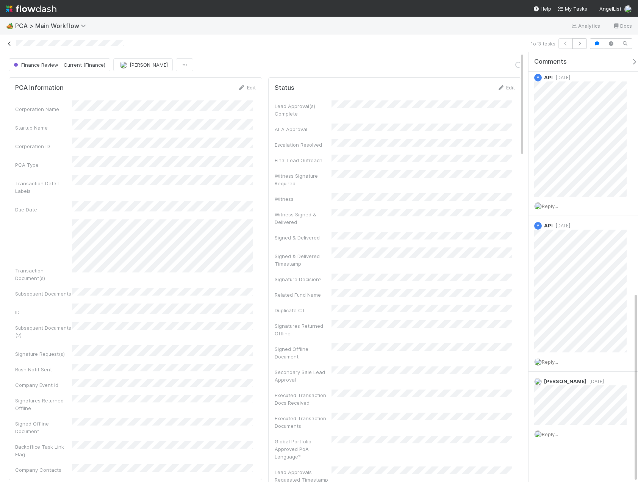
click at [10, 44] on icon at bounding box center [10, 43] width 8 height 5
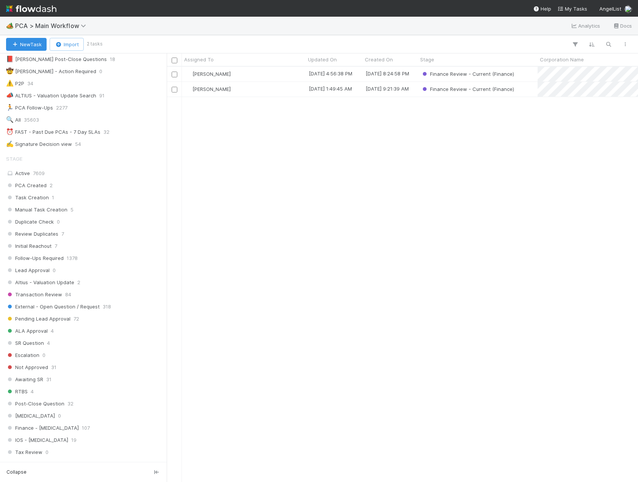
scroll to position [379, 0]
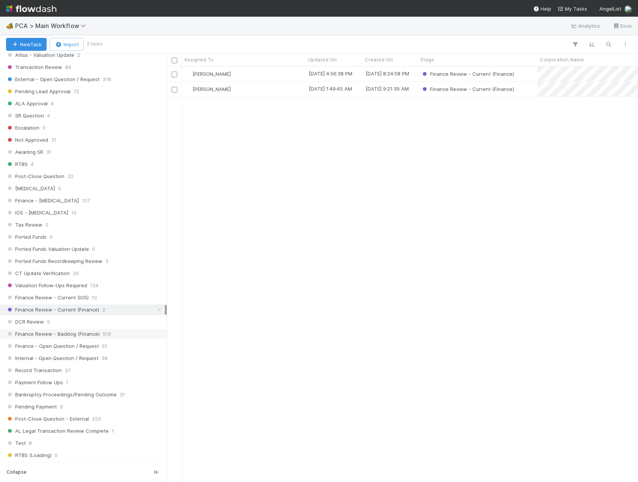
click at [91, 333] on span "Finance Review - Backlog (Finance)" at bounding box center [53, 333] width 94 height 9
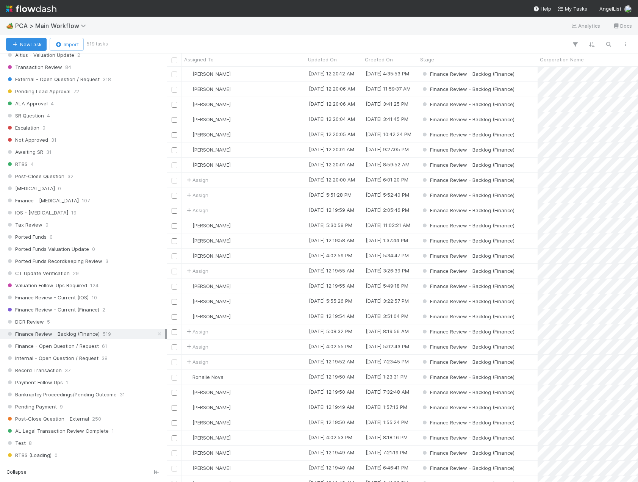
scroll to position [409, 465]
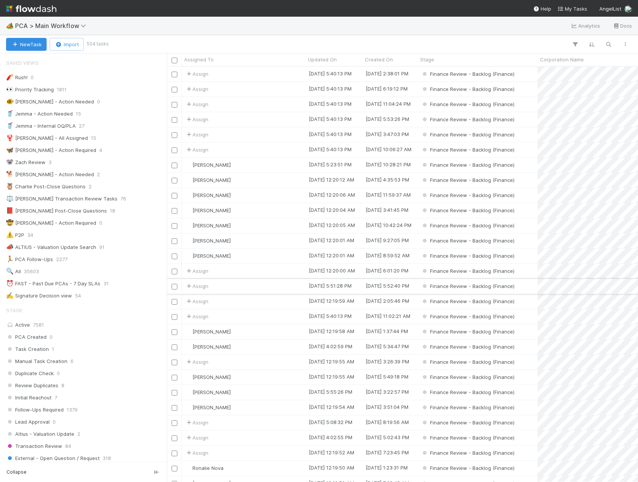
scroll to position [379, 0]
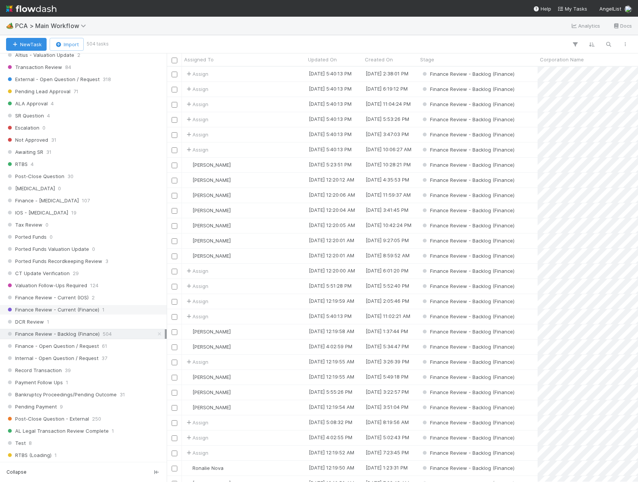
click at [91, 312] on span "Finance Review - Current (Finance)" at bounding box center [52, 309] width 93 height 9
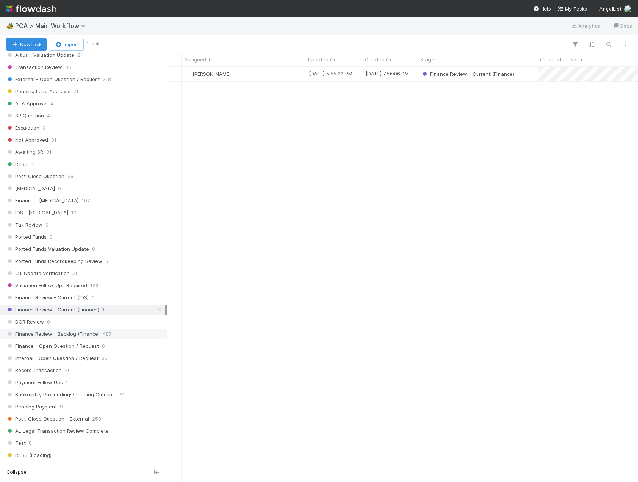
scroll to position [409, 465]
click at [90, 335] on span "Finance Review - Backlog (Finance)" at bounding box center [53, 333] width 94 height 9
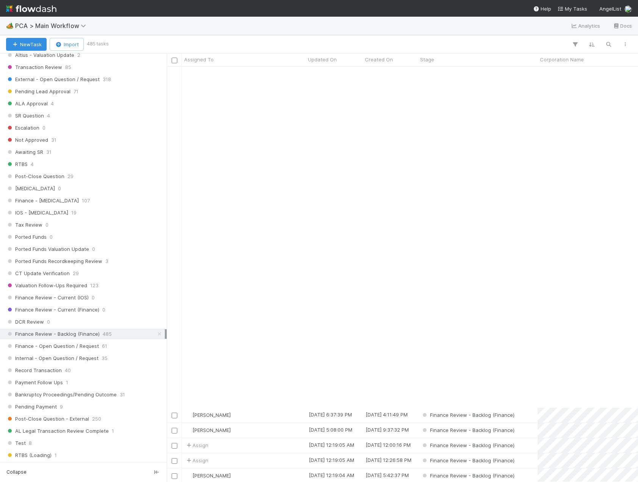
scroll to position [1553, 0]
